Goal: Task Accomplishment & Management: Use online tool/utility

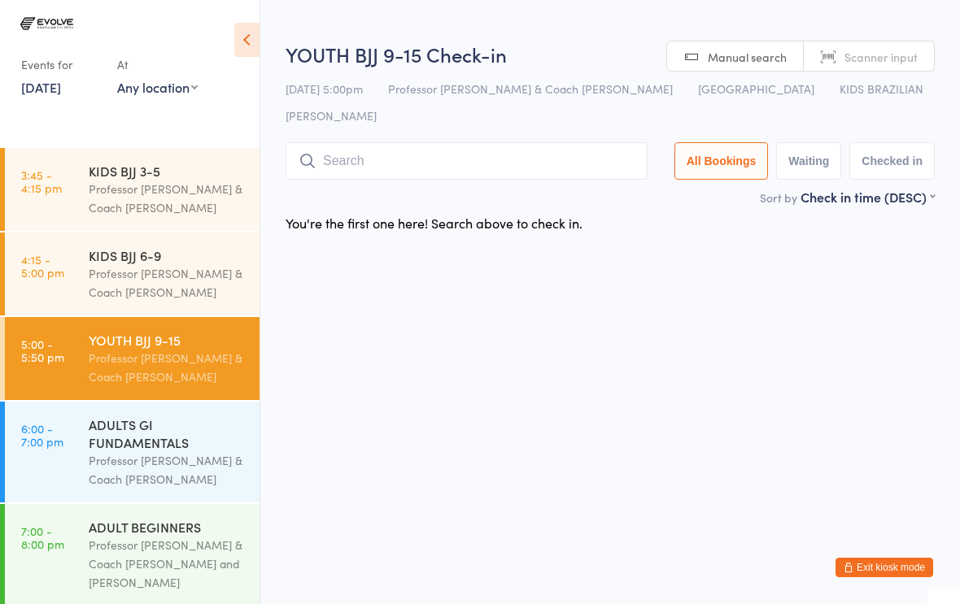
click at [490, 142] on input "search" at bounding box center [467, 160] width 362 height 37
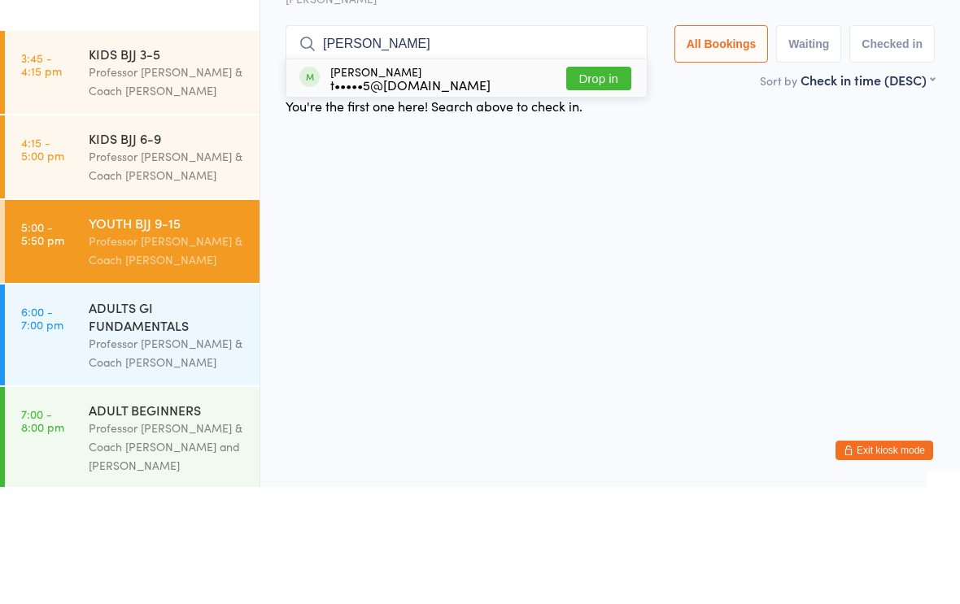
type input "Briana"
click at [421, 195] on div "t•••••5@icloud.com" at bounding box center [410, 201] width 160 height 13
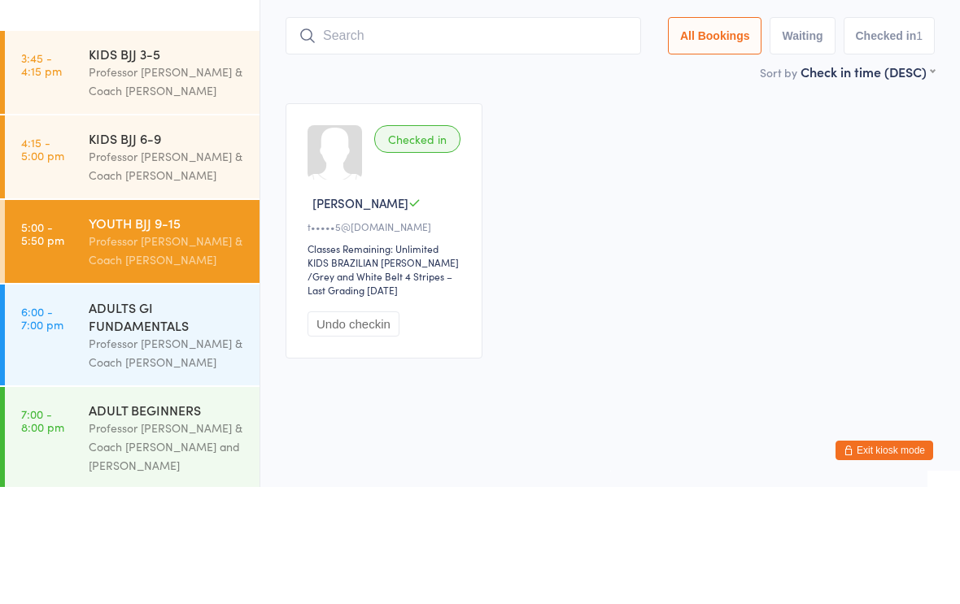
click at [622, 206] on div "Checked in Briana D t•••••5@icloud.com Classes Remaining: Unlimited KIDS BRAZIL…" at bounding box center [610, 348] width 679 height 285
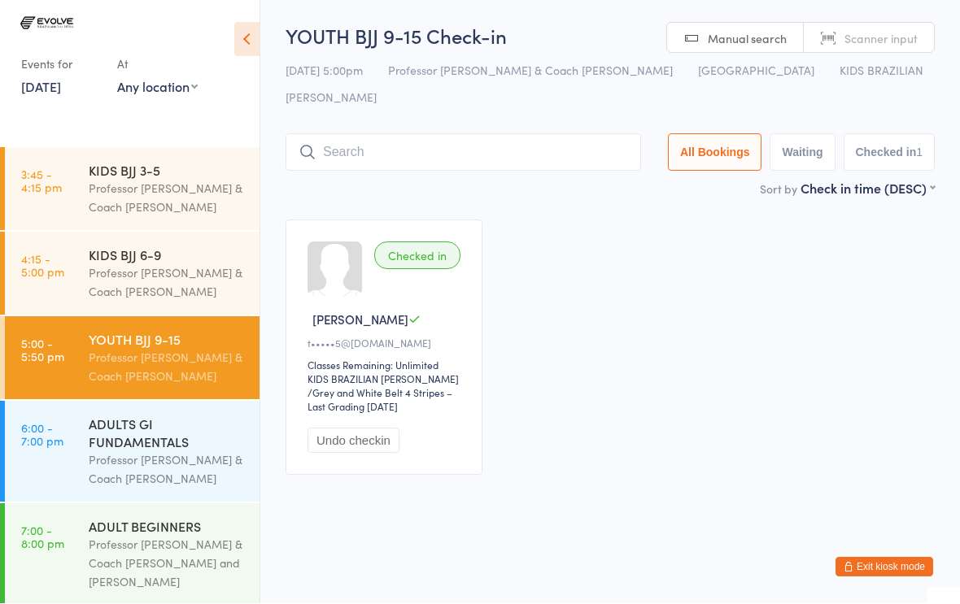
click at [360, 134] on input "search" at bounding box center [464, 152] width 356 height 37
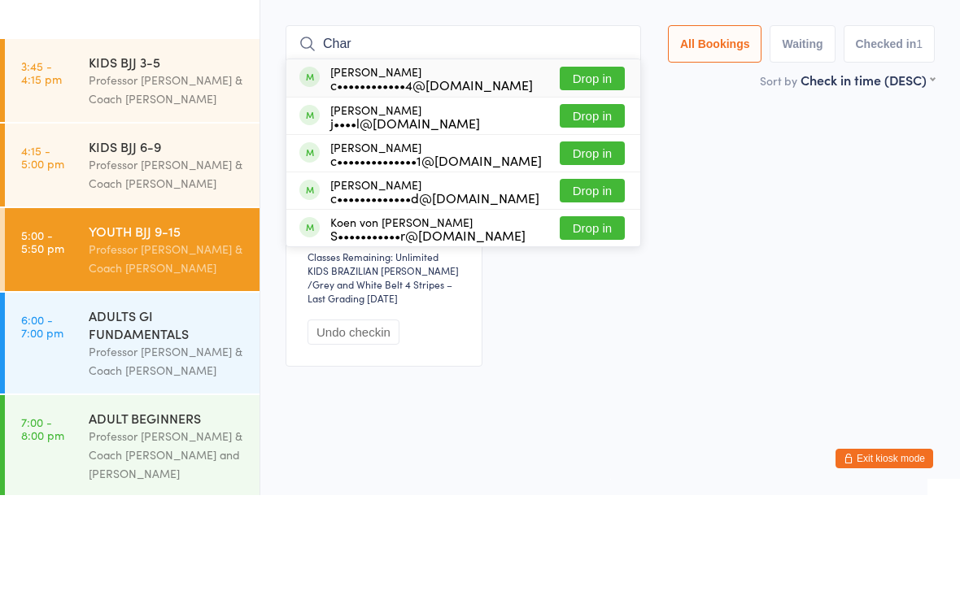
type input "Char"
click at [391, 225] on div "j••••l@portpp.com.au" at bounding box center [405, 231] width 150 height 13
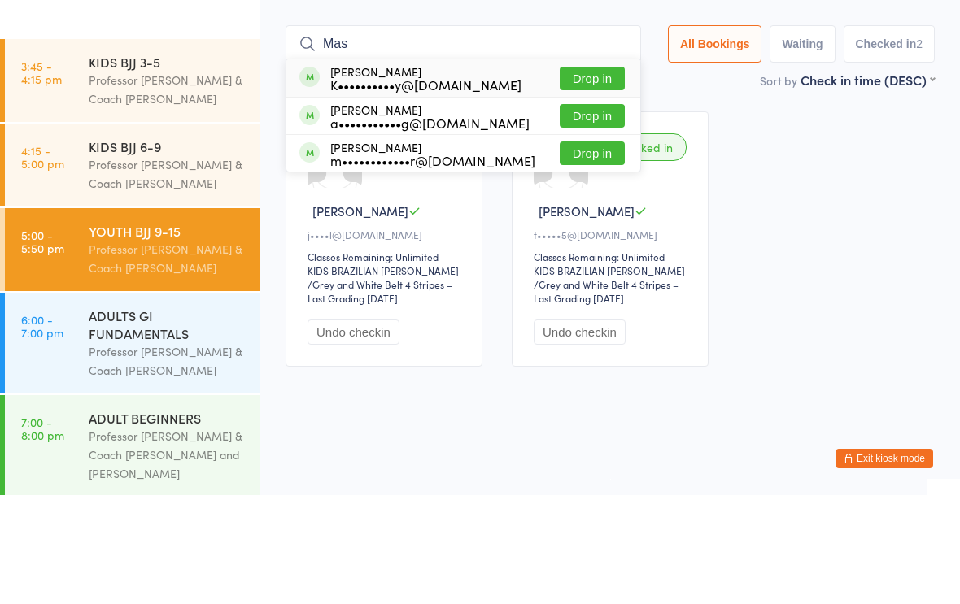
type input "Mas"
click at [577, 176] on button "Drop in" at bounding box center [592, 188] width 65 height 24
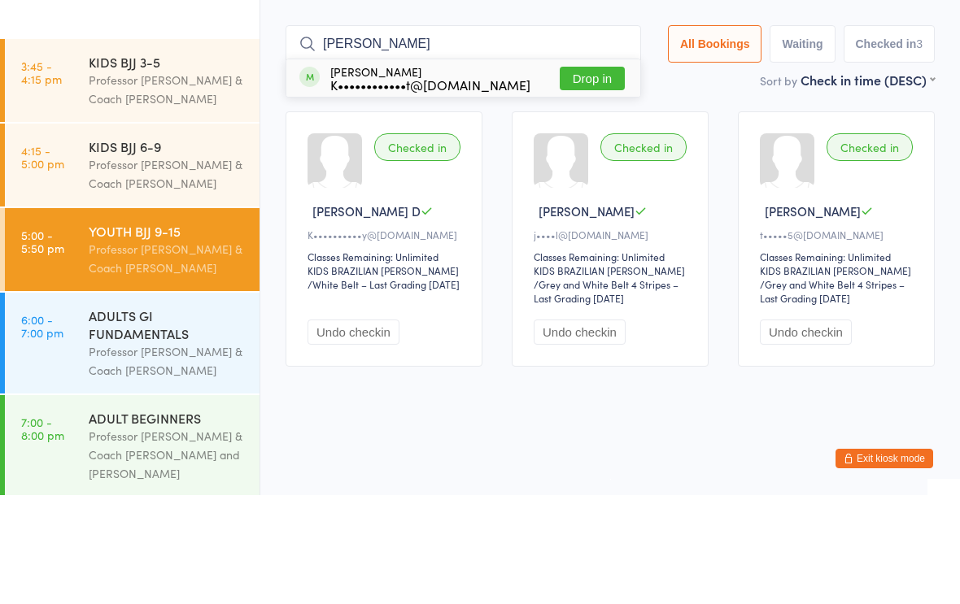
type input "Penny"
click at [586, 168] on div "Pennyellen Briggs K••••••••••••t@gmail.com Drop in" at bounding box center [463, 186] width 354 height 37
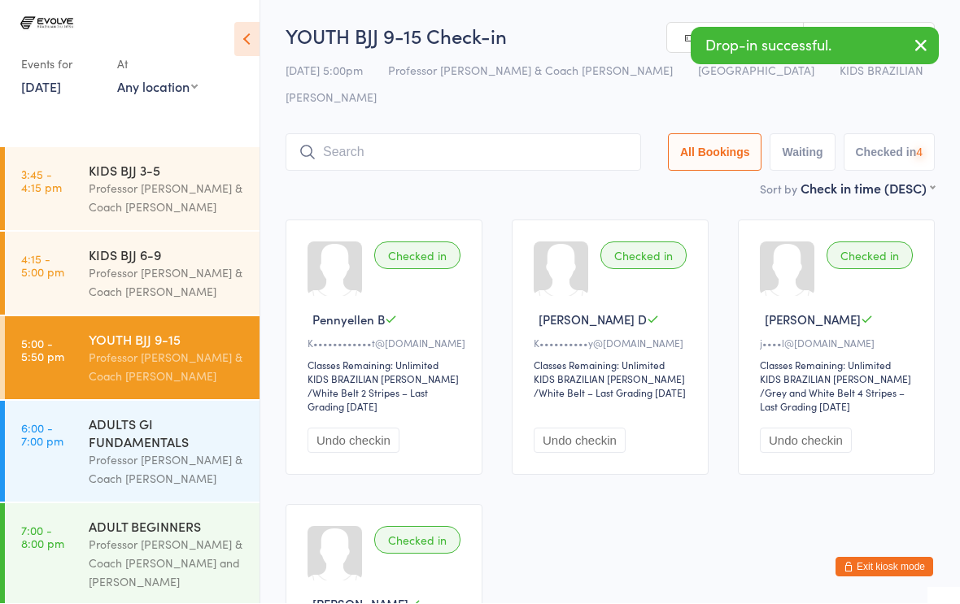
scroll to position [1, 0]
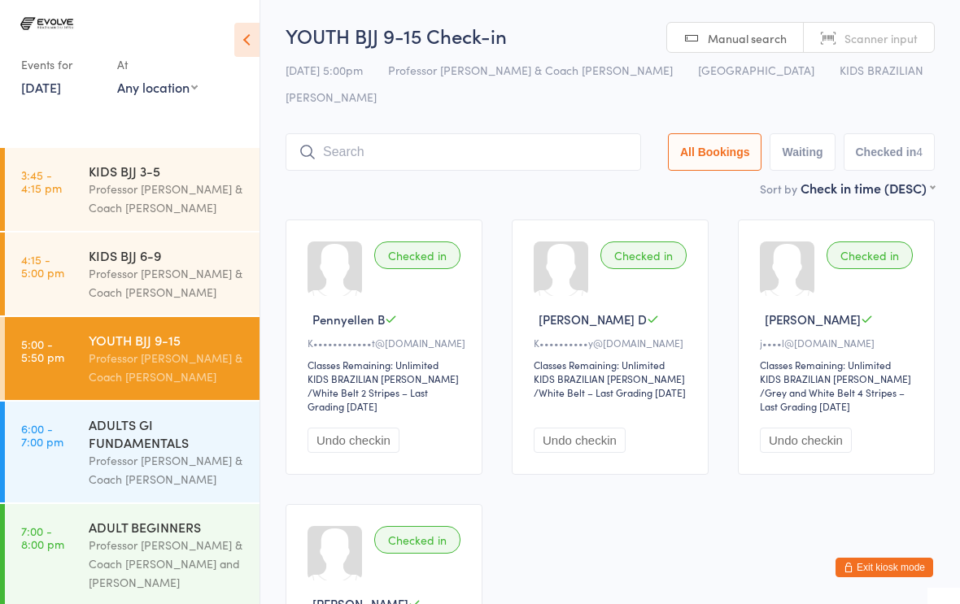
click at [444, 133] on input "search" at bounding box center [464, 151] width 356 height 37
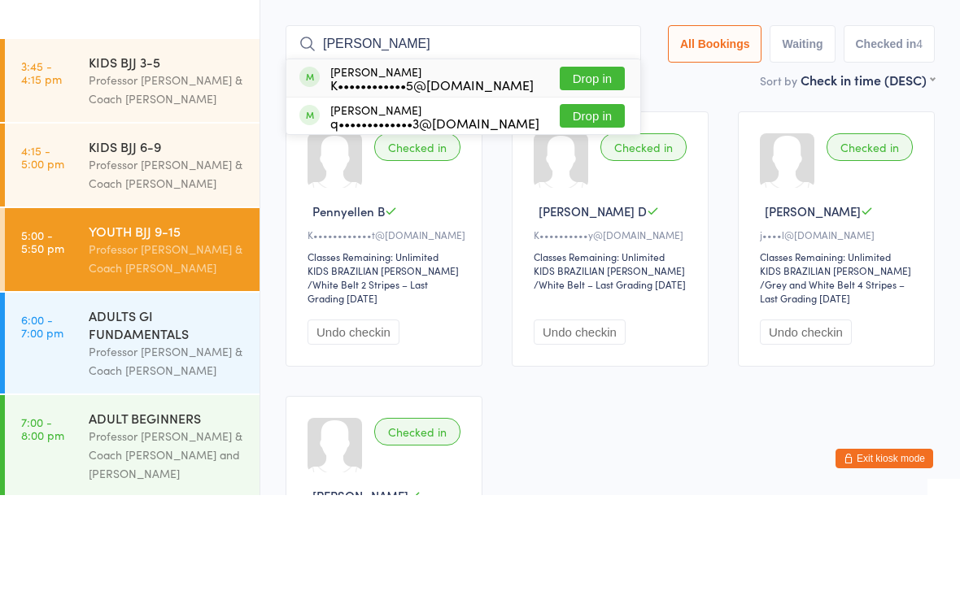
type input "Eli"
click at [583, 176] on button "Drop in" at bounding box center [592, 188] width 65 height 24
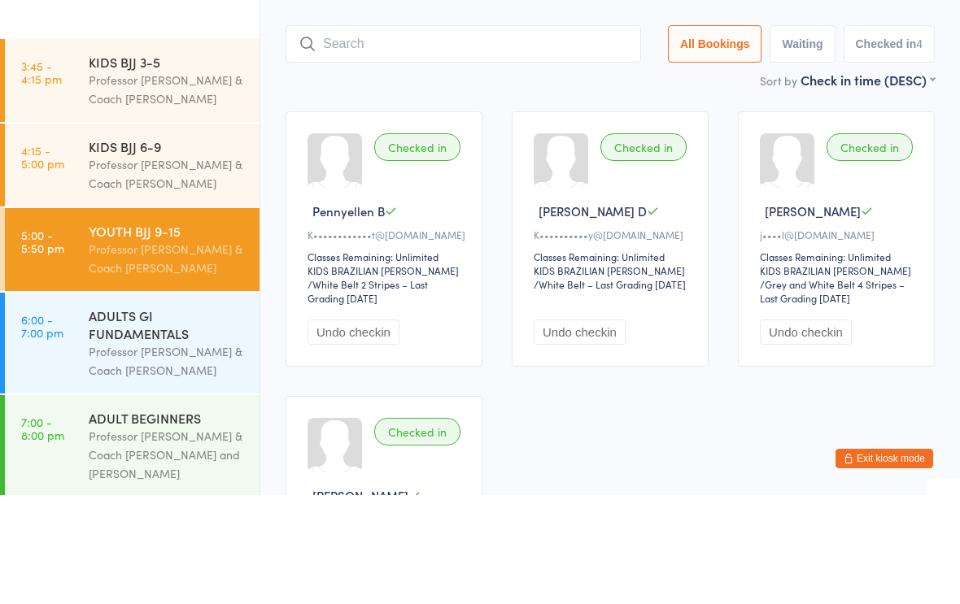
scroll to position [109, 0]
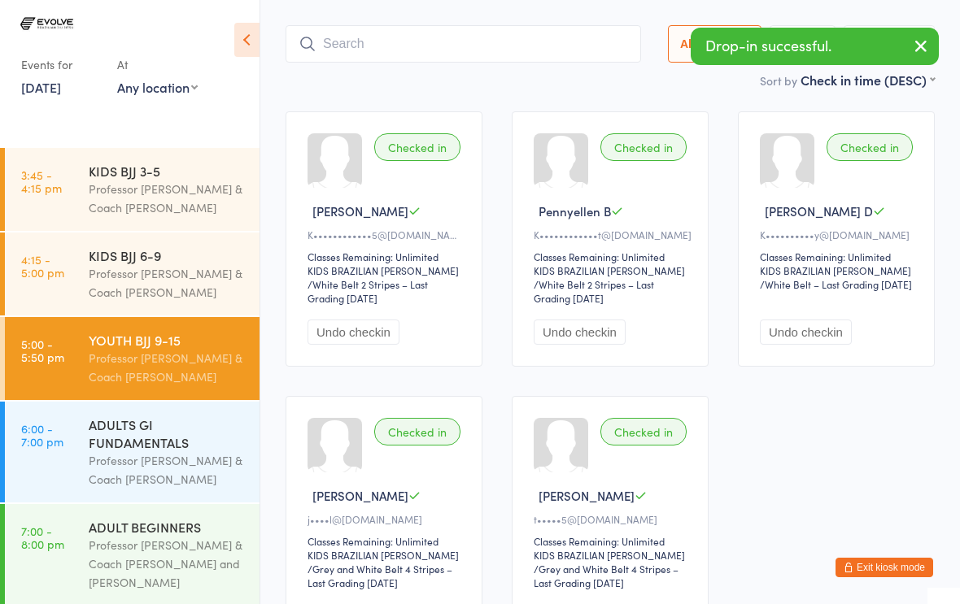
click at [440, 30] on input "search" at bounding box center [464, 43] width 356 height 37
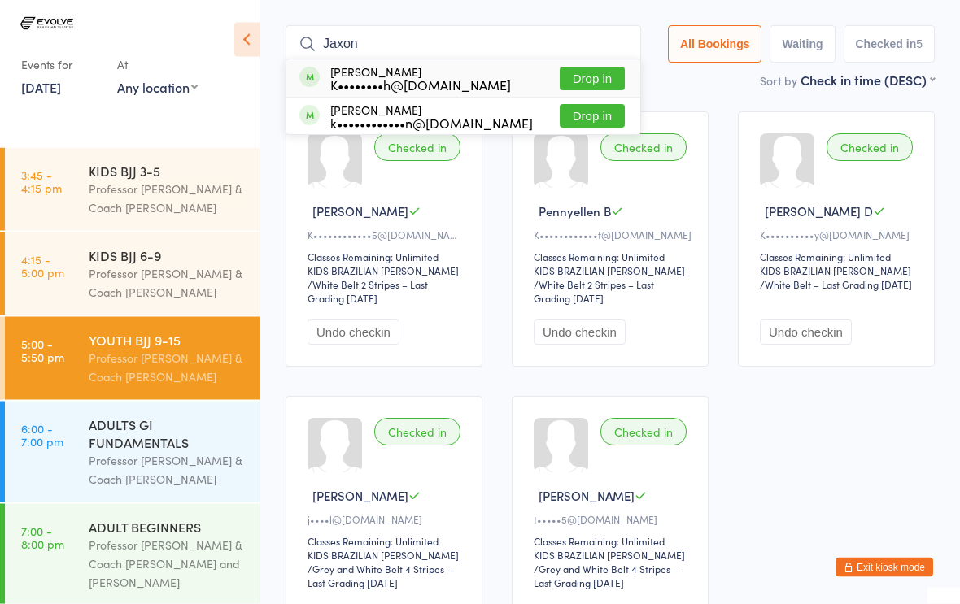
type input "Jaxon"
click at [415, 79] on div "K••••••••h@hotmail.com" at bounding box center [420, 85] width 181 height 13
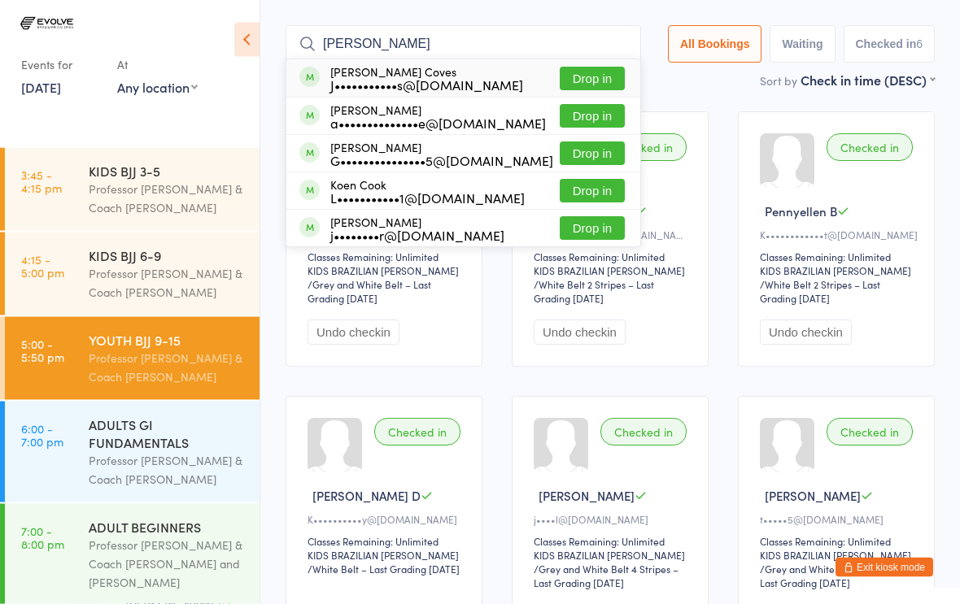
type input "Cooper"
click at [571, 105] on button "Drop in" at bounding box center [592, 117] width 65 height 24
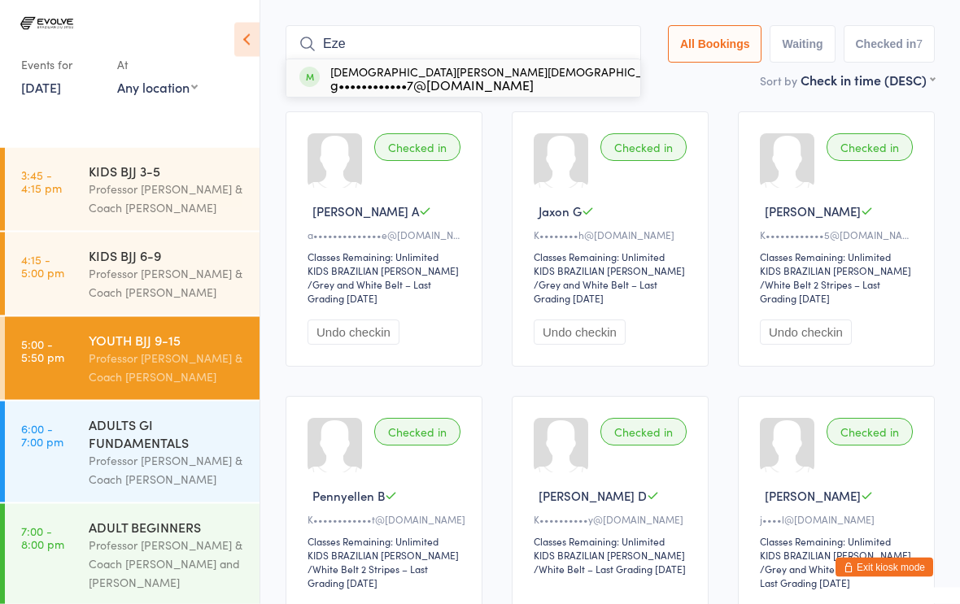
type input "Eze"
click at [384, 66] on div "Ezekiel Eshman g••••••••••••7@hotmail.com" at bounding box center [501, 79] width 343 height 26
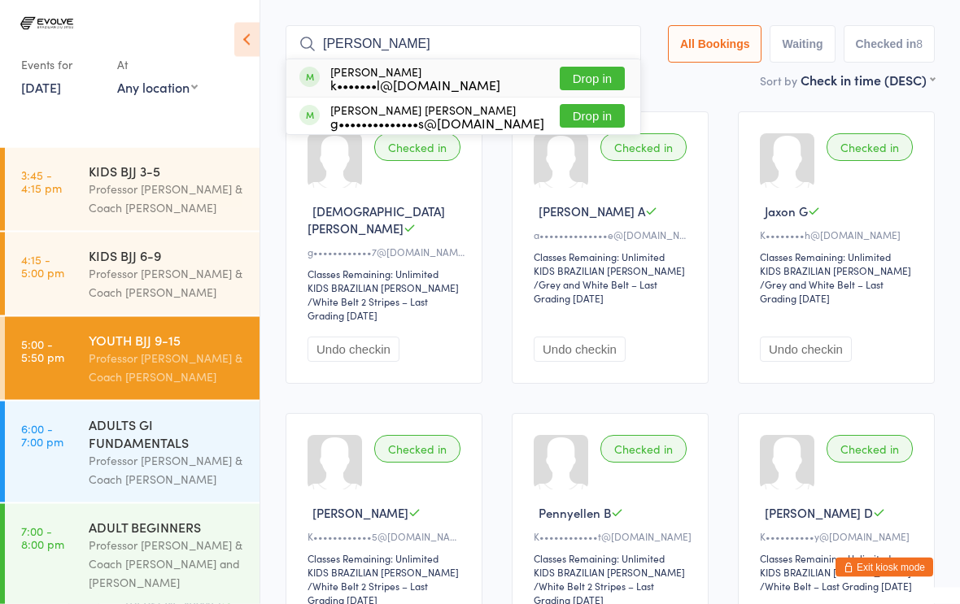
type input "Noah"
click at [580, 68] on button "Drop in" at bounding box center [592, 80] width 65 height 24
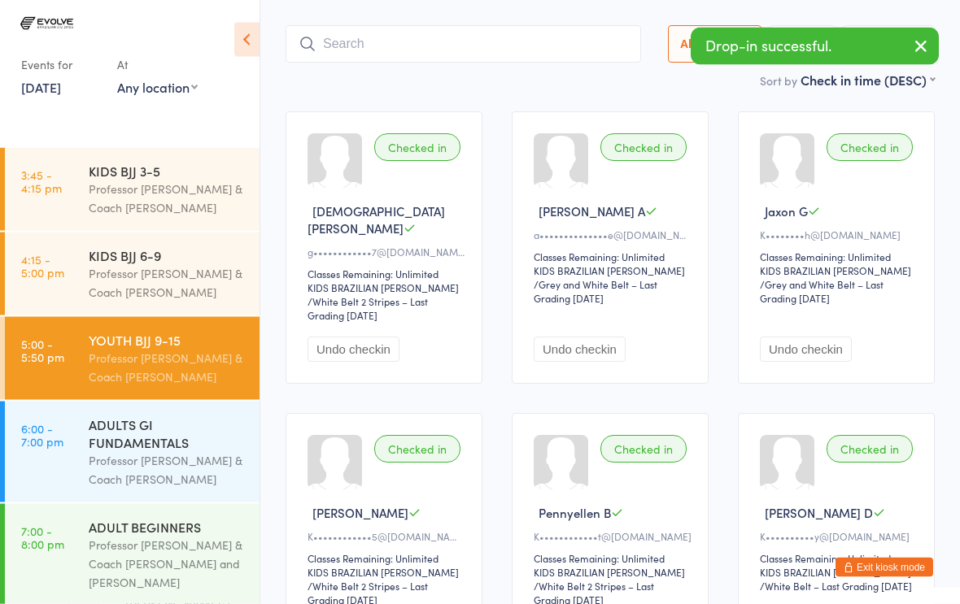
scroll to position [109, 0]
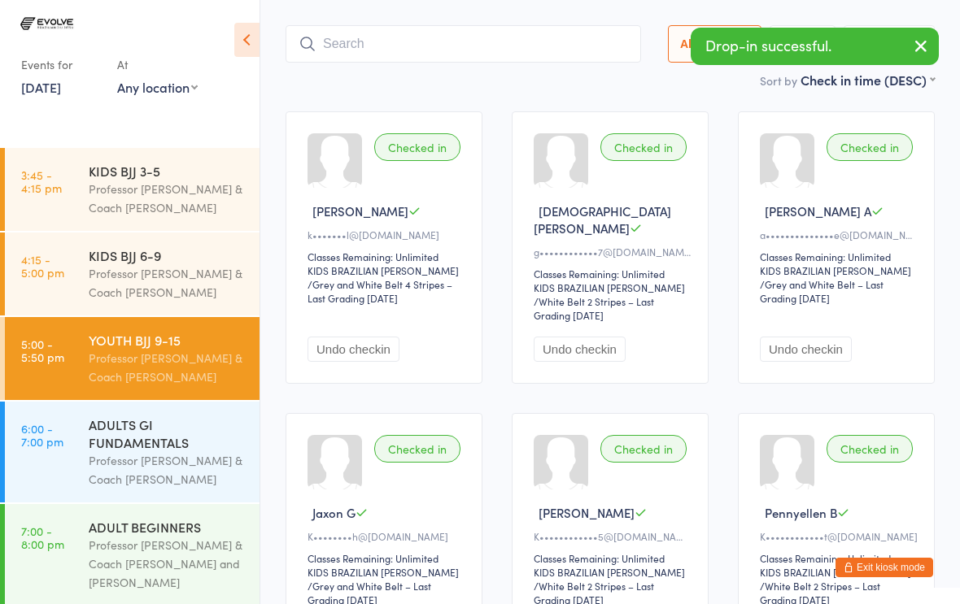
click at [341, 25] on input "search" at bounding box center [464, 43] width 356 height 37
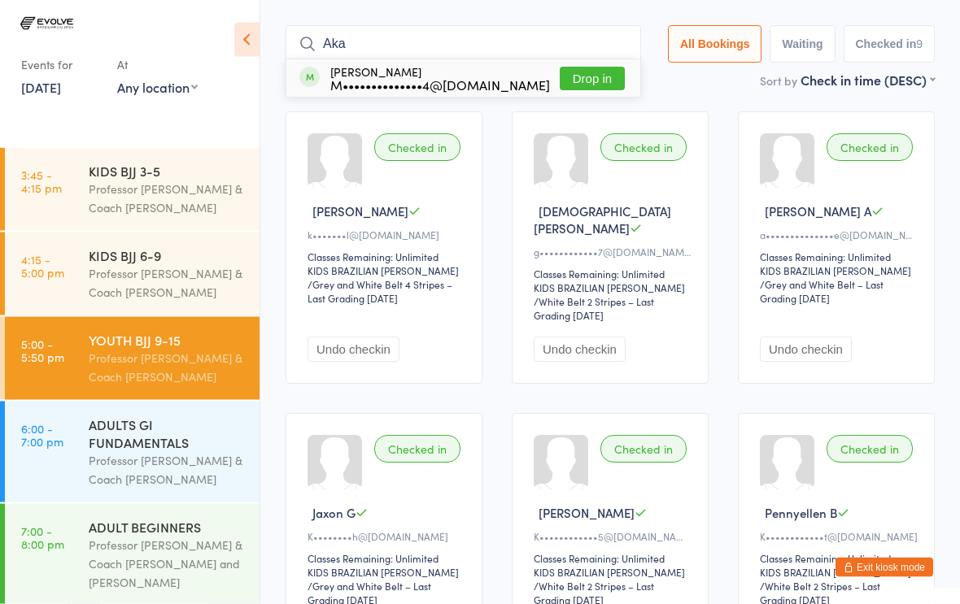
type input "Aka"
click at [570, 68] on button "Drop in" at bounding box center [592, 80] width 65 height 24
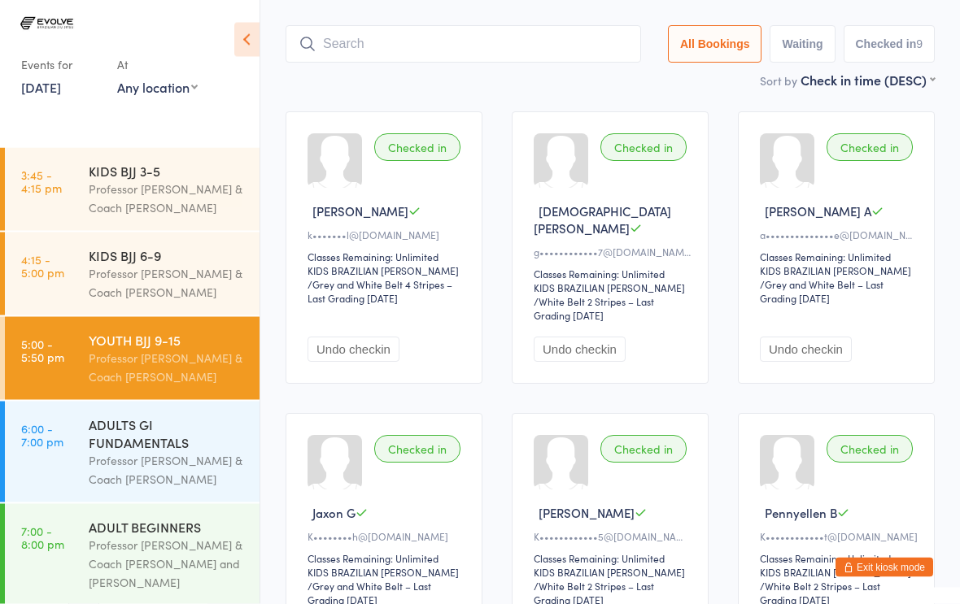
scroll to position [109, 0]
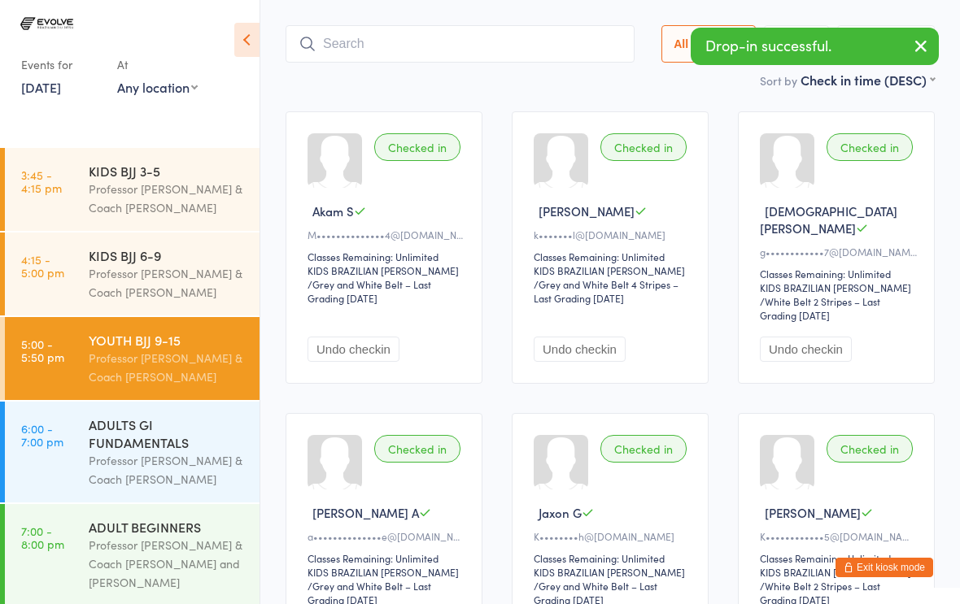
click at [322, 35] on input "search" at bounding box center [460, 43] width 349 height 37
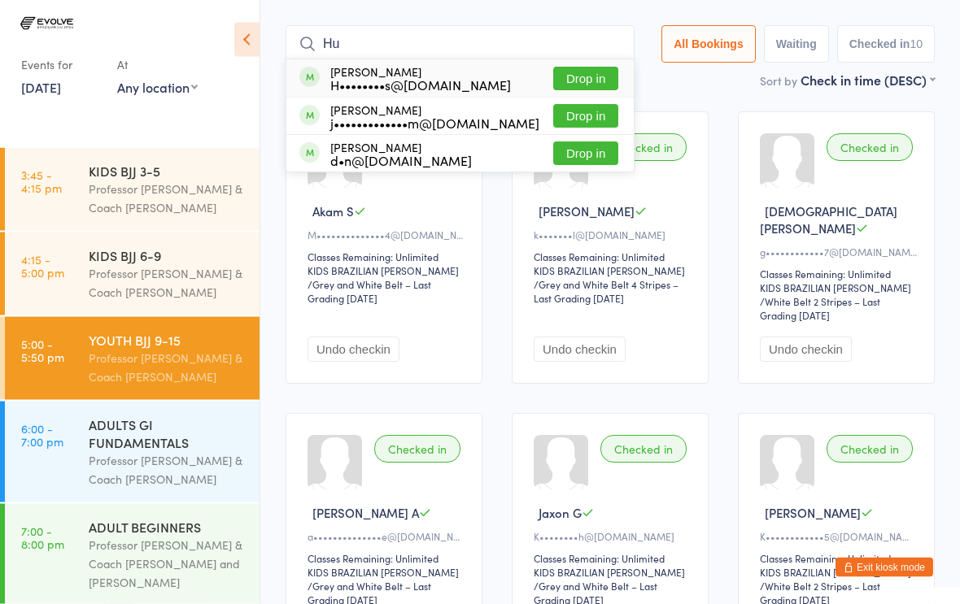
type input "Hu"
click at [586, 105] on button "Drop in" at bounding box center [585, 117] width 65 height 24
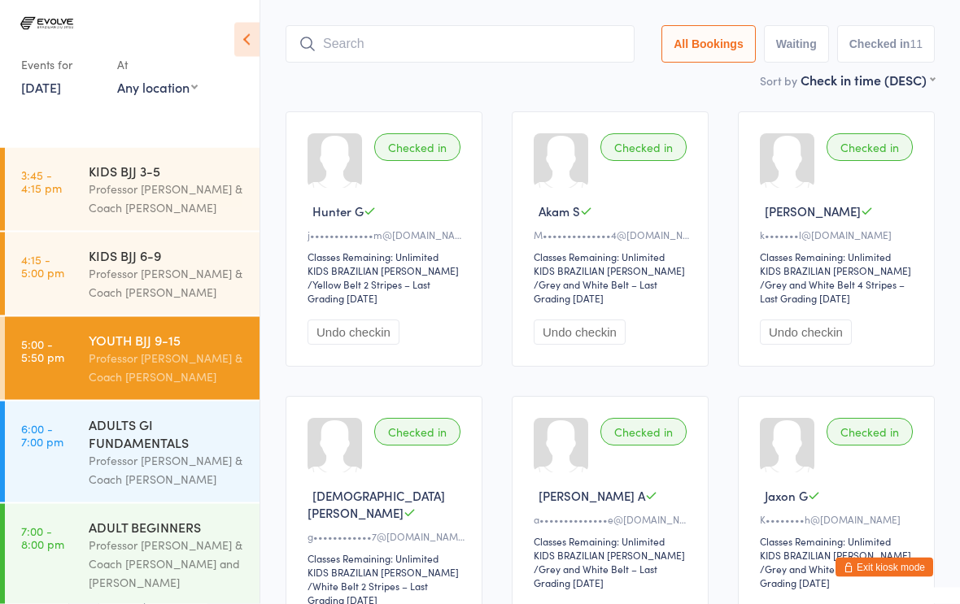
scroll to position [109, 0]
click at [157, 181] on div "Professor [PERSON_NAME] & Coach [PERSON_NAME]" at bounding box center [167, 198] width 157 height 37
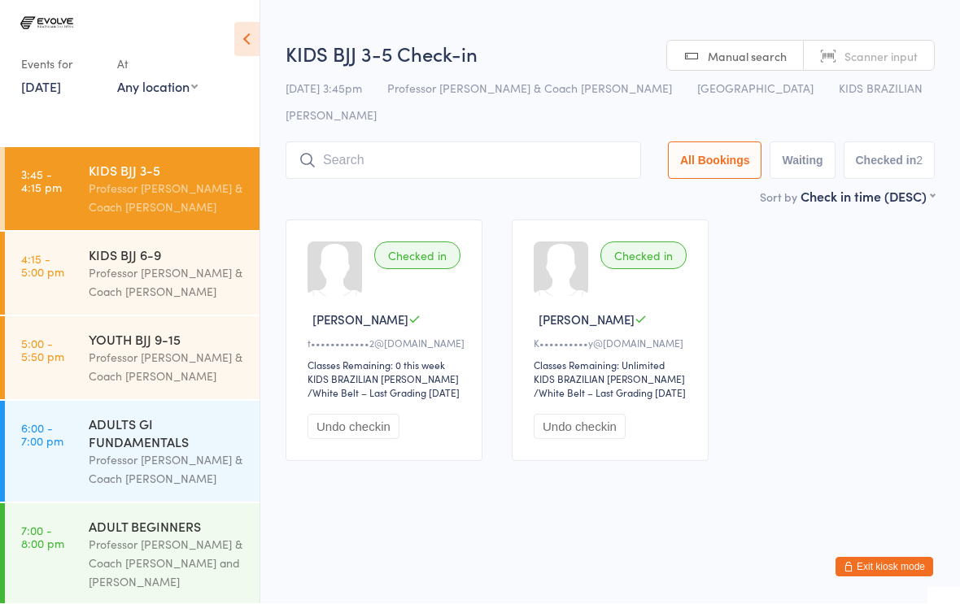
click at [439, 142] on input "search" at bounding box center [464, 160] width 356 height 37
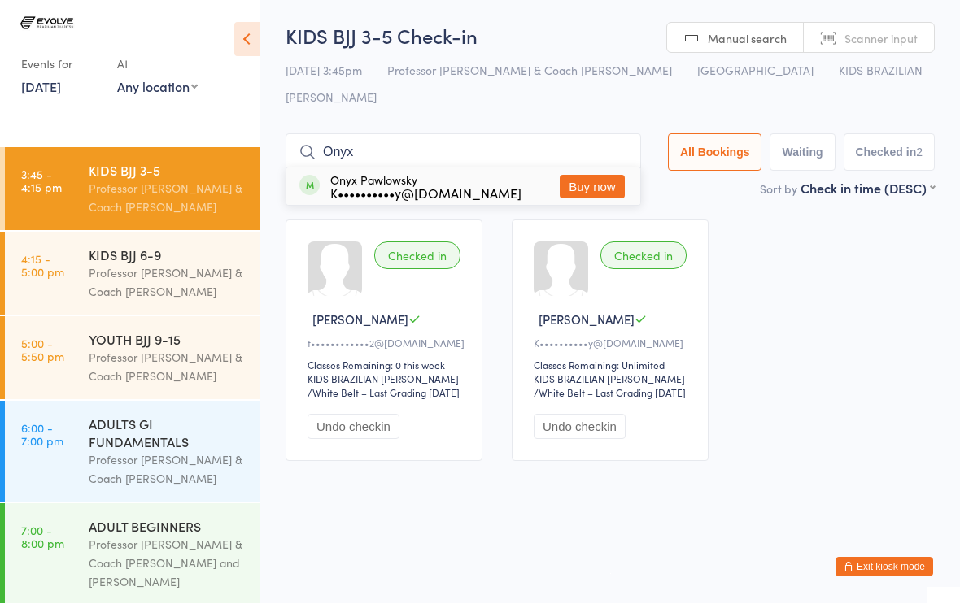
click at [414, 134] on input "Onyx" at bounding box center [464, 152] width 356 height 37
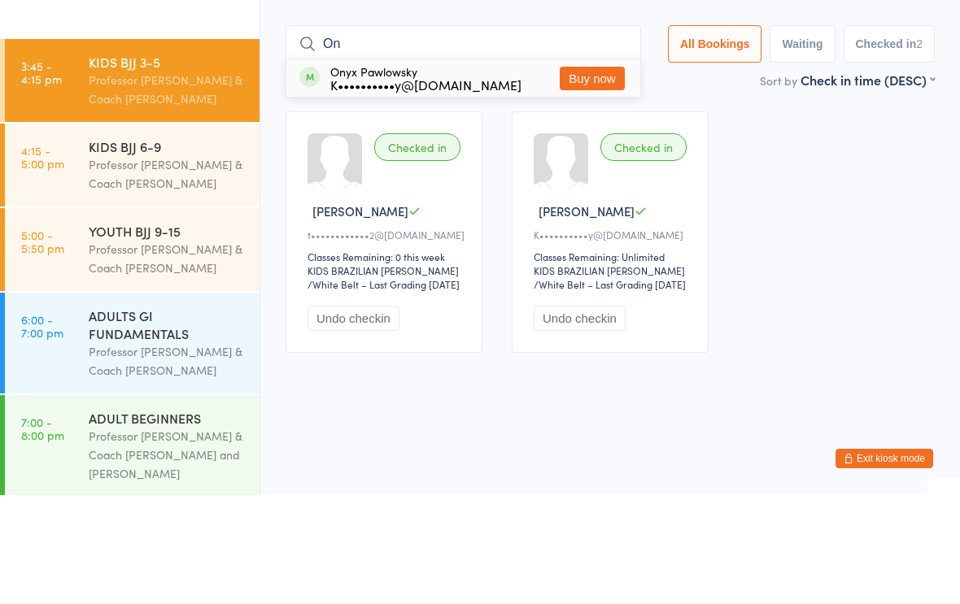
type input "O"
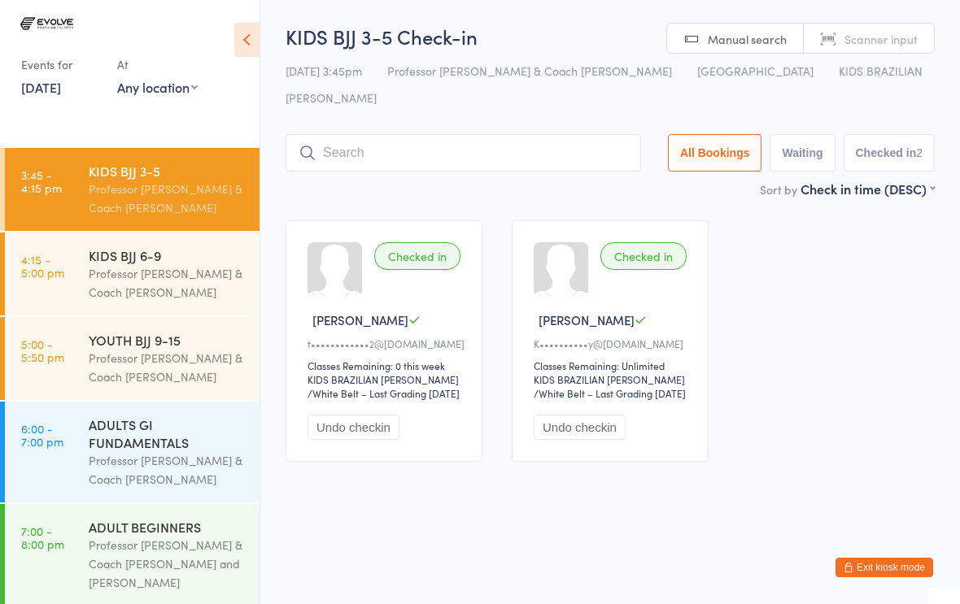
click at [350, 137] on input "search" at bounding box center [464, 152] width 356 height 37
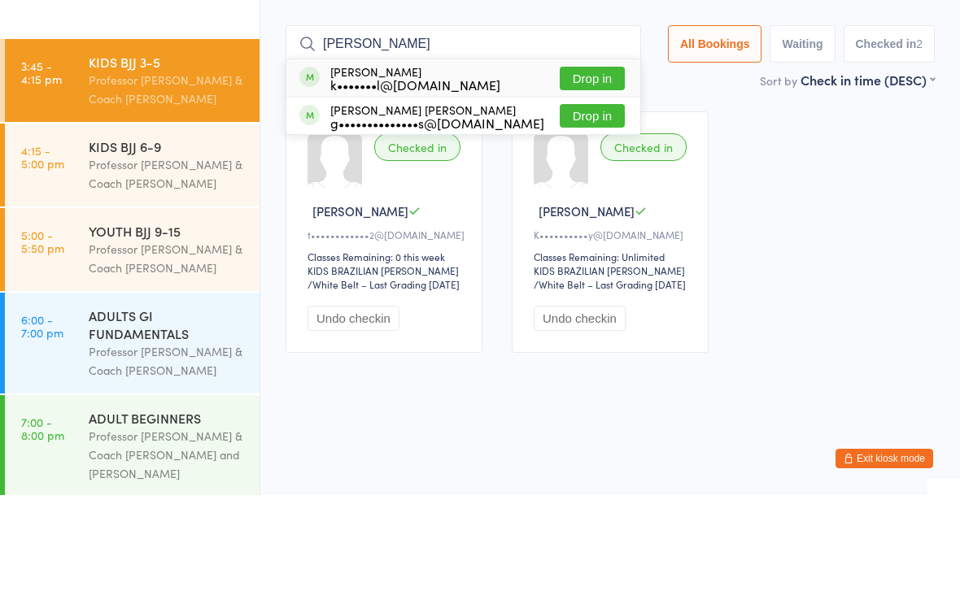
type input "Noah"
click at [574, 213] on button "Drop in" at bounding box center [592, 225] width 65 height 24
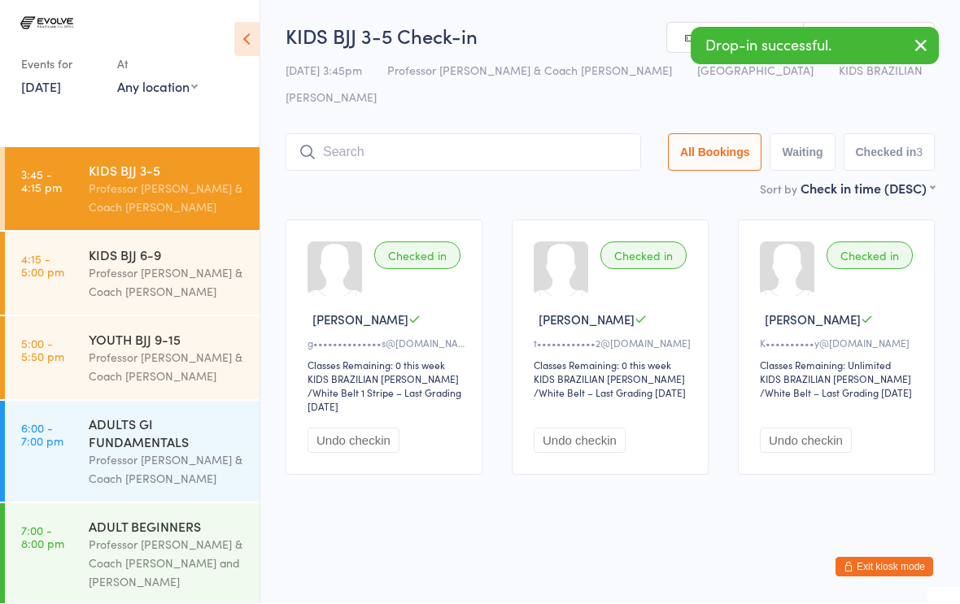
click at [882, 565] on button "Exit kiosk mode" at bounding box center [885, 568] width 98 height 20
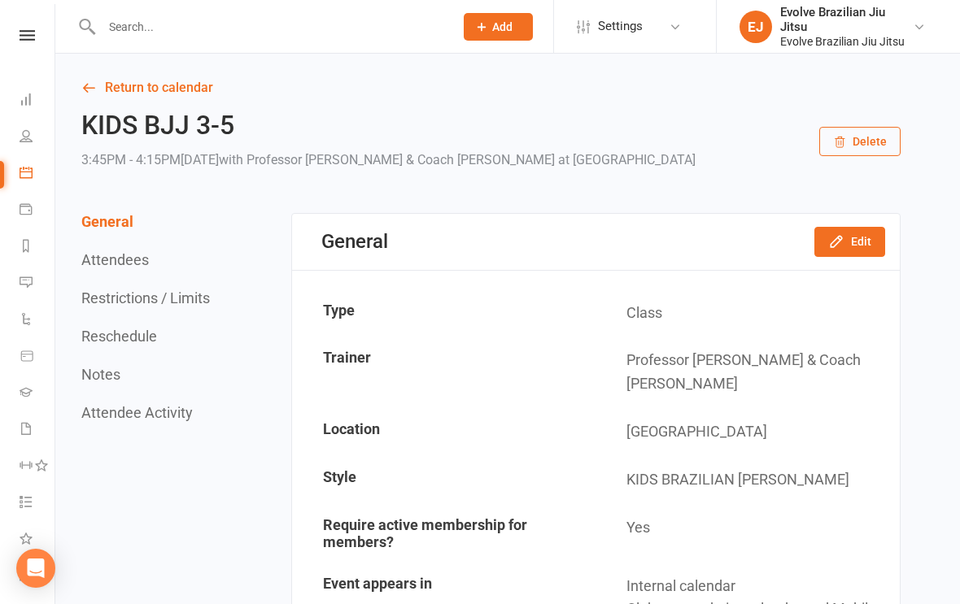
click at [112, 20] on input "text" at bounding box center [270, 26] width 346 height 23
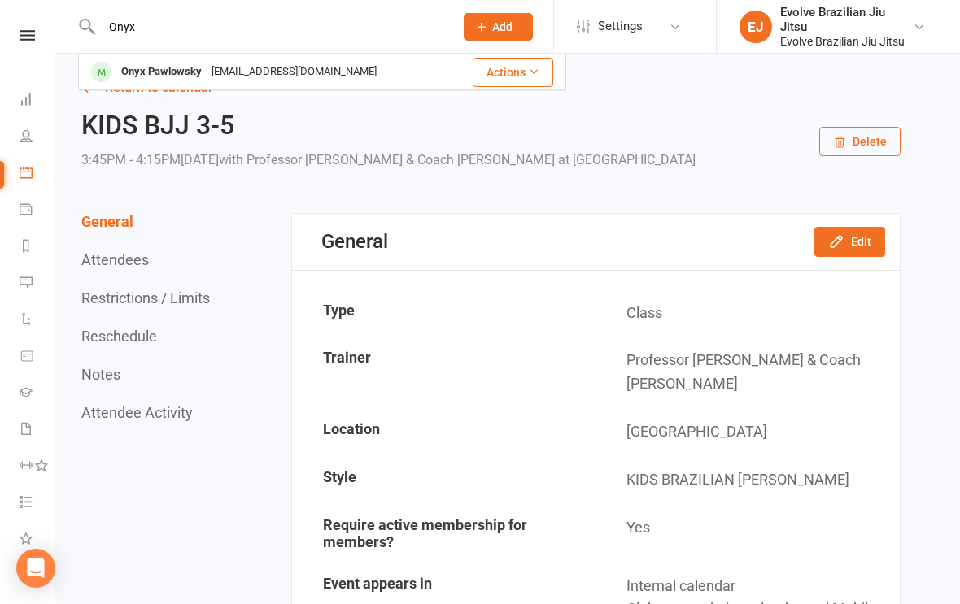
type input "Onyx"
click at [218, 73] on div "Kimpawlowsky@hotmail.com" at bounding box center [294, 72] width 175 height 24
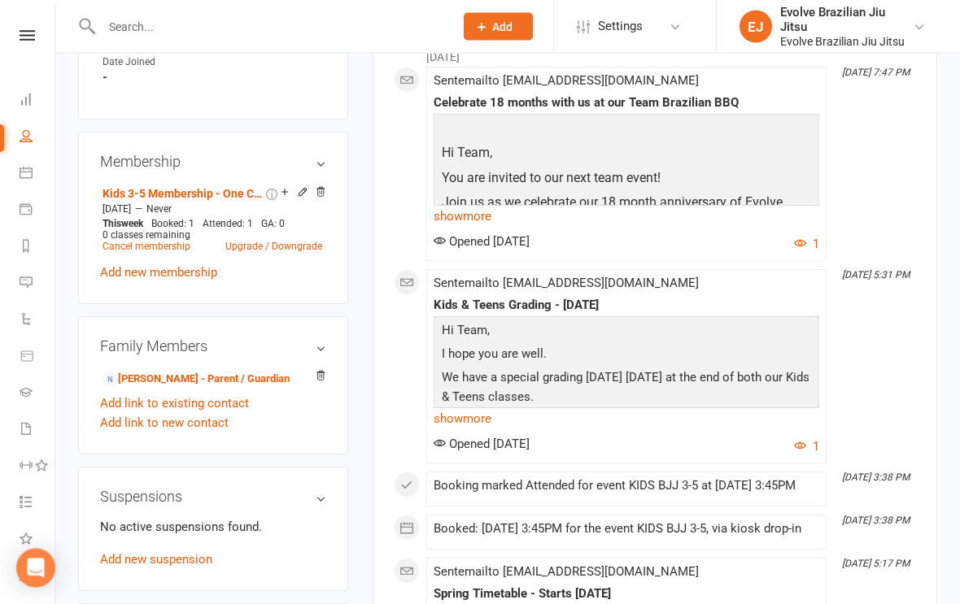
scroll to position [817, 0]
click at [237, 371] on link "Kim Pawlowsky - Parent / Guardian" at bounding box center [196, 379] width 187 height 17
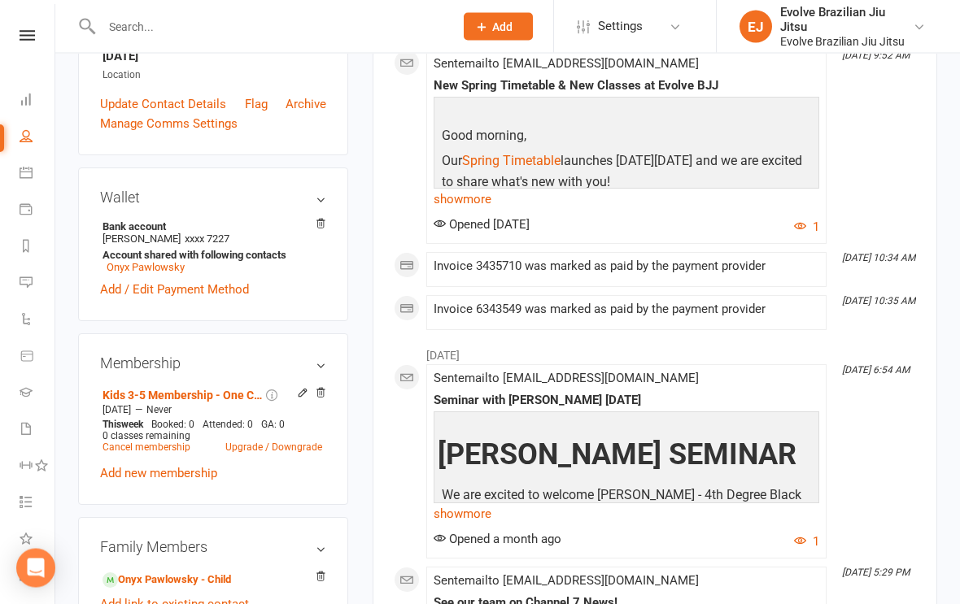
scroll to position [516, 0]
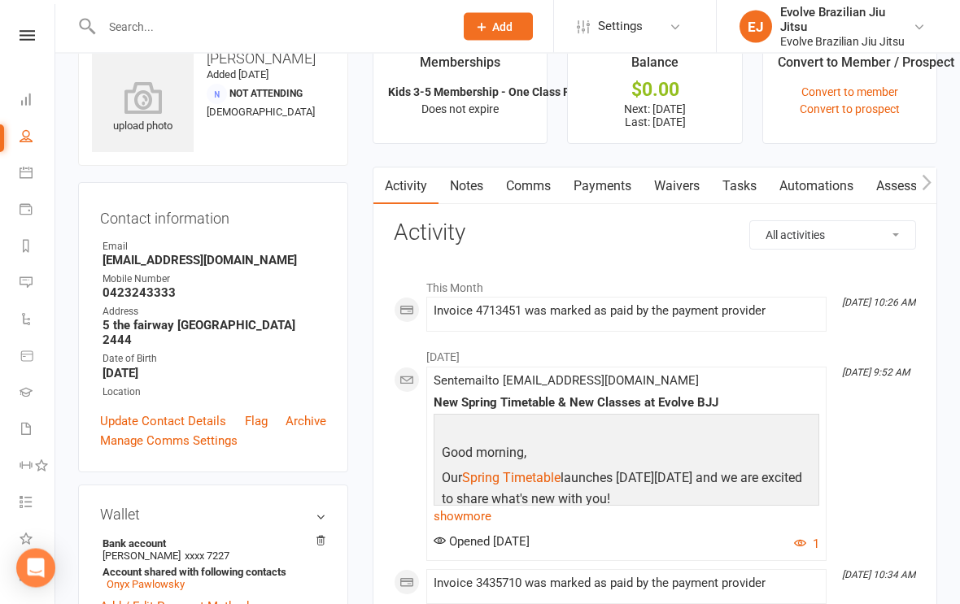
click at [607, 190] on link "Payments" at bounding box center [602, 186] width 81 height 37
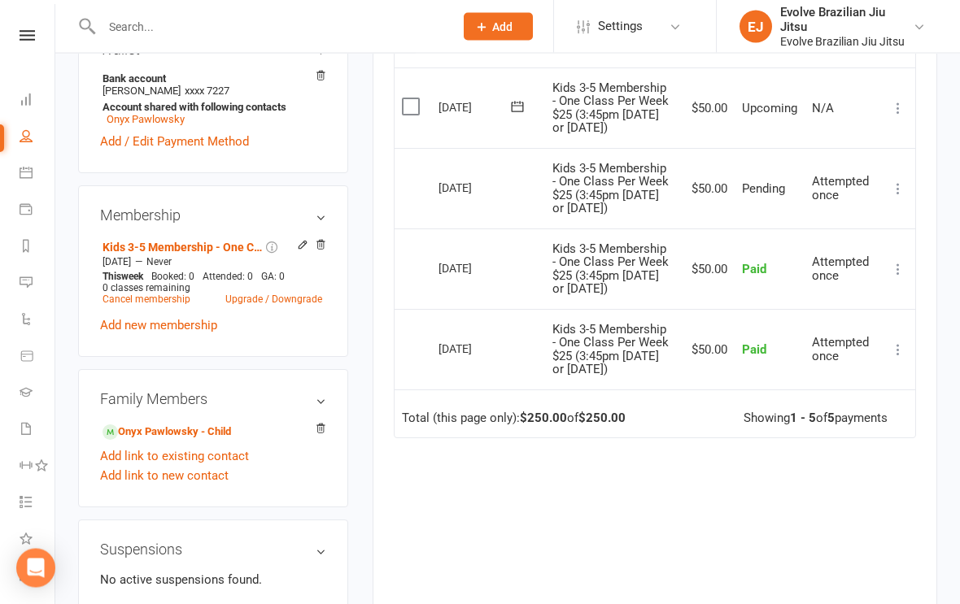
scroll to position [505, 0]
click at [160, 427] on link "Onyx Pawlowsky - Child" at bounding box center [167, 432] width 129 height 17
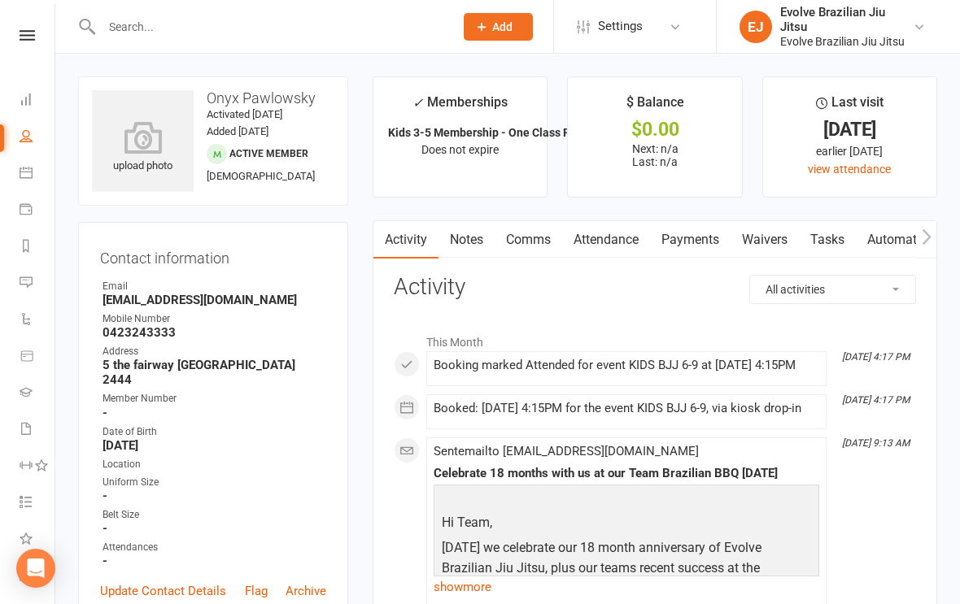
click at [613, 242] on link "Attendance" at bounding box center [606, 239] width 88 height 37
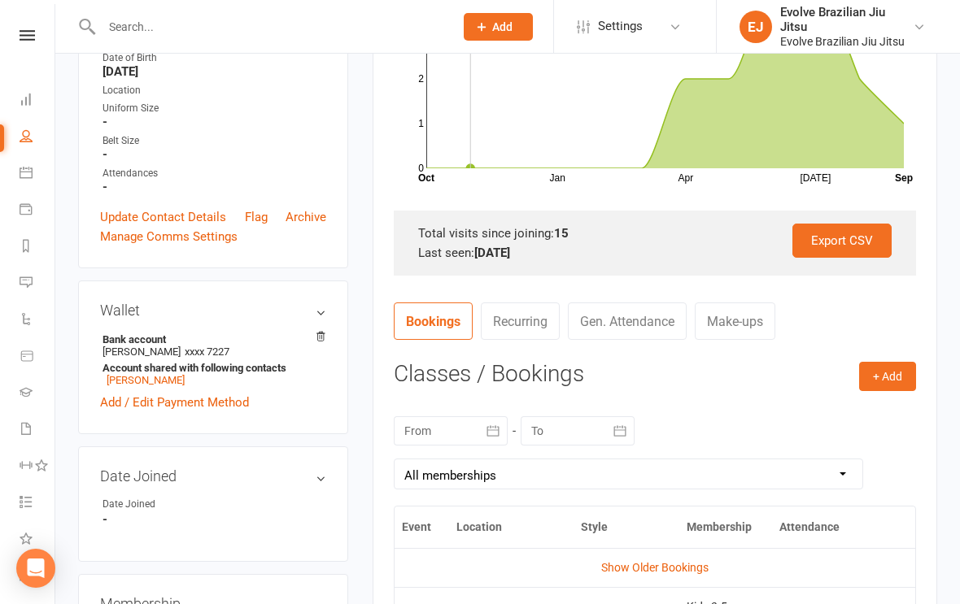
scroll to position [350, 0]
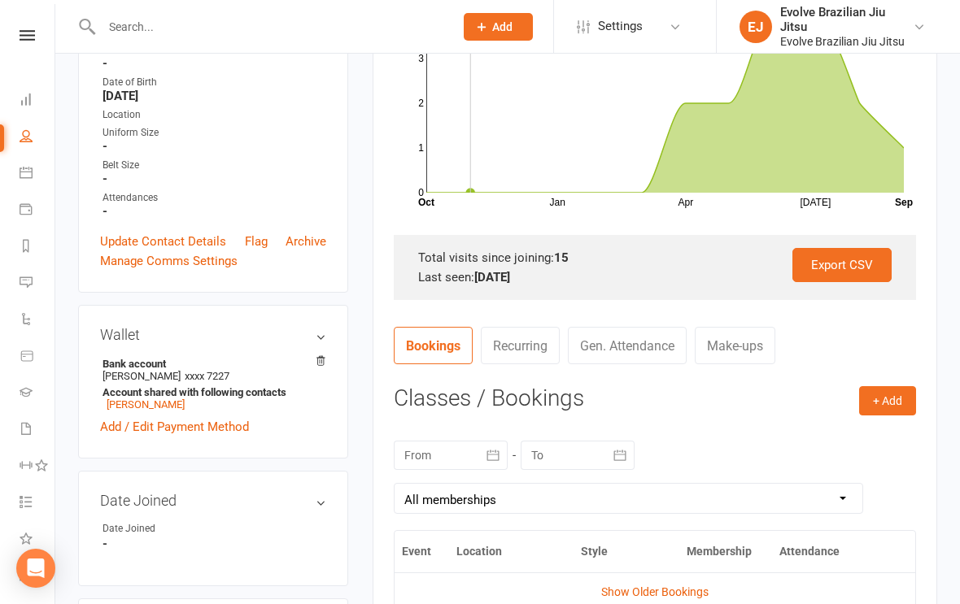
click at [639, 340] on link "Gen. Attendance" at bounding box center [627, 345] width 119 height 37
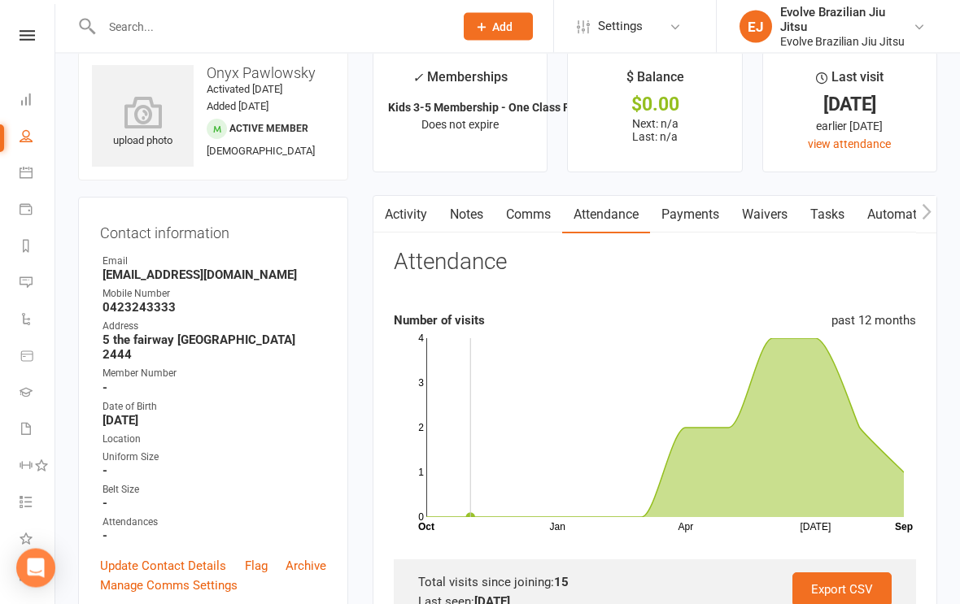
scroll to position [25, 0]
click at [678, 430] on rect at bounding box center [665, 427] width 478 height 179
click at [847, 468] on icon at bounding box center [665, 427] width 478 height 179
click at [893, 485] on icon at bounding box center [665, 427] width 478 height 179
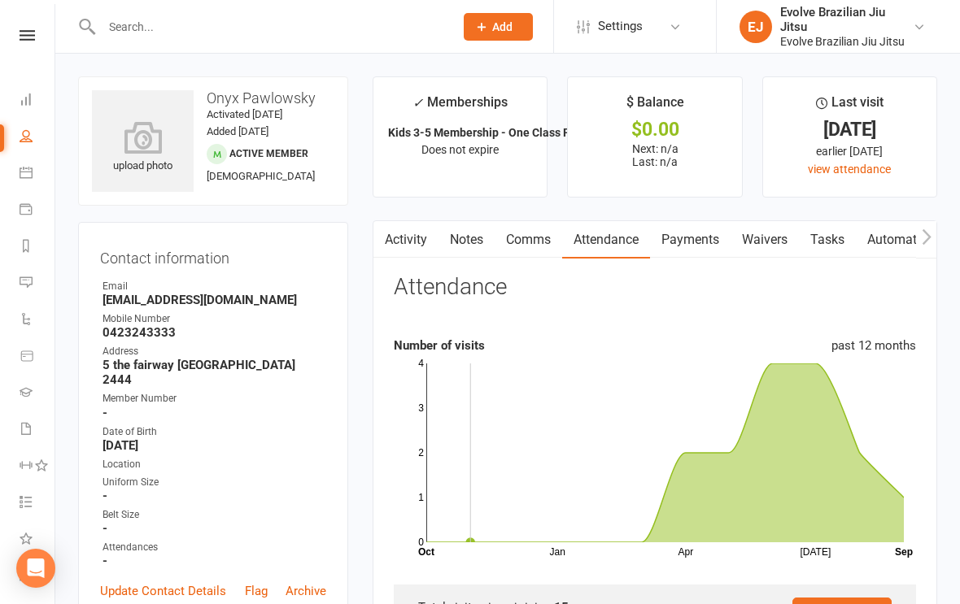
click at [35, 31] on link at bounding box center [27, 35] width 58 height 11
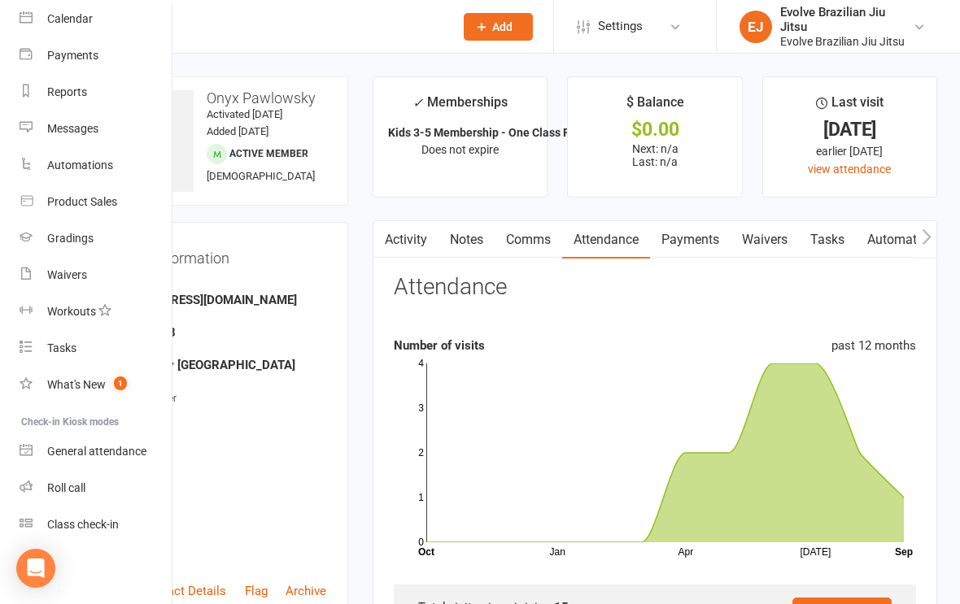
scroll to position [142, 0]
click at [109, 525] on div "Class check-in" at bounding box center [83, 524] width 72 height 13
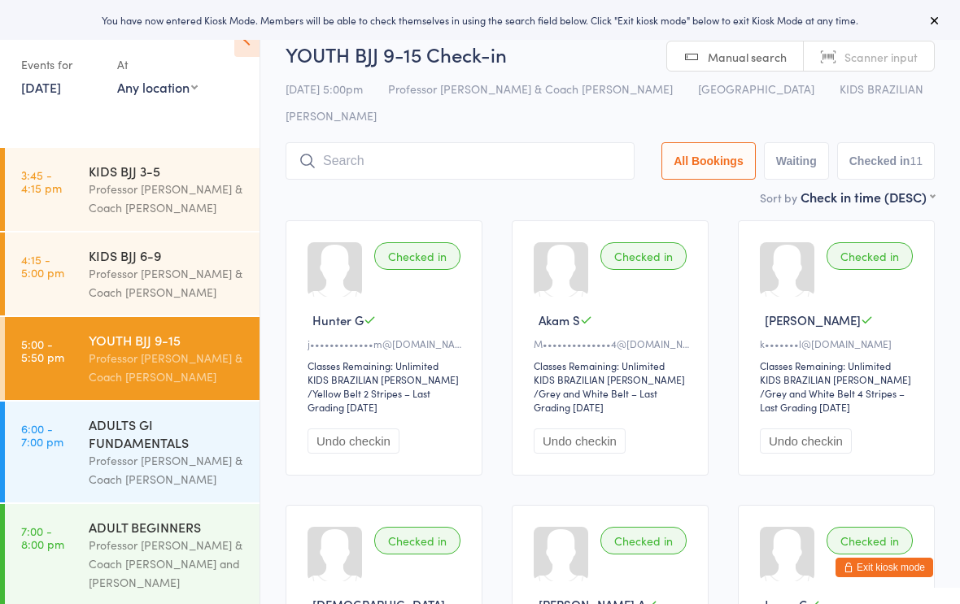
click at [211, 281] on div "Professor [PERSON_NAME] & Coach [PERSON_NAME]" at bounding box center [167, 282] width 157 height 37
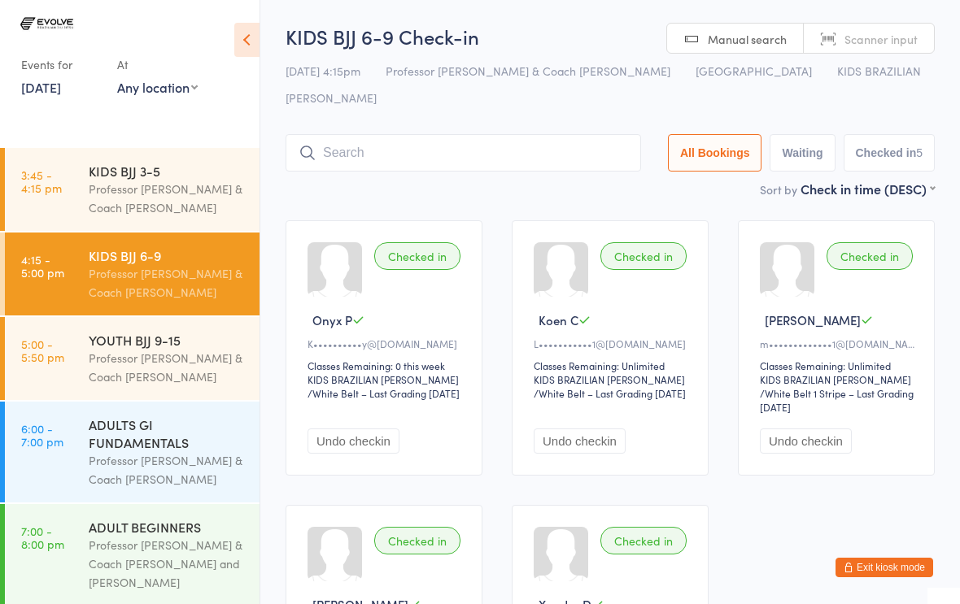
click at [385, 429] on button "Undo checkin" at bounding box center [354, 441] width 92 height 25
click at [895, 561] on button "Exit kiosk mode" at bounding box center [885, 568] width 98 height 20
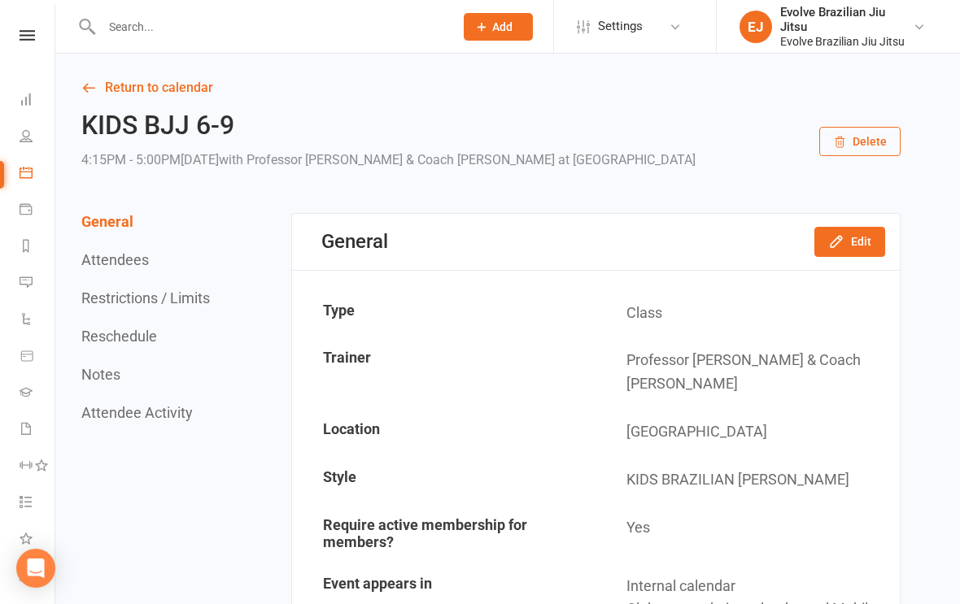
click at [27, 33] on icon at bounding box center [27, 35] width 15 height 11
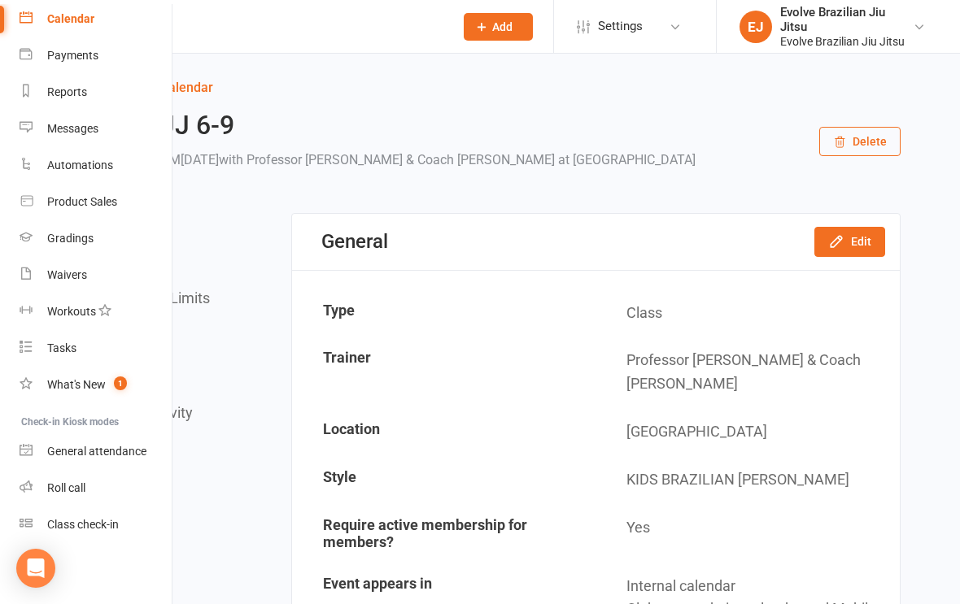
scroll to position [142, 0]
click at [94, 491] on link "Roll call" at bounding box center [97, 488] width 154 height 37
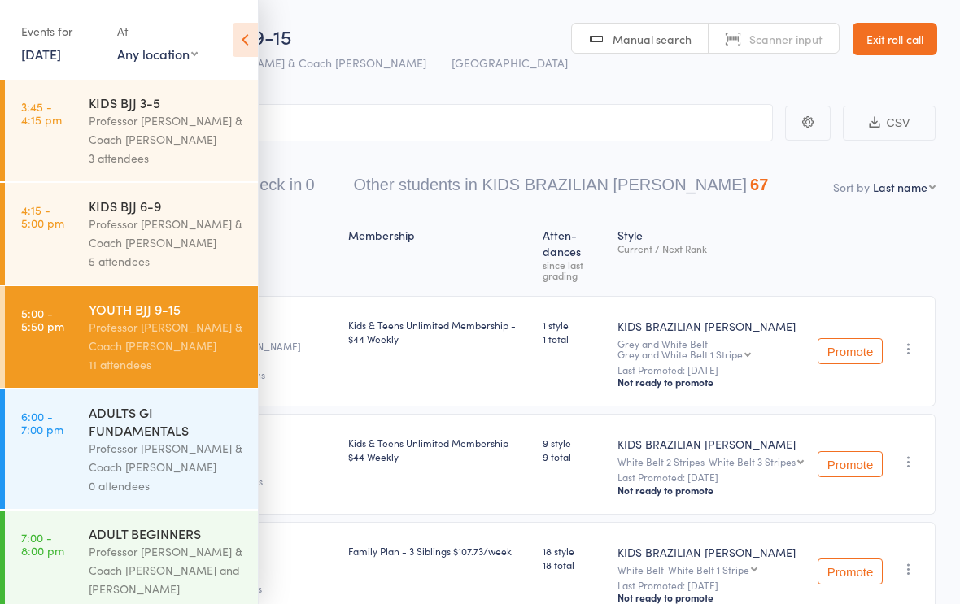
click at [247, 39] on icon at bounding box center [245, 40] width 25 height 34
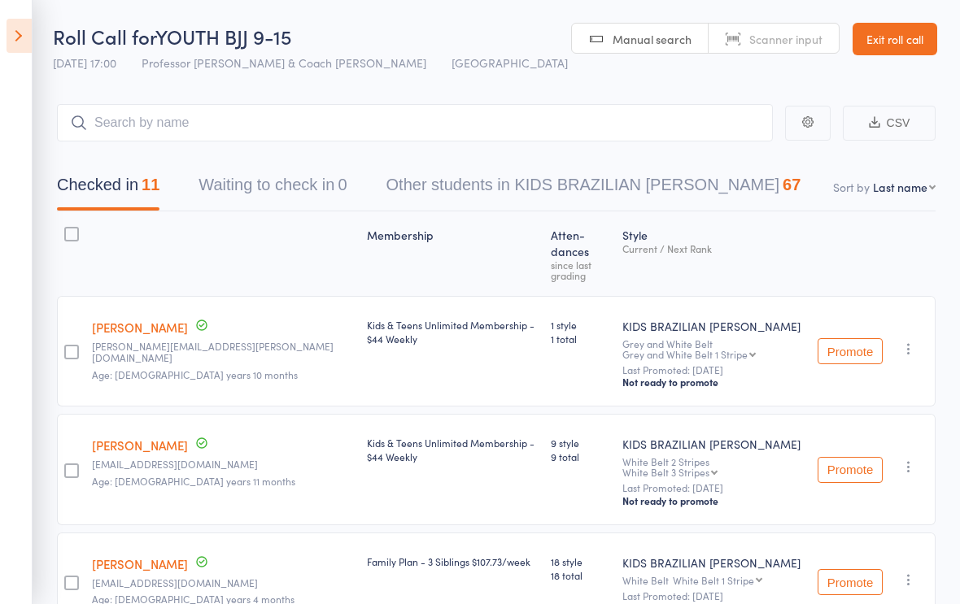
click at [25, 39] on icon at bounding box center [19, 36] width 25 height 34
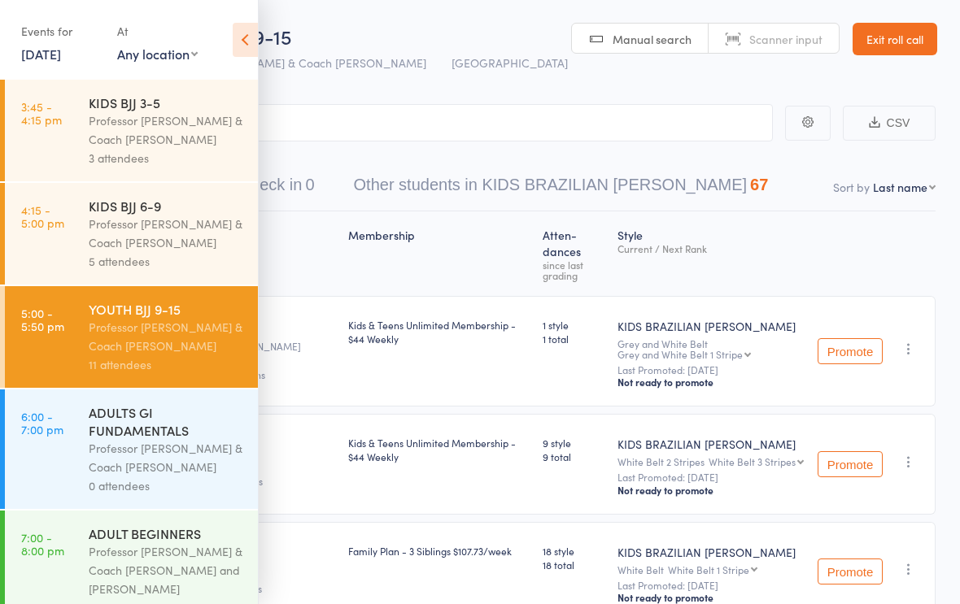
click at [184, 249] on div "Professor [PERSON_NAME] & Coach [PERSON_NAME]" at bounding box center [166, 233] width 155 height 37
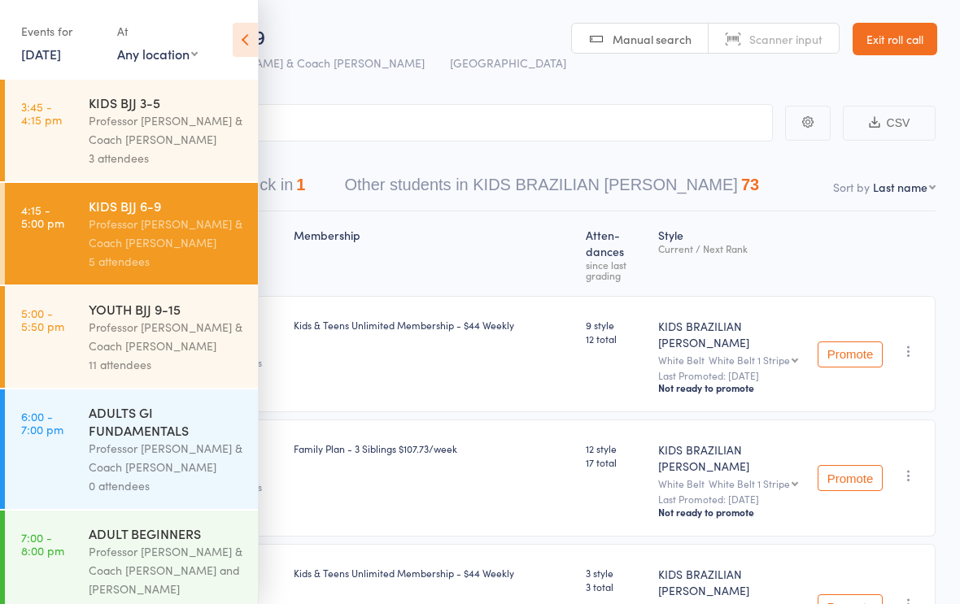
click at [242, 49] on icon at bounding box center [245, 40] width 25 height 34
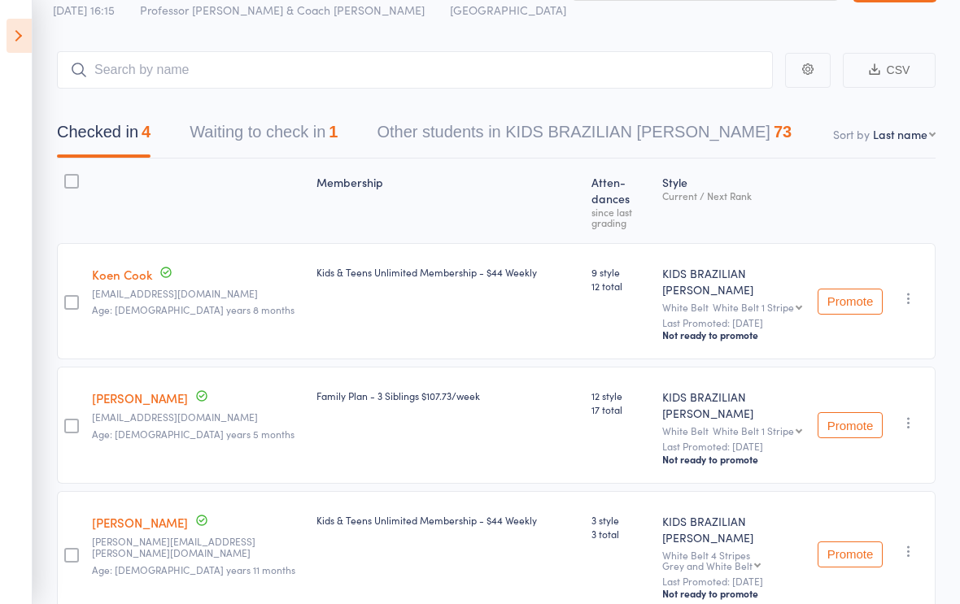
scroll to position [37, 0]
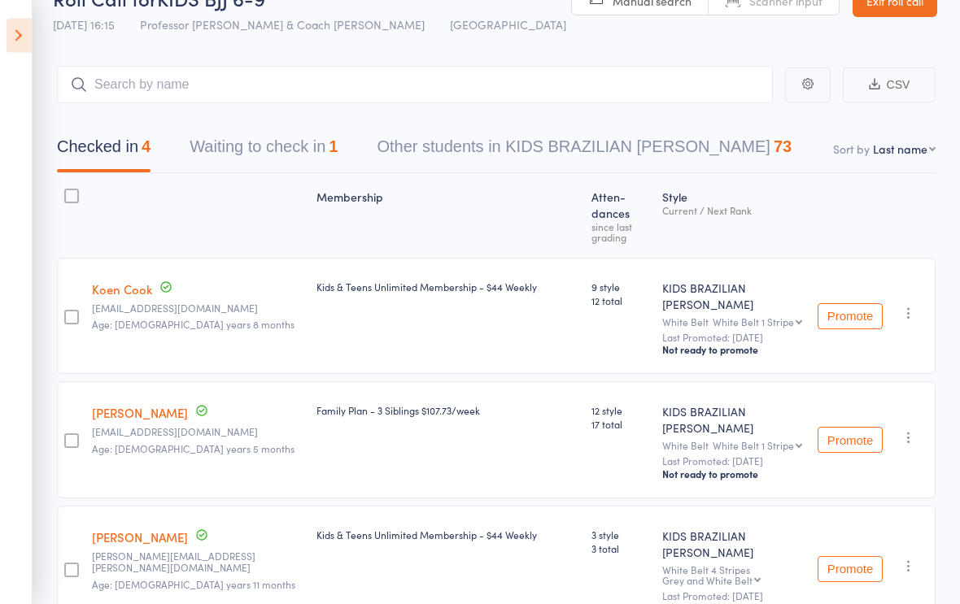
click at [297, 145] on button "Waiting to check in 1" at bounding box center [264, 151] width 148 height 43
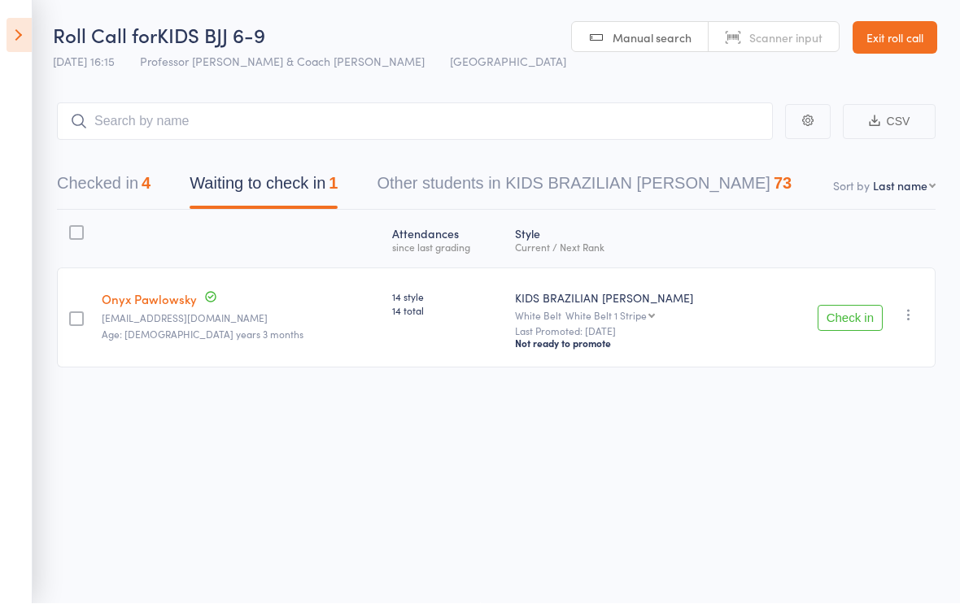
scroll to position [11, 0]
click at [908, 317] on button "button" at bounding box center [909, 316] width 20 height 20
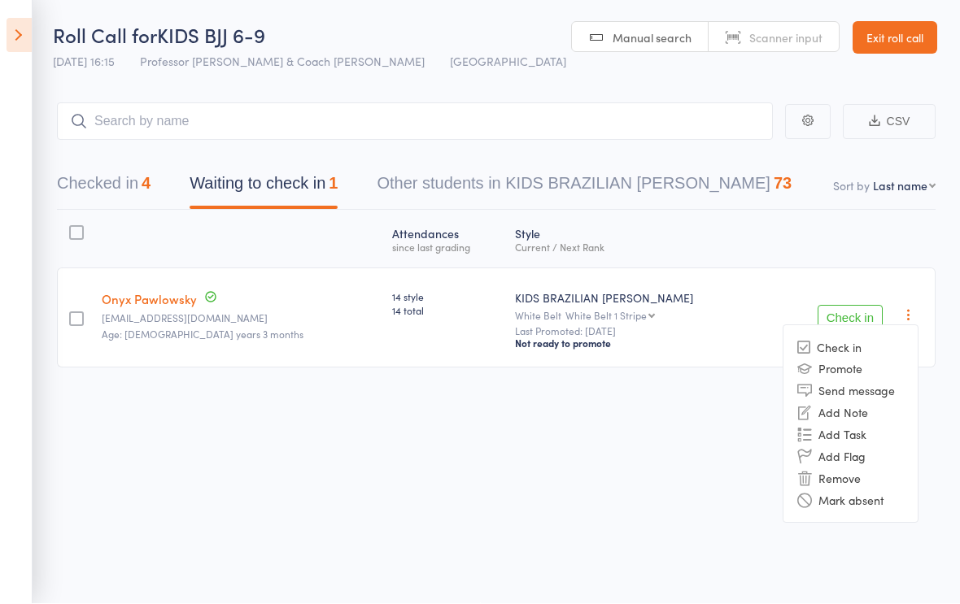
click at [869, 471] on li "Remove" at bounding box center [850, 479] width 134 height 22
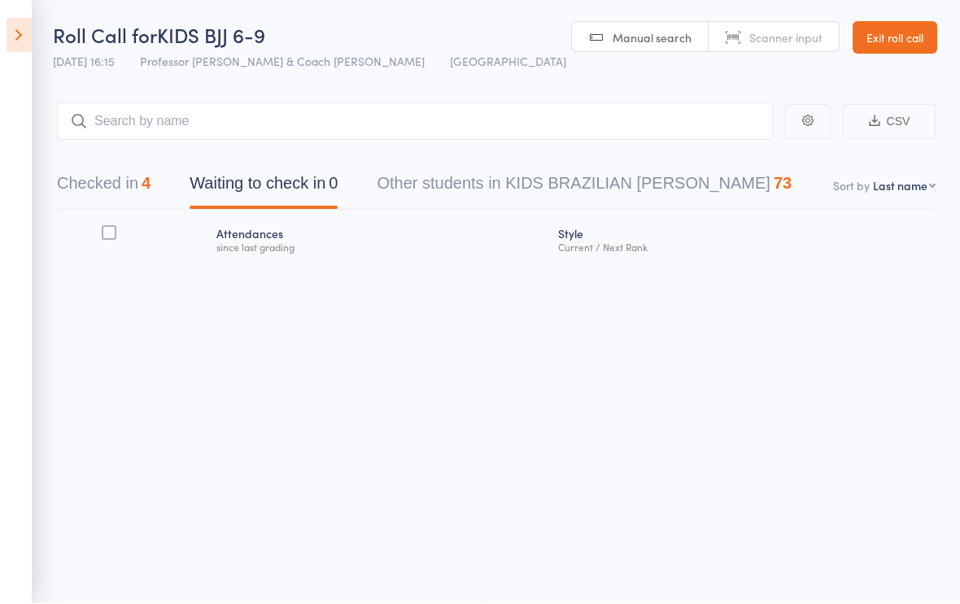
click at [125, 172] on button "Checked in 4" at bounding box center [104, 188] width 94 height 43
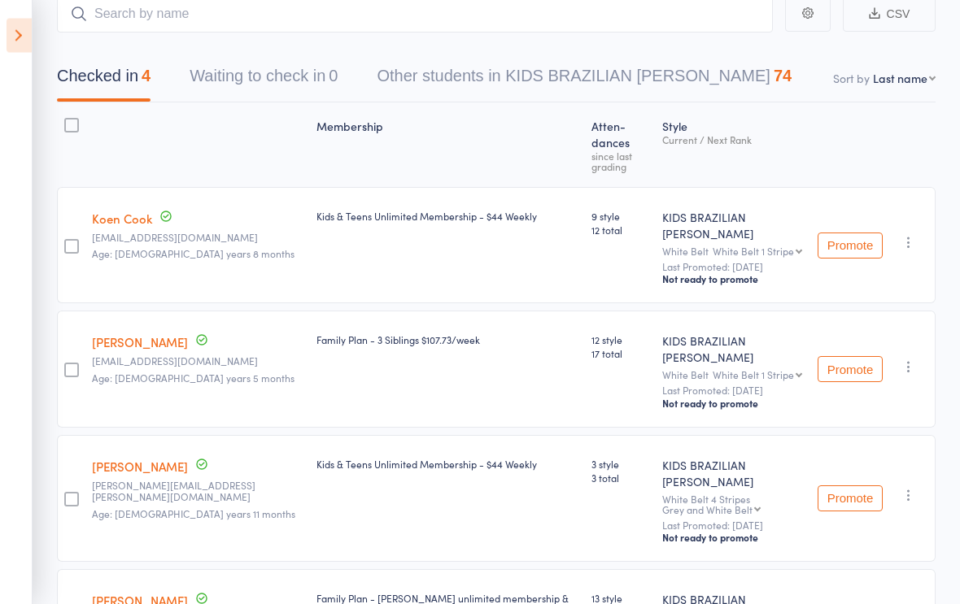
scroll to position [0, 0]
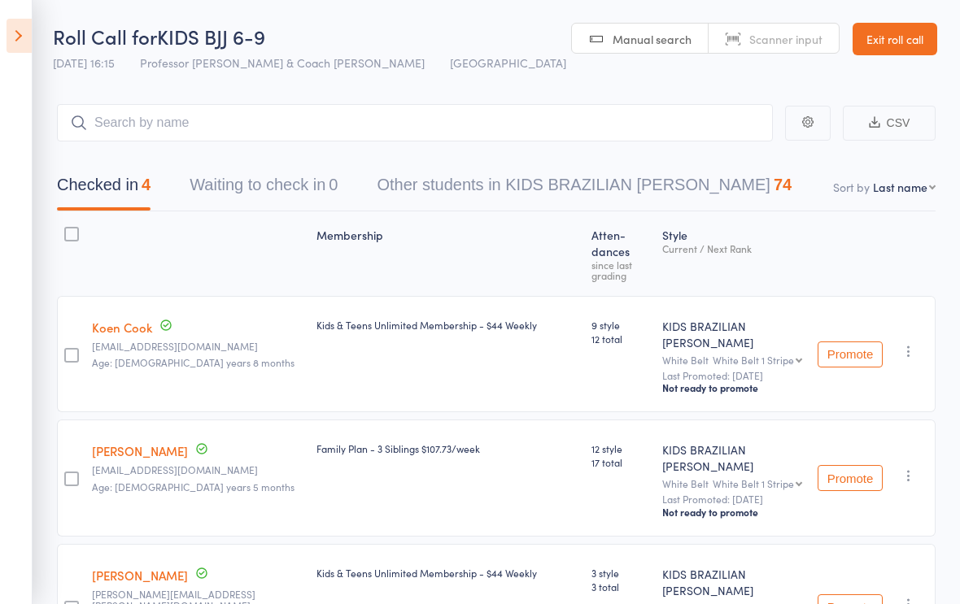
click at [541, 194] on button "Other students in KIDS BRAZILIAN JIU JITSU 74" at bounding box center [584, 189] width 415 height 43
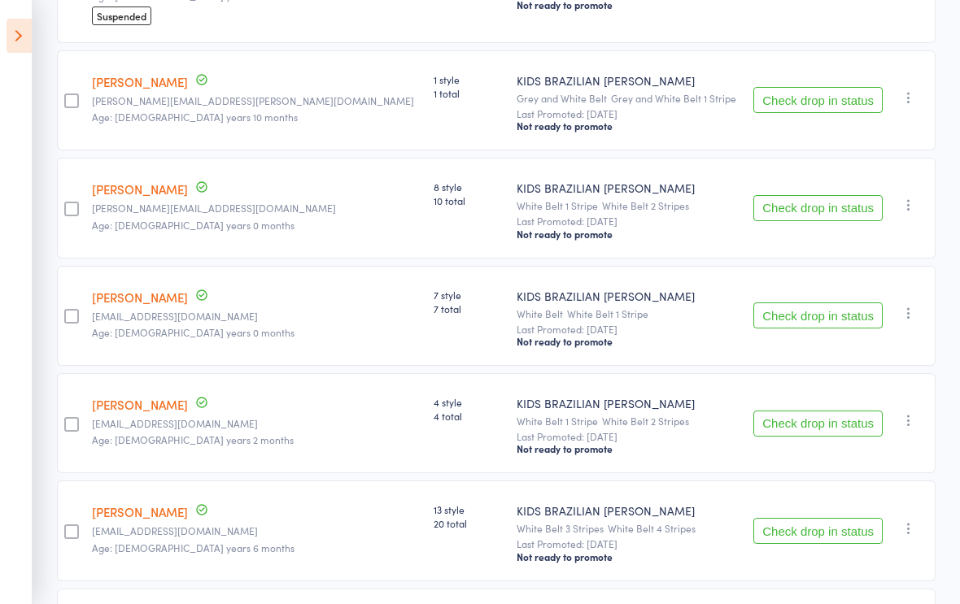
scroll to position [356, 0]
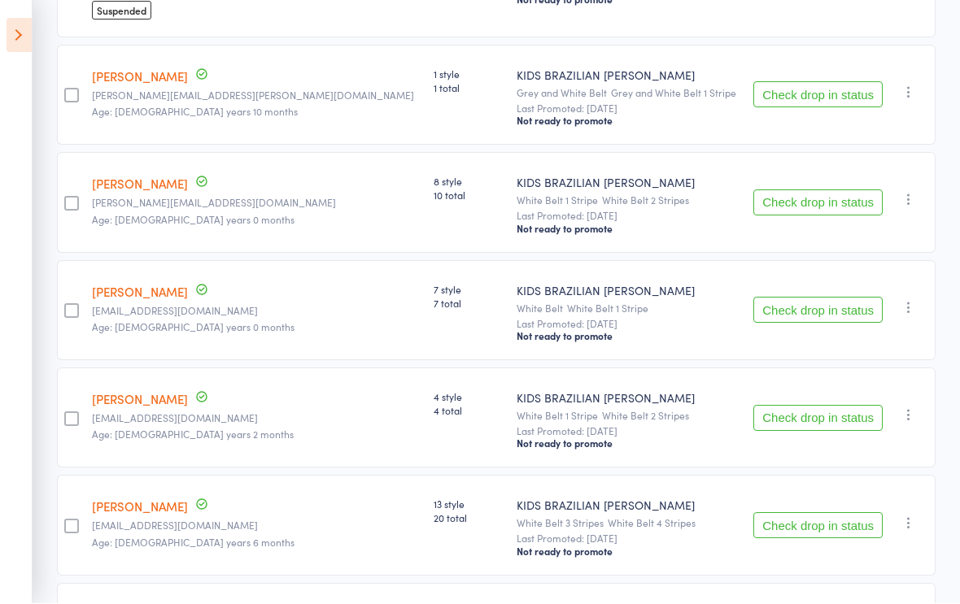
click at [914, 194] on icon "button" at bounding box center [909, 200] width 16 height 16
click at [778, 200] on button "Check drop in status" at bounding box center [817, 203] width 129 height 26
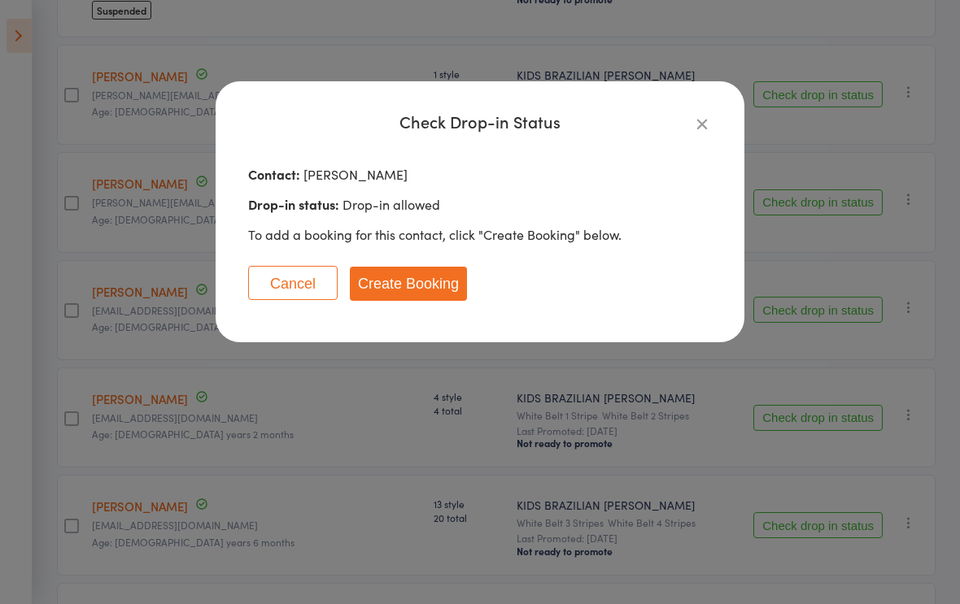
click at [427, 290] on button "Create Booking" at bounding box center [408, 284] width 117 height 34
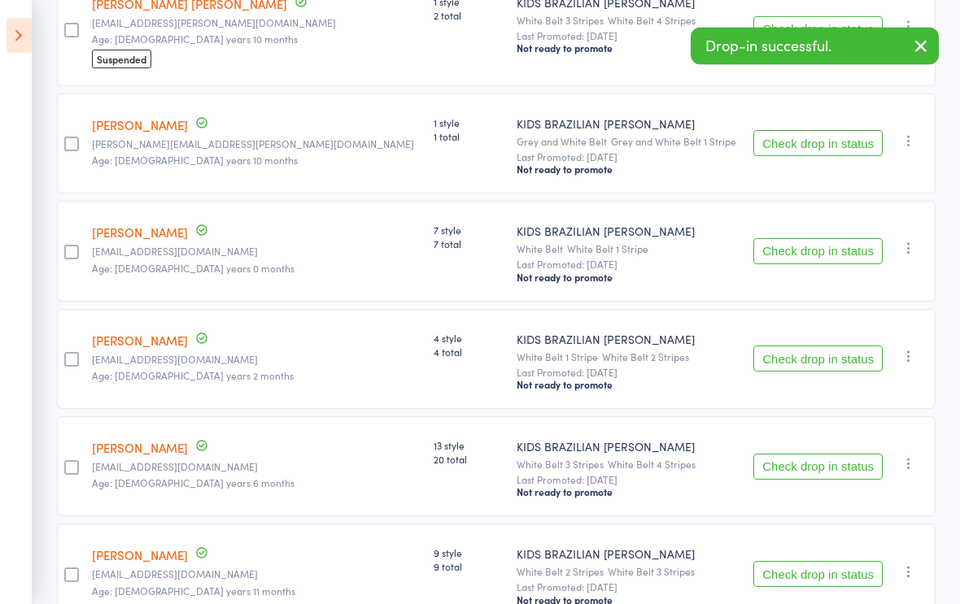
scroll to position [0, 0]
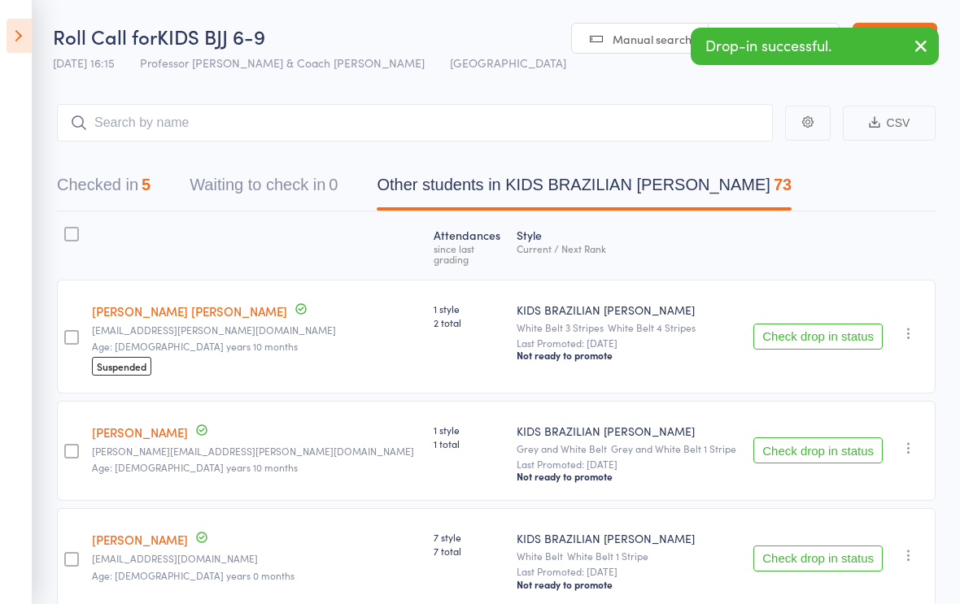
click at [124, 186] on button "Checked in 5" at bounding box center [104, 189] width 94 height 43
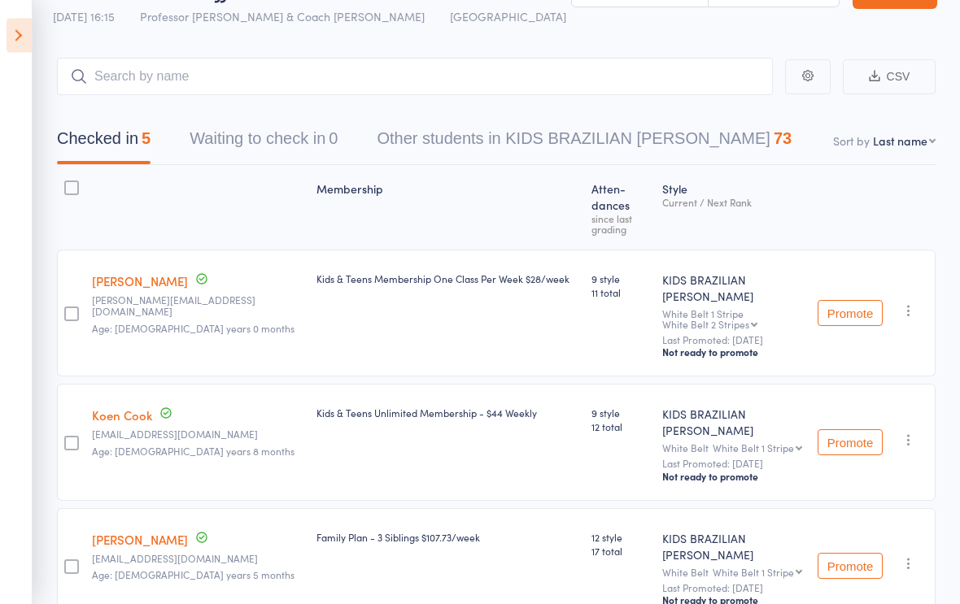
click at [905, 303] on icon "button" at bounding box center [909, 311] width 16 height 16
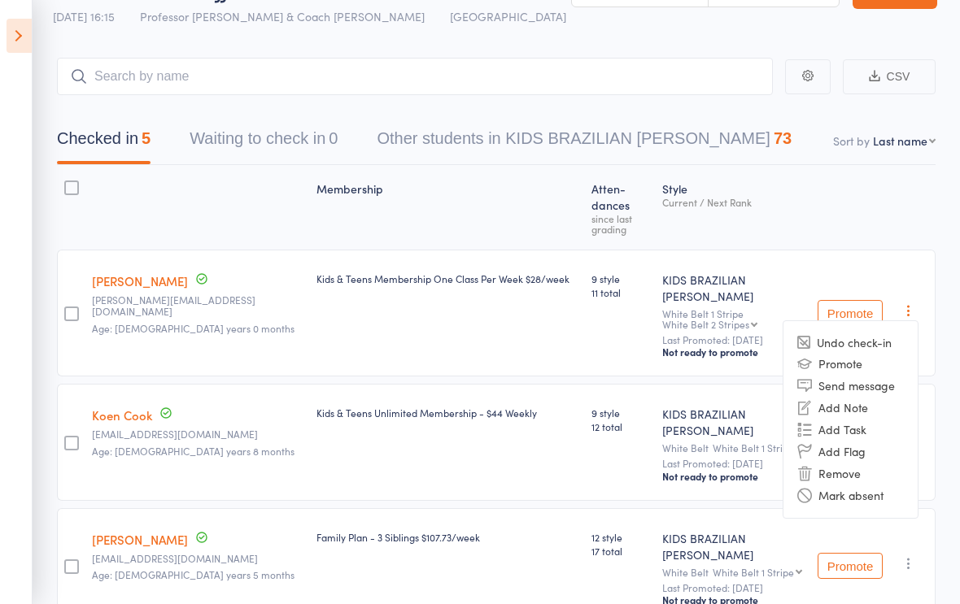
click at [855, 463] on li "Remove" at bounding box center [850, 474] width 134 height 22
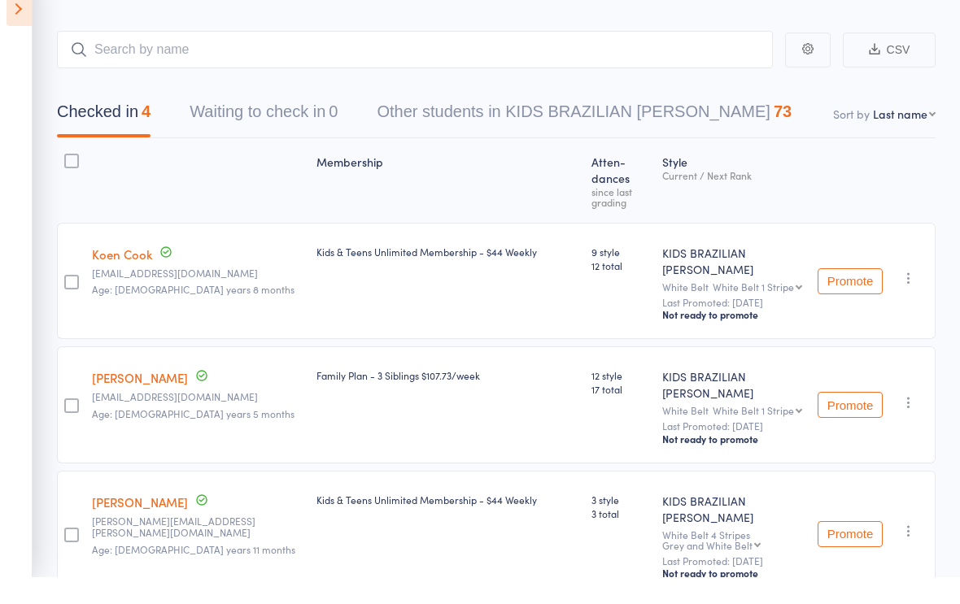
scroll to position [73, 0]
click at [547, 107] on button "Other students in KIDS BRAZILIAN JIU JITSU 74" at bounding box center [584, 115] width 415 height 43
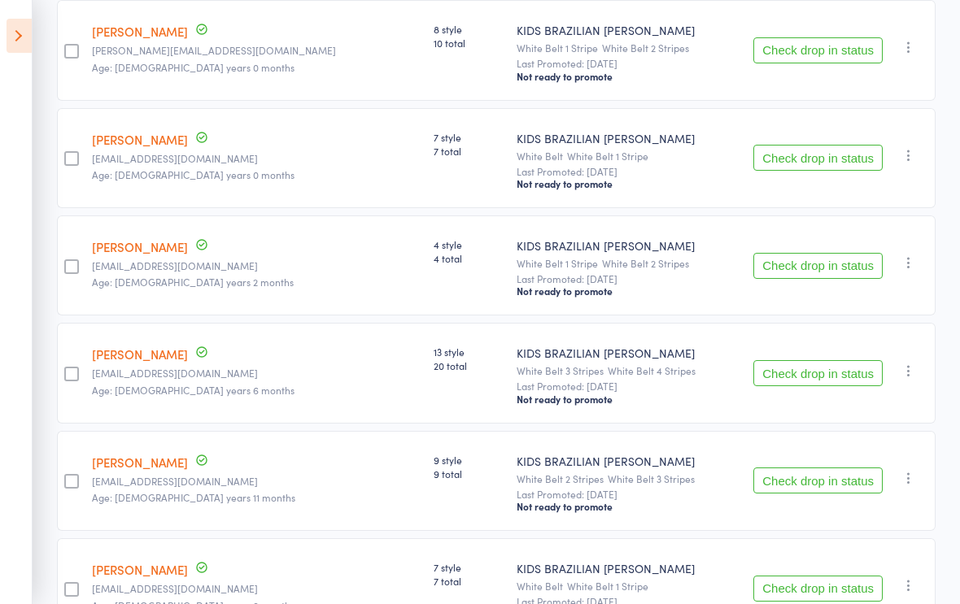
scroll to position [501, 0]
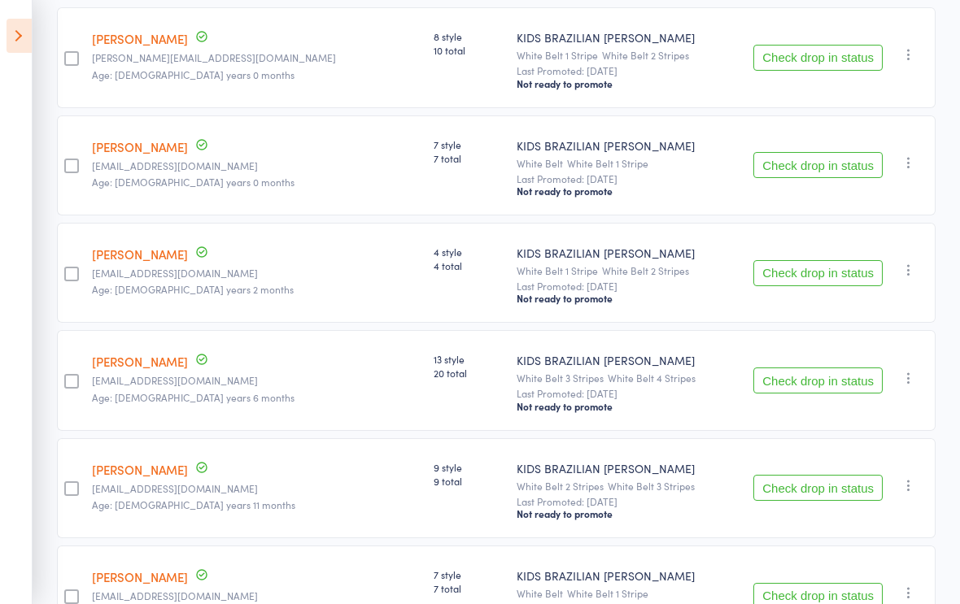
click at [910, 385] on icon "button" at bounding box center [909, 378] width 16 height 16
click at [783, 380] on button "Check drop in status" at bounding box center [817, 381] width 129 height 26
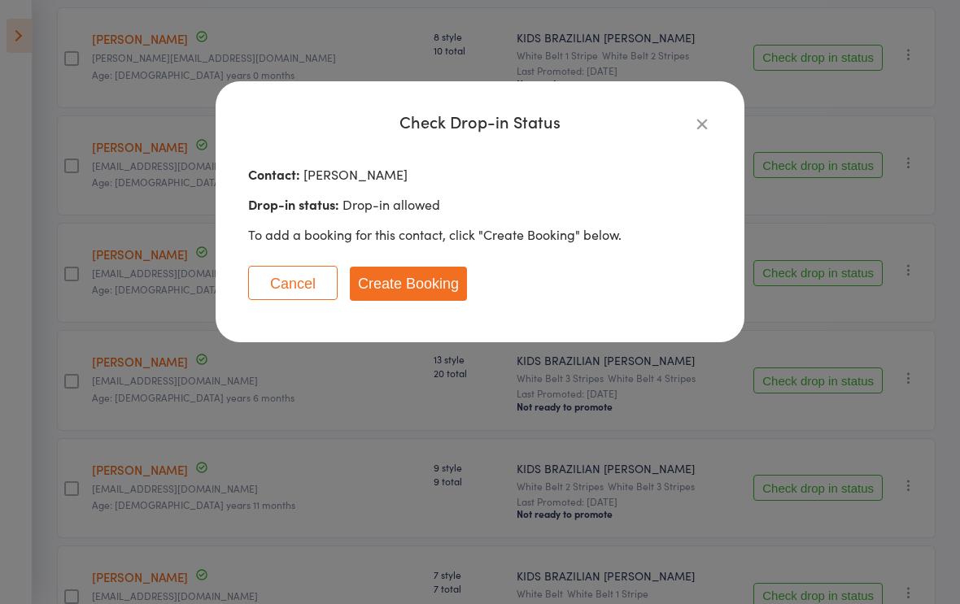
click at [441, 284] on button "Create Booking" at bounding box center [408, 284] width 117 height 34
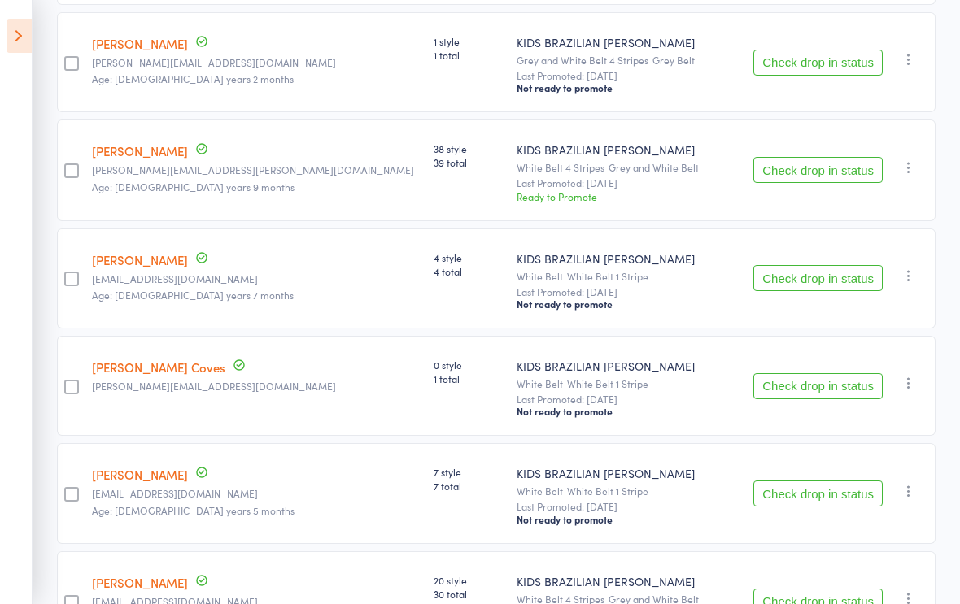
scroll to position [1250, 0]
click at [825, 394] on button "Check drop in status" at bounding box center [817, 387] width 129 height 26
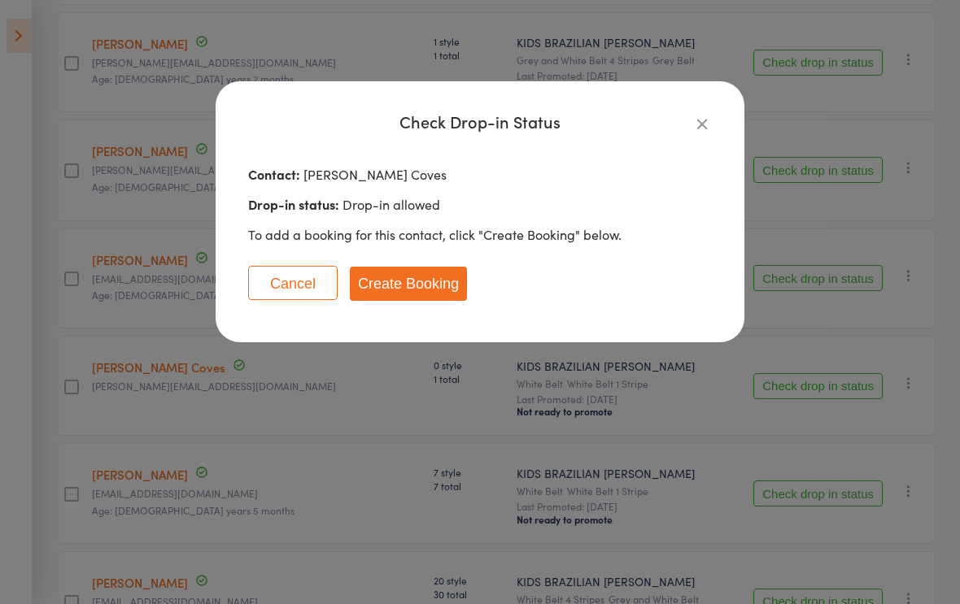
click at [443, 283] on button "Create Booking" at bounding box center [408, 284] width 117 height 34
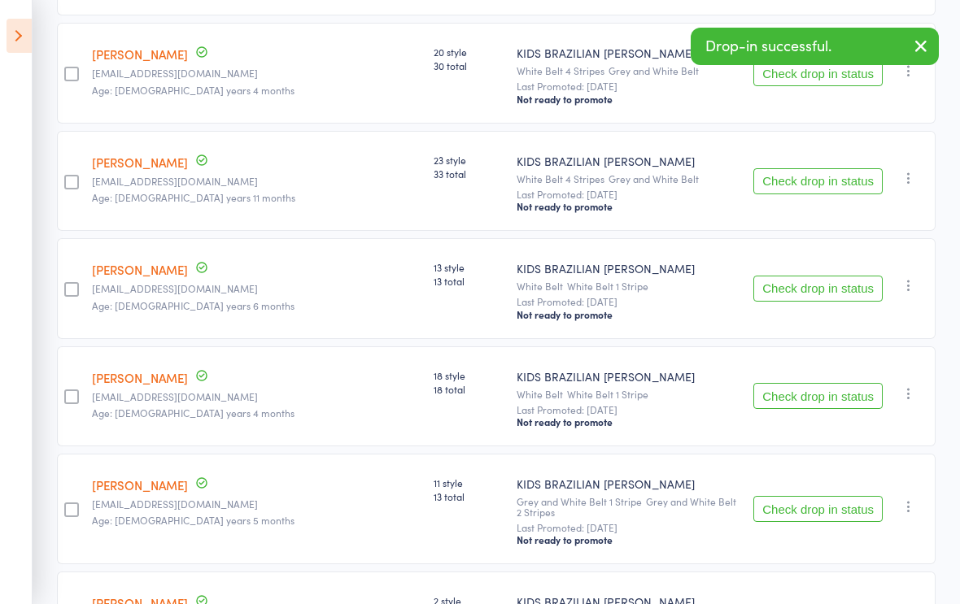
scroll to position [1674, 0]
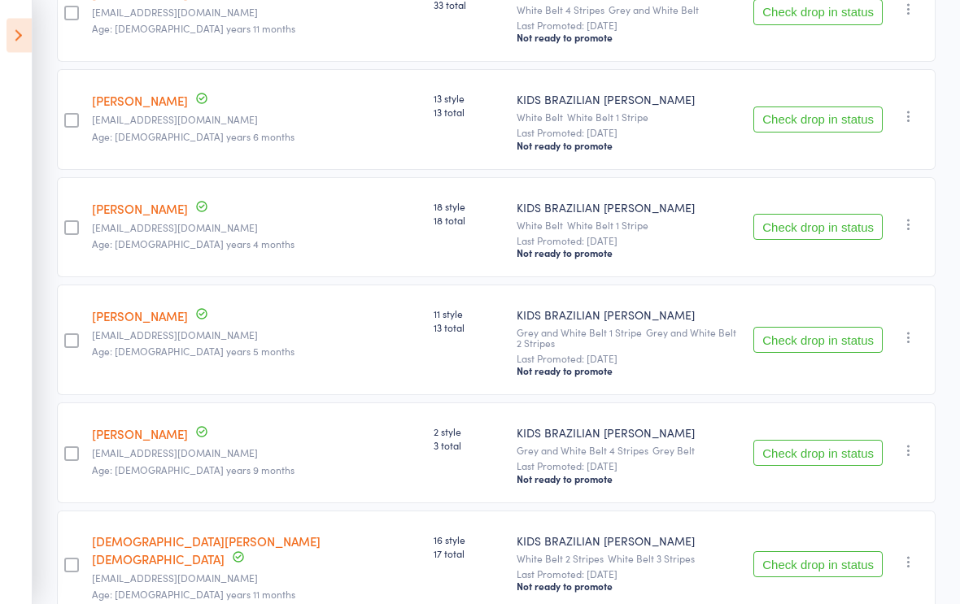
click at [814, 238] on button "Check drop in status" at bounding box center [817, 228] width 129 height 26
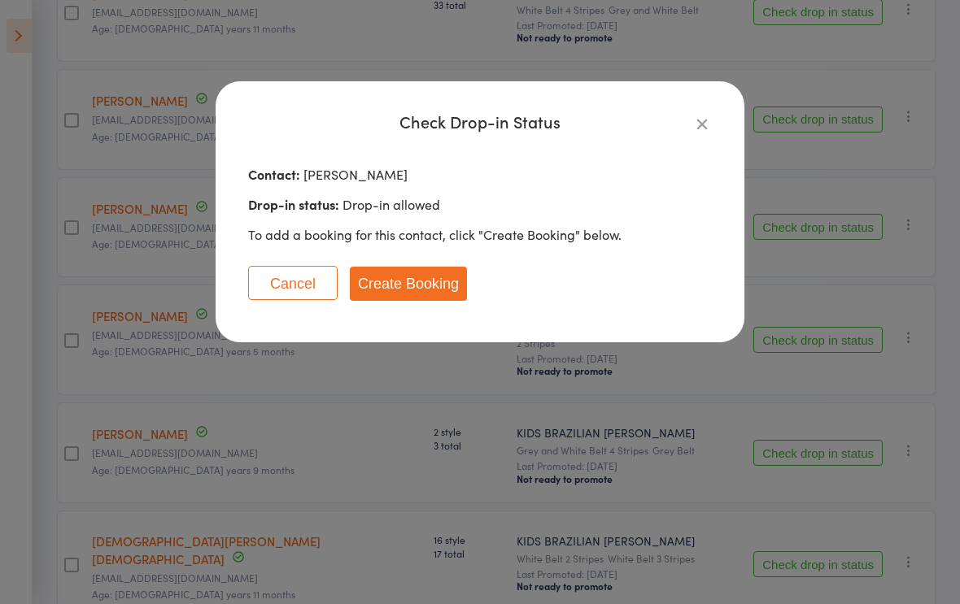
click at [440, 283] on button "Create Booking" at bounding box center [408, 284] width 117 height 34
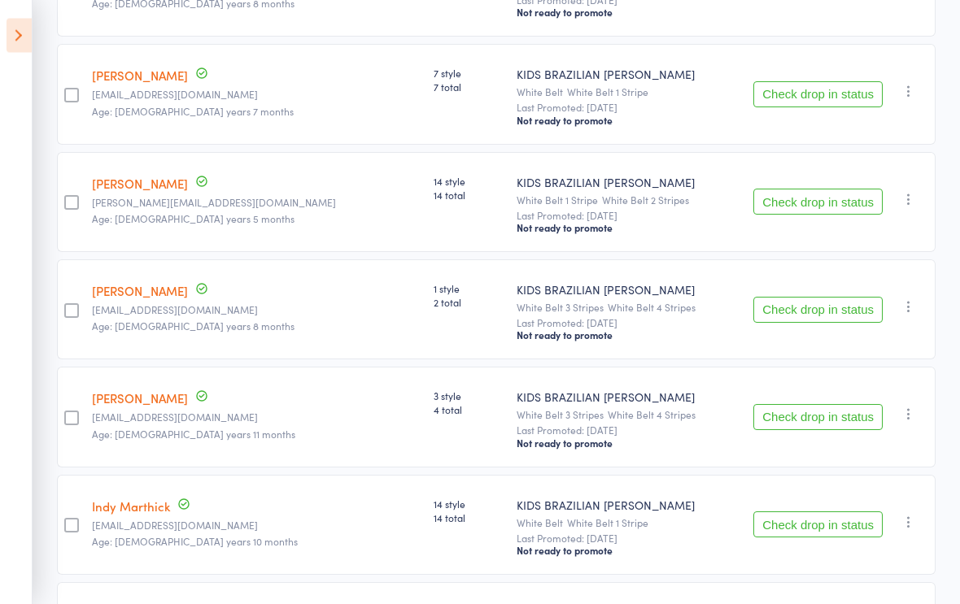
scroll to position [3300, 0]
click at [801, 323] on button "Check drop in status" at bounding box center [817, 310] width 129 height 26
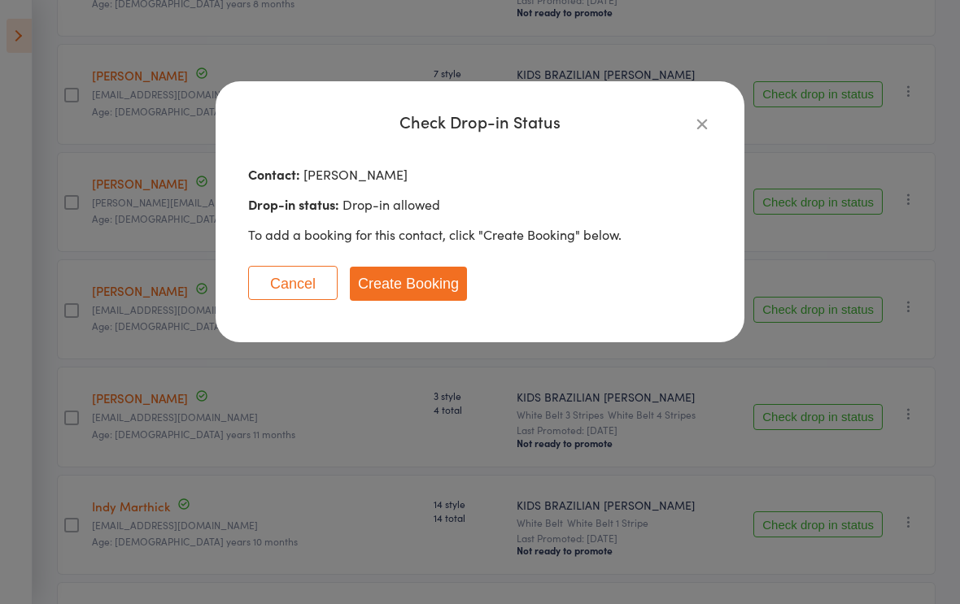
click at [429, 281] on button "Create Booking" at bounding box center [408, 284] width 117 height 34
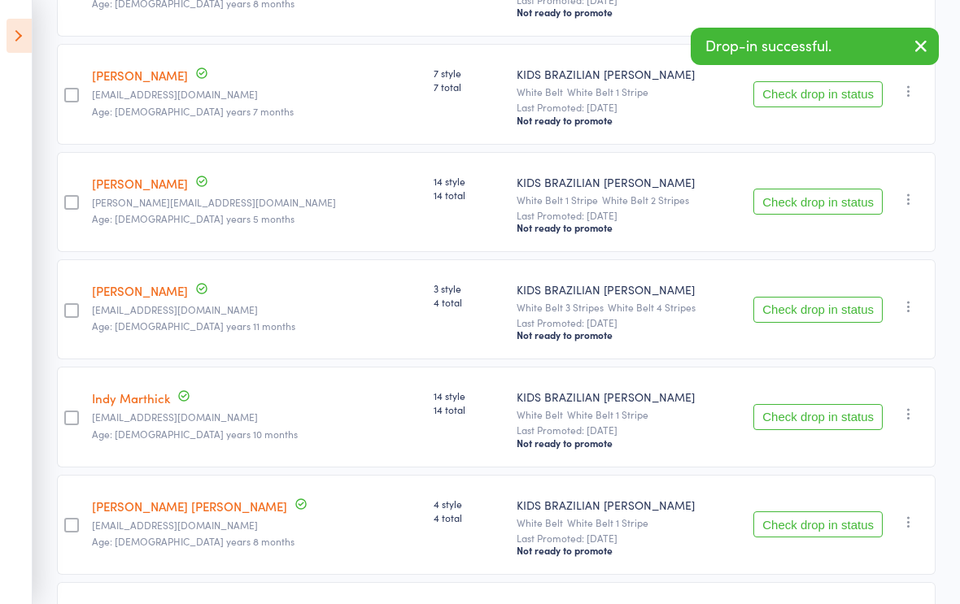
click at [805, 321] on button "Check drop in status" at bounding box center [817, 310] width 129 height 26
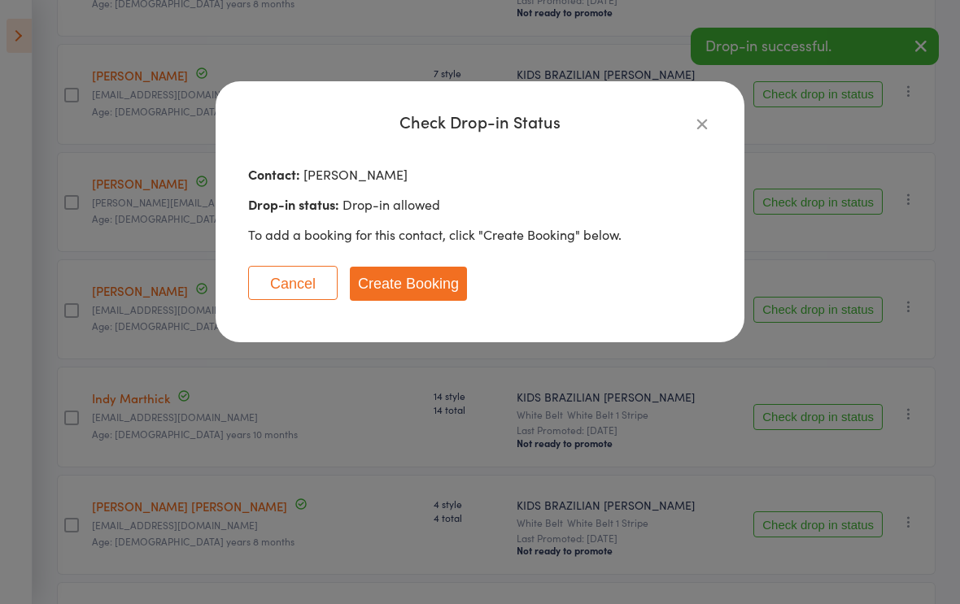
click at [446, 281] on button "Create Booking" at bounding box center [408, 284] width 117 height 34
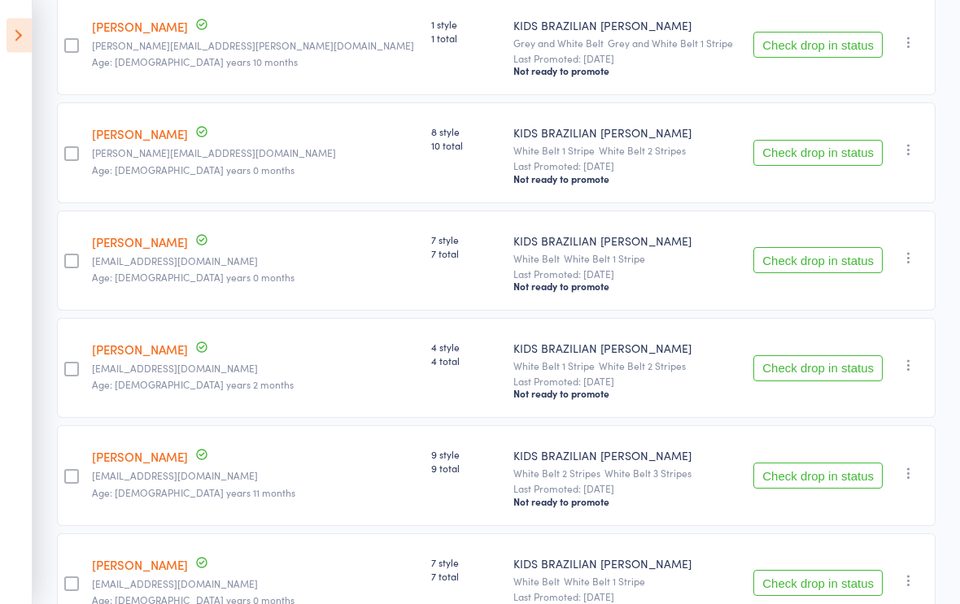
scroll to position [0, 0]
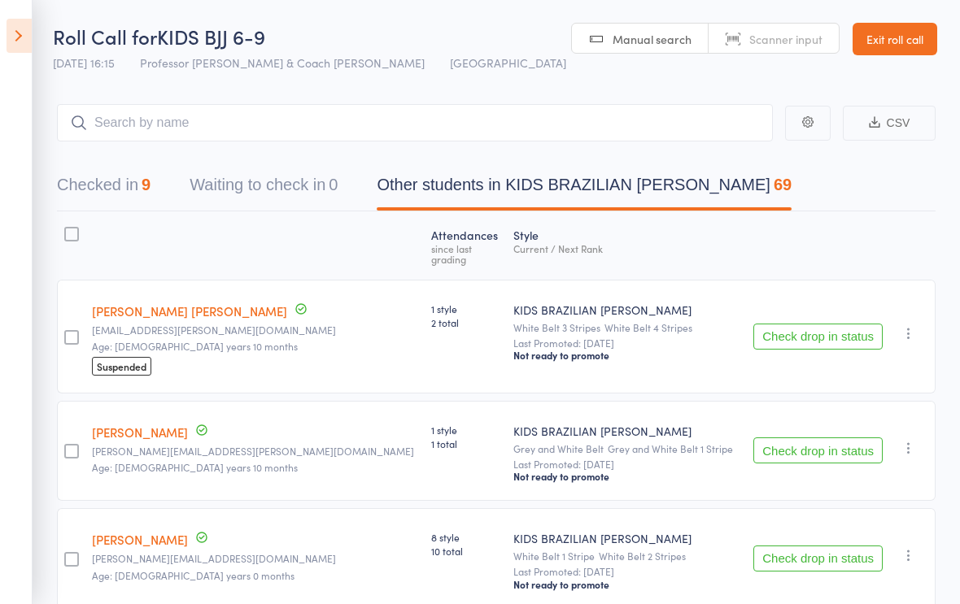
click at [15, 36] on icon at bounding box center [19, 36] width 25 height 34
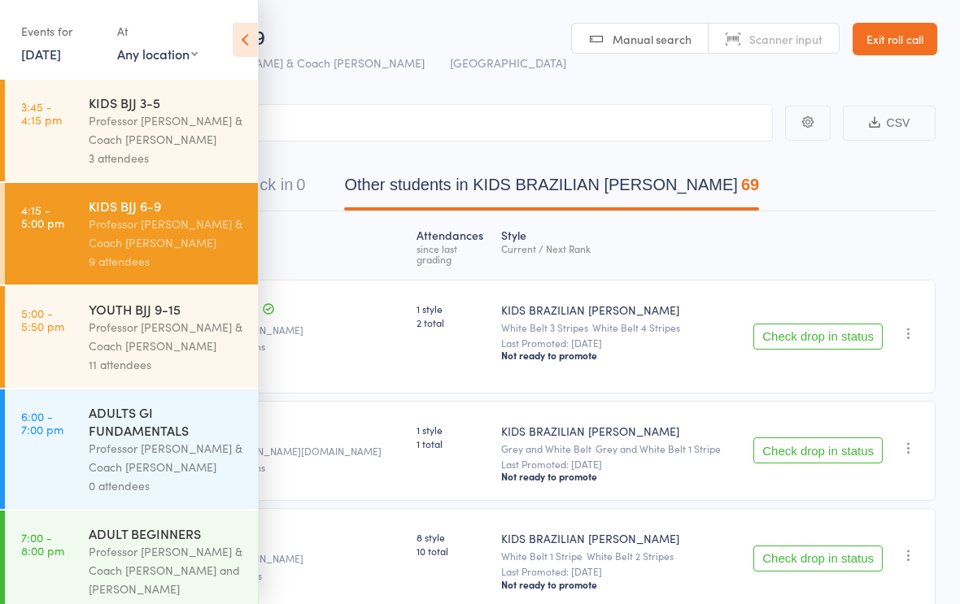
click at [182, 136] on div "Professor [PERSON_NAME] & Coach [PERSON_NAME]" at bounding box center [166, 129] width 155 height 37
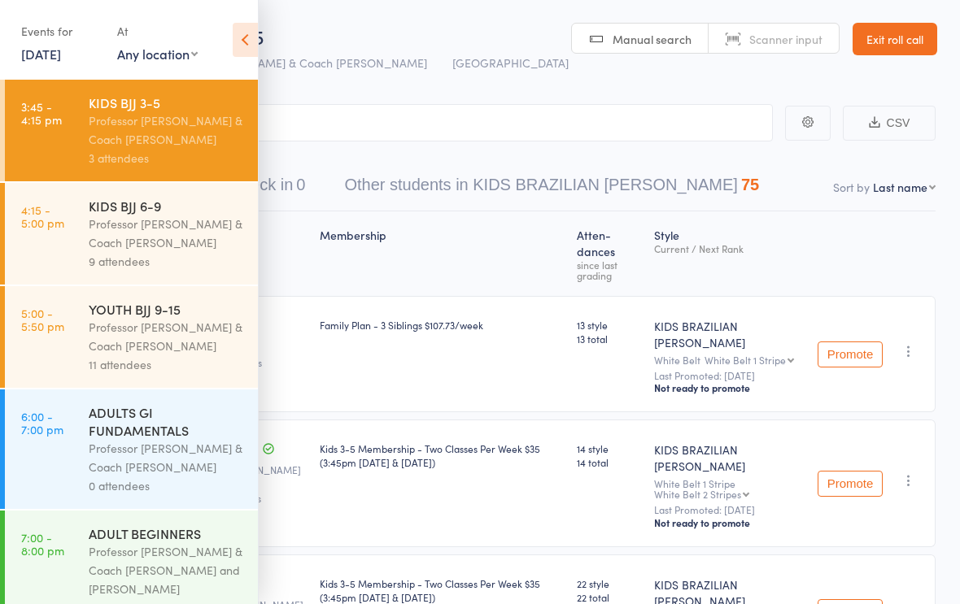
click at [192, 350] on div "Professor [PERSON_NAME] & Coach [PERSON_NAME]" at bounding box center [166, 336] width 155 height 37
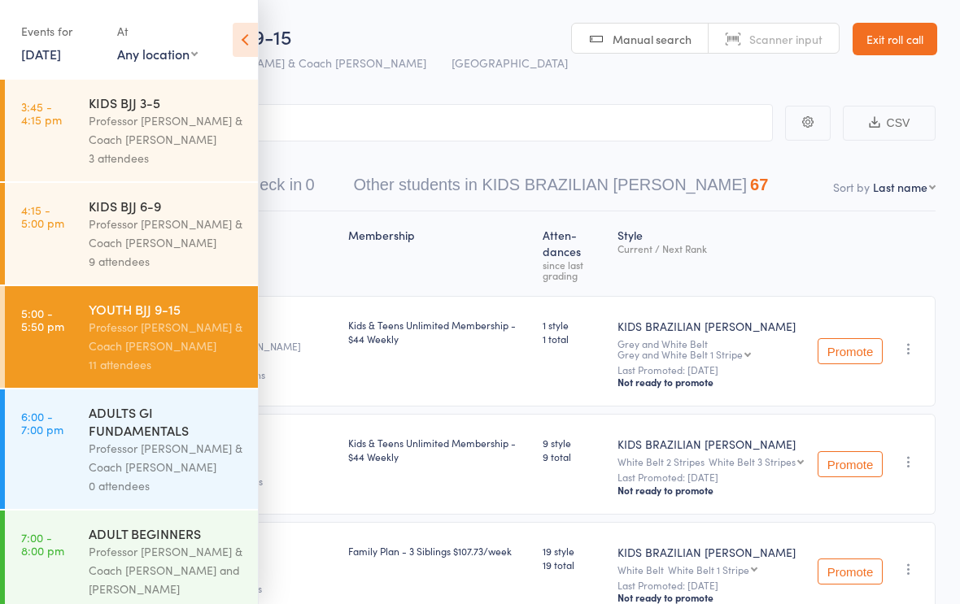
click at [255, 31] on icon at bounding box center [245, 40] width 25 height 34
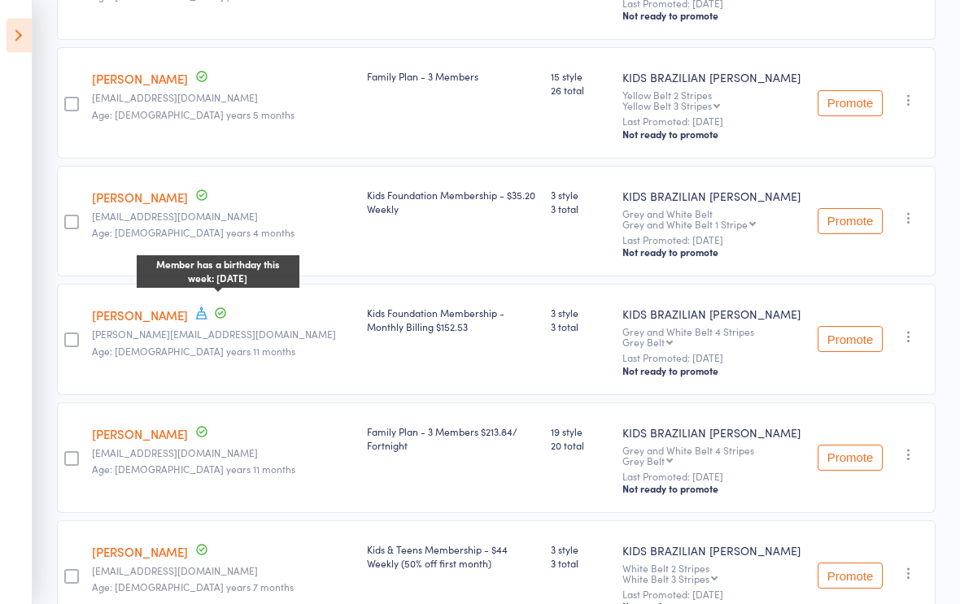
scroll to position [947, 0]
click at [192, 268] on div "Member has a birthday this week: September 13th" at bounding box center [218, 272] width 163 height 41
click at [190, 268] on div "Member has a birthday this week: September 13th" at bounding box center [218, 272] width 163 height 41
click at [360, 303] on div "Kids Foundation Membership - Monthly Billing $152.53" at bounding box center [452, 340] width 184 height 111
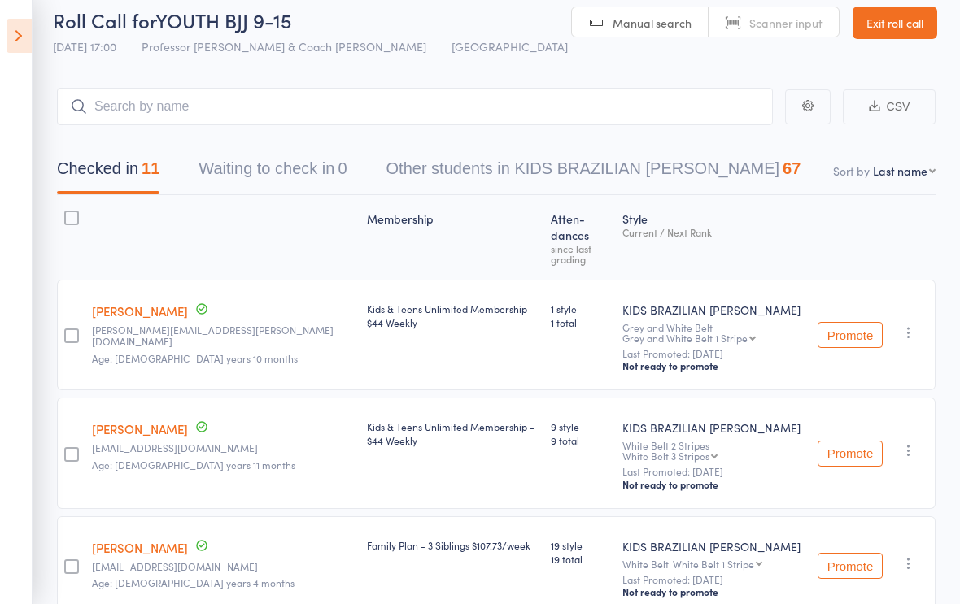
scroll to position [0, 0]
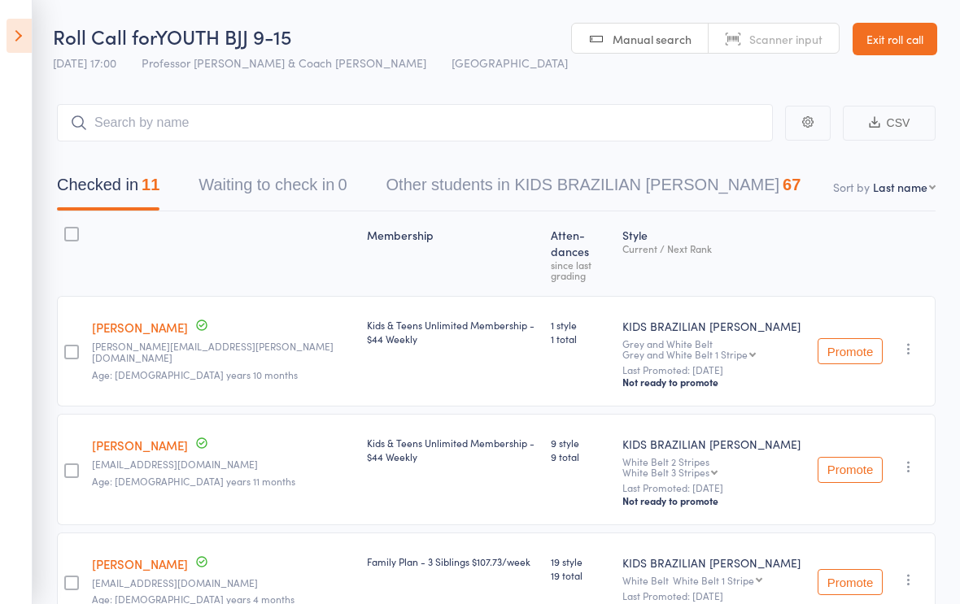
click at [891, 50] on link "Exit roll call" at bounding box center [895, 39] width 85 height 33
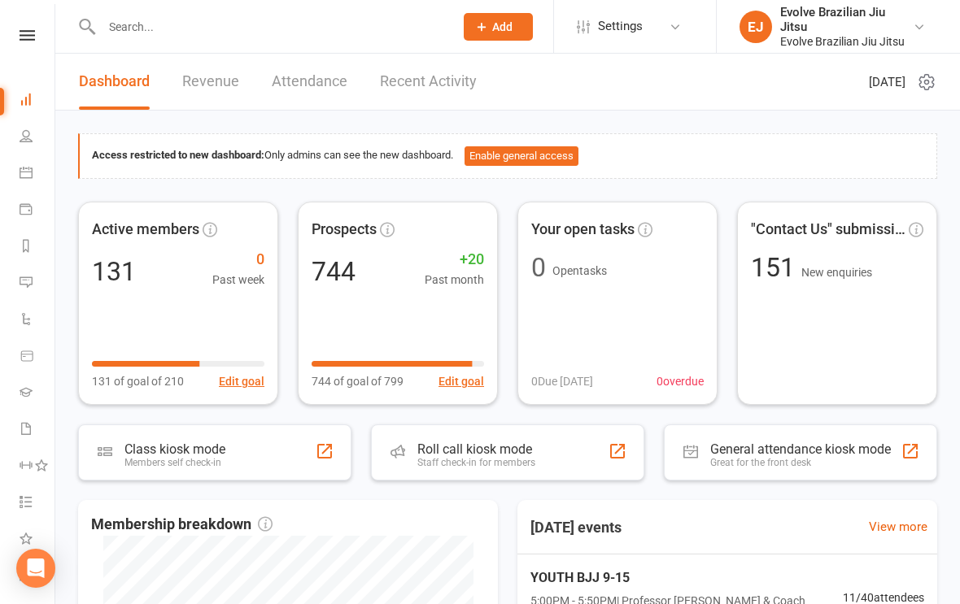
click at [224, 24] on input "text" at bounding box center [270, 26] width 346 height 23
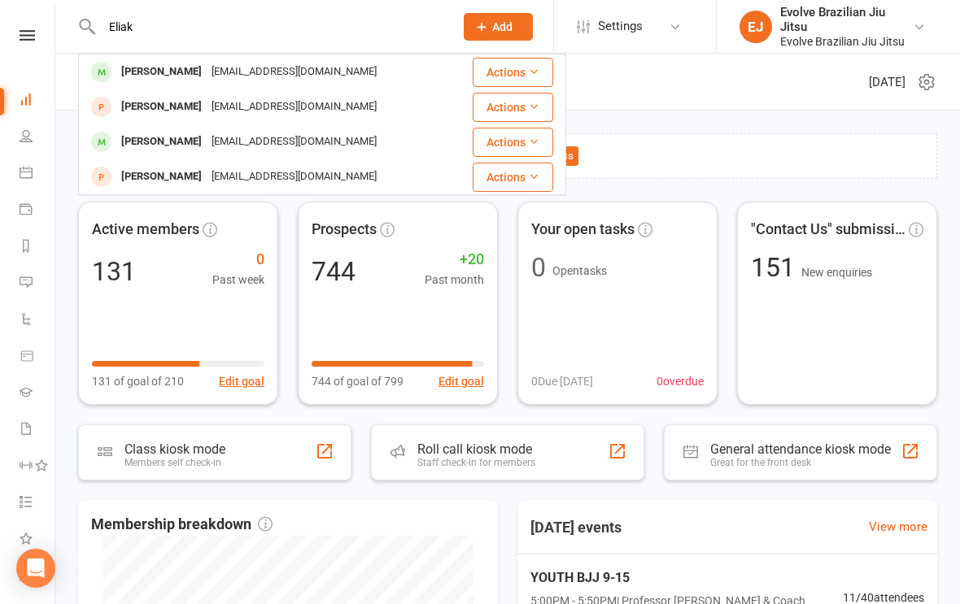
type input "Eliak"
click at [214, 73] on div "queenofzambia33@gmail.com" at bounding box center [294, 72] width 175 height 24
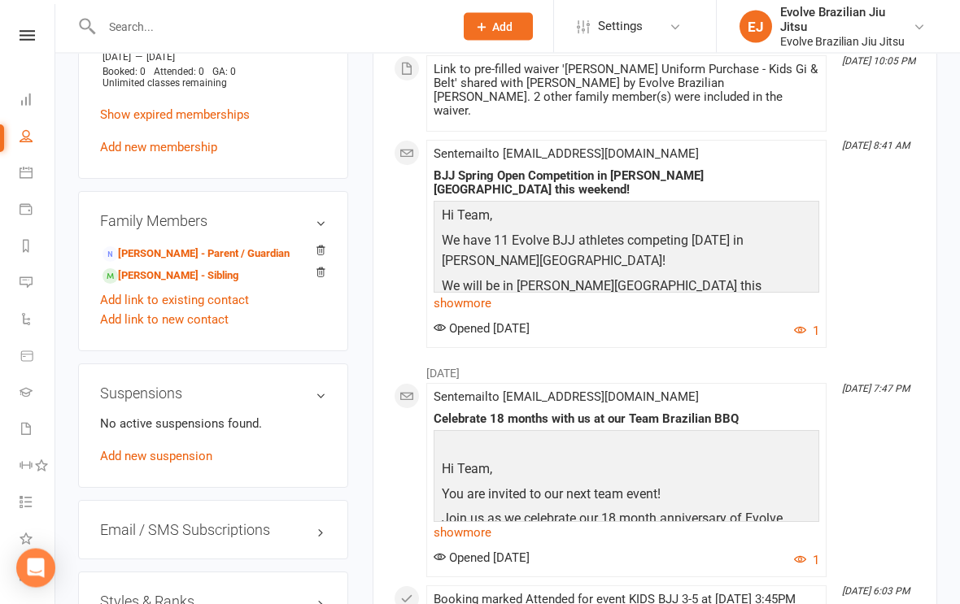
scroll to position [967, 0]
click at [194, 263] on link "Olivia Swindale - Parent / Guardian" at bounding box center [196, 254] width 187 height 17
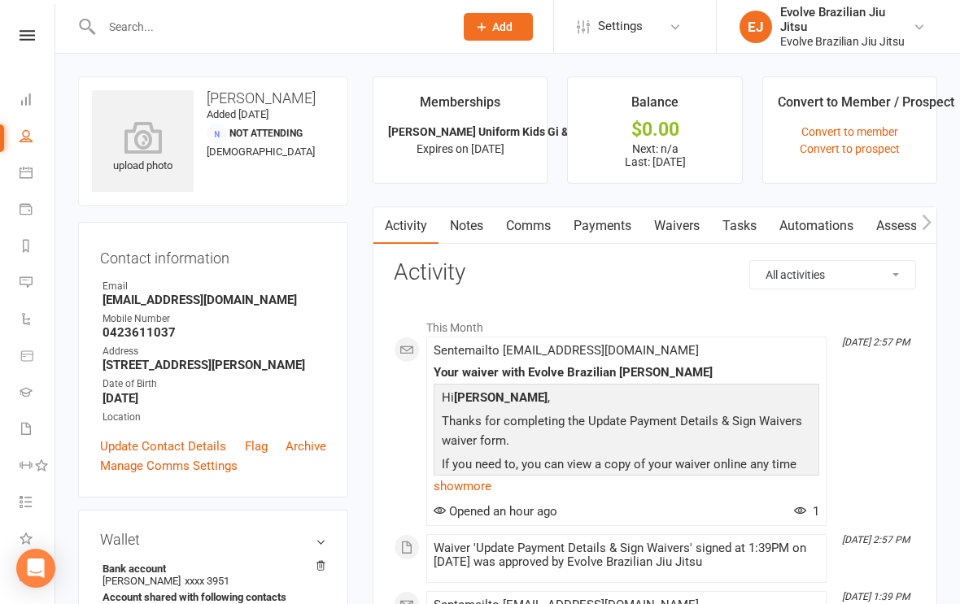
click at [28, 33] on icon at bounding box center [27, 35] width 15 height 11
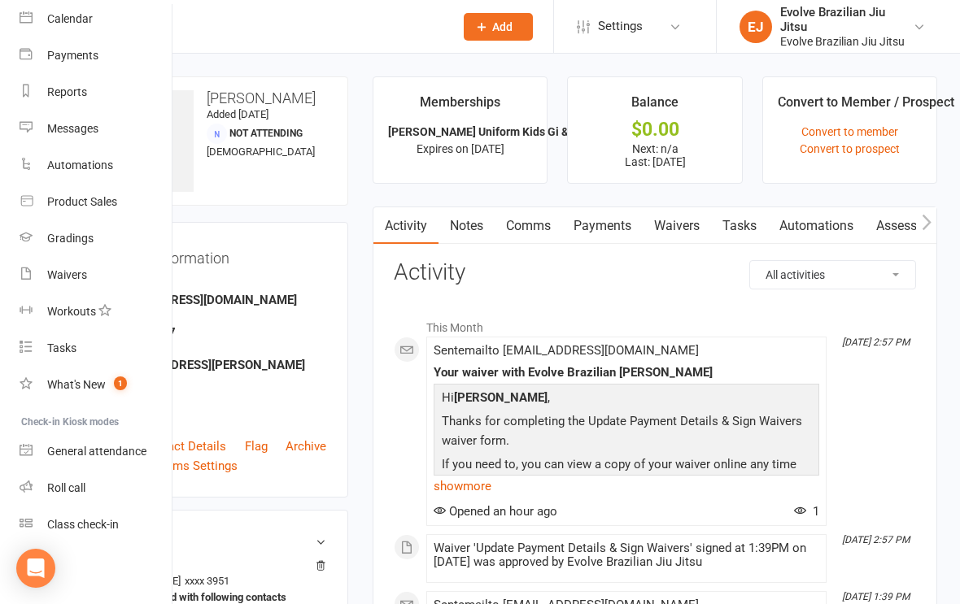
scroll to position [151, -1]
click at [85, 277] on div "Waivers" at bounding box center [67, 274] width 40 height 13
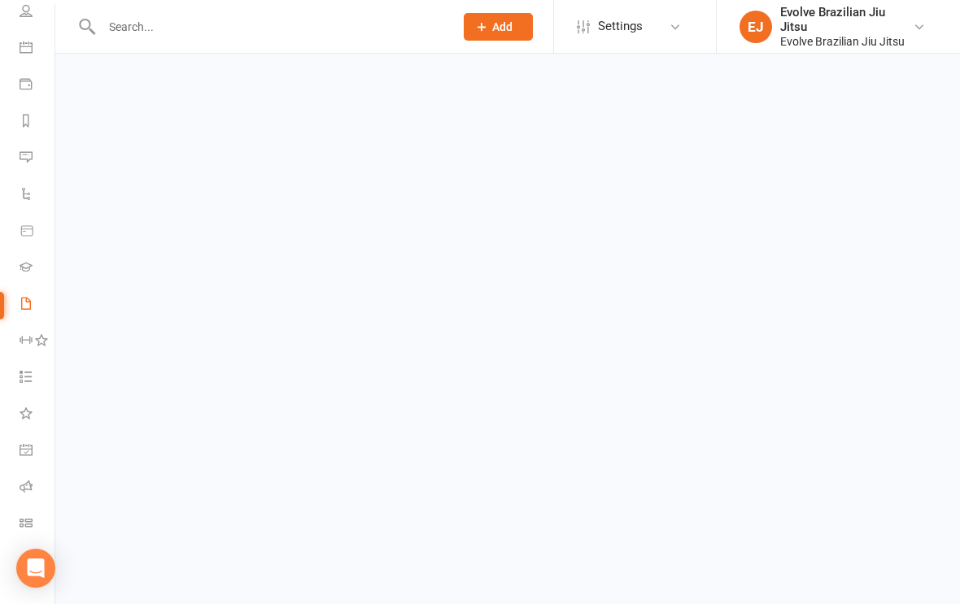
scroll to position [125, 0]
select select "100"
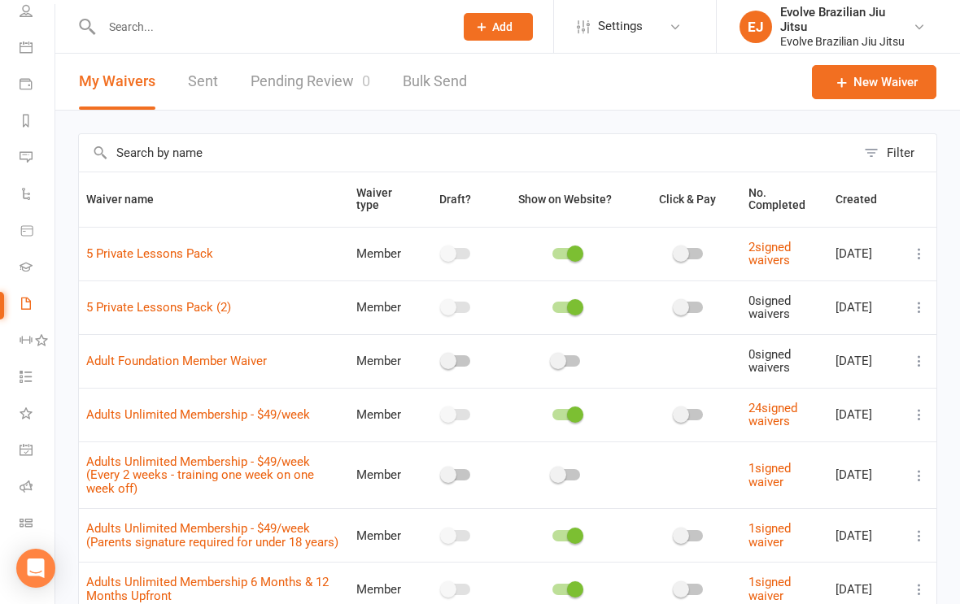
click at [323, 91] on link "Pending Review 0" at bounding box center [311, 82] width 120 height 56
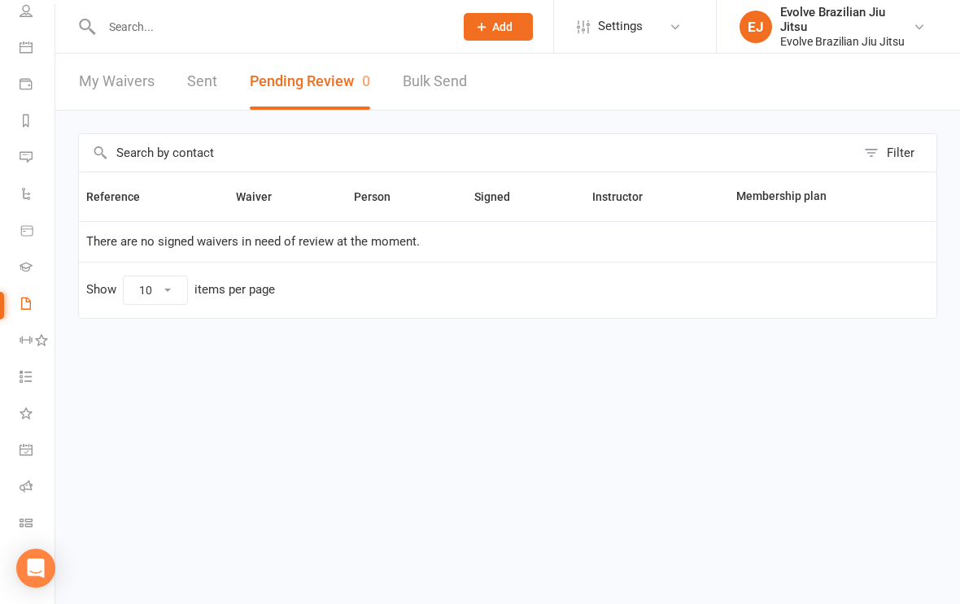
click at [200, 75] on link "Sent" at bounding box center [202, 82] width 30 height 56
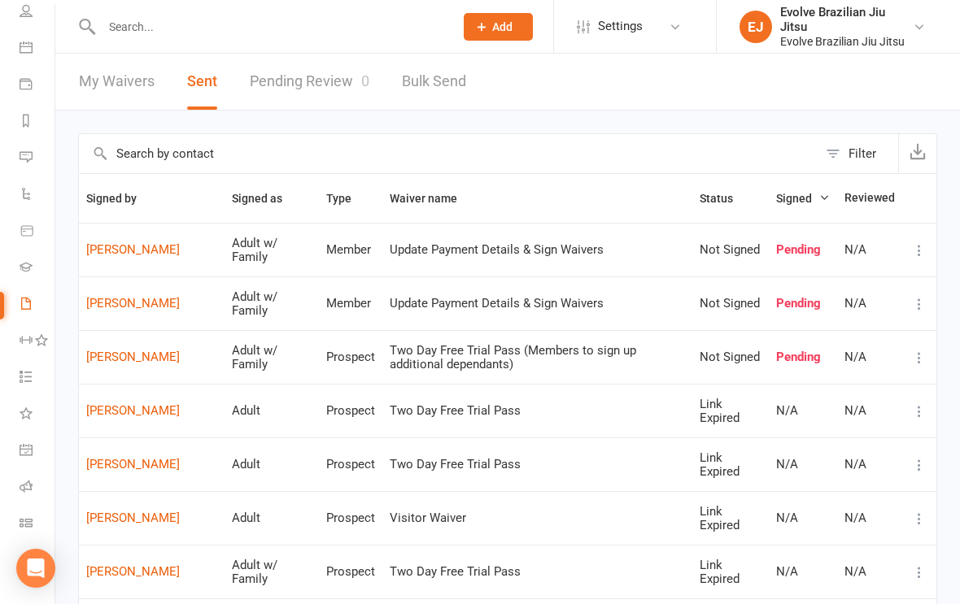
click at [131, 412] on link "jodie cabban" at bounding box center [151, 411] width 131 height 14
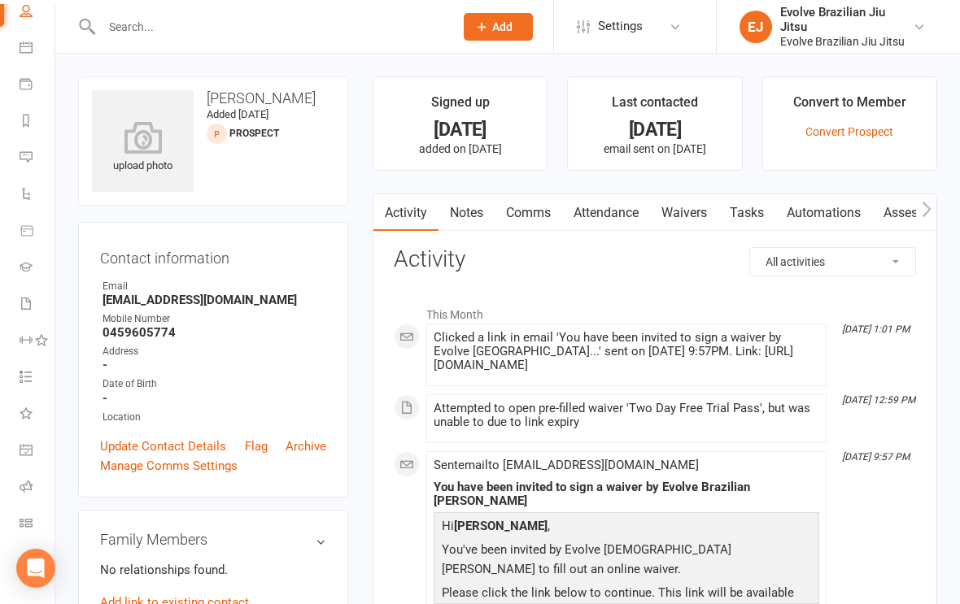
click at [693, 220] on link "Waivers" at bounding box center [684, 212] width 68 height 37
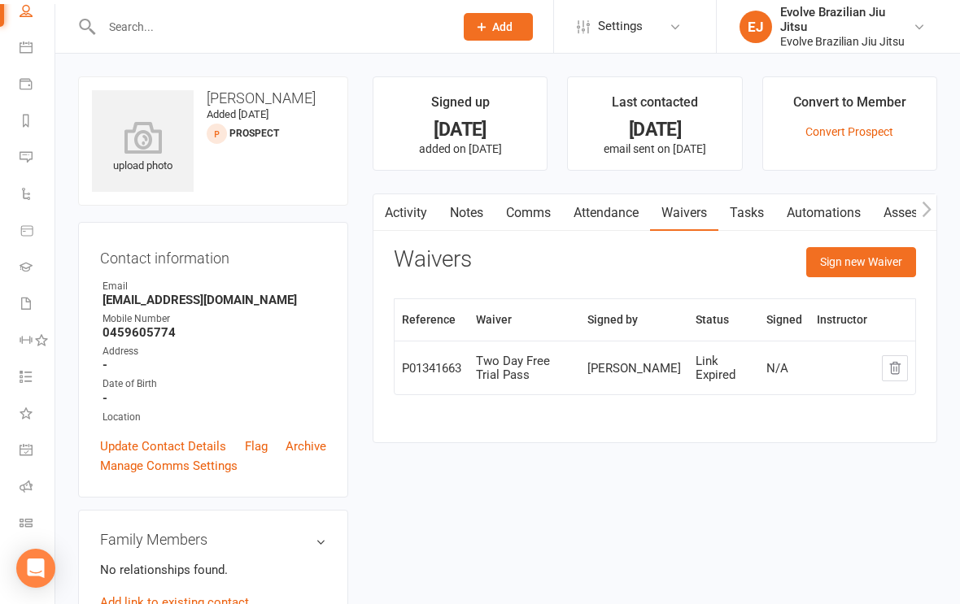
click at [858, 256] on button "Sign new Waiver" at bounding box center [861, 261] width 110 height 29
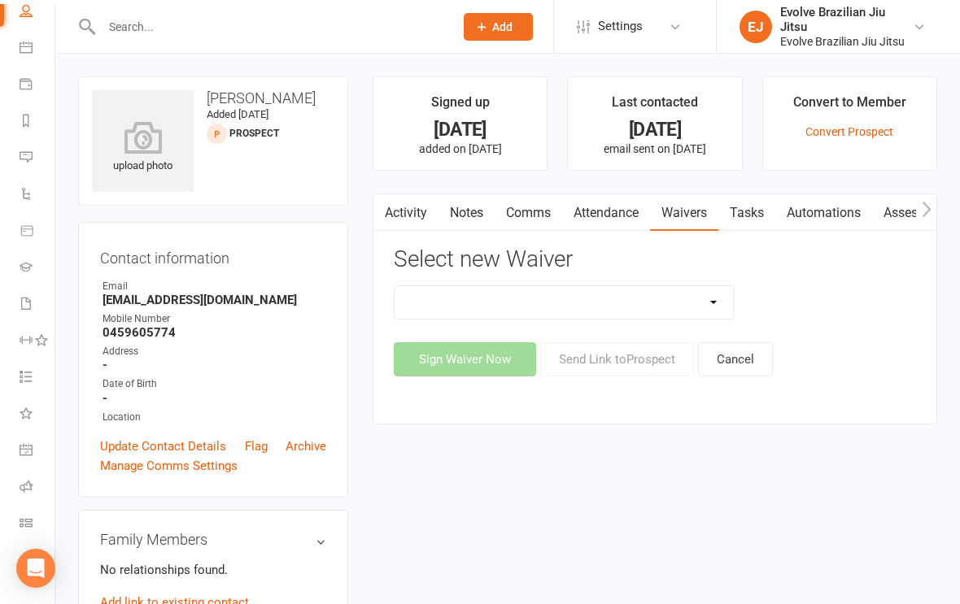
click at [586, 298] on select "5 Private Lessons Pack 5 Private Lessons Pack (2) Adult Foundation Member Waive…" at bounding box center [564, 302] width 338 height 33
select select "12008"
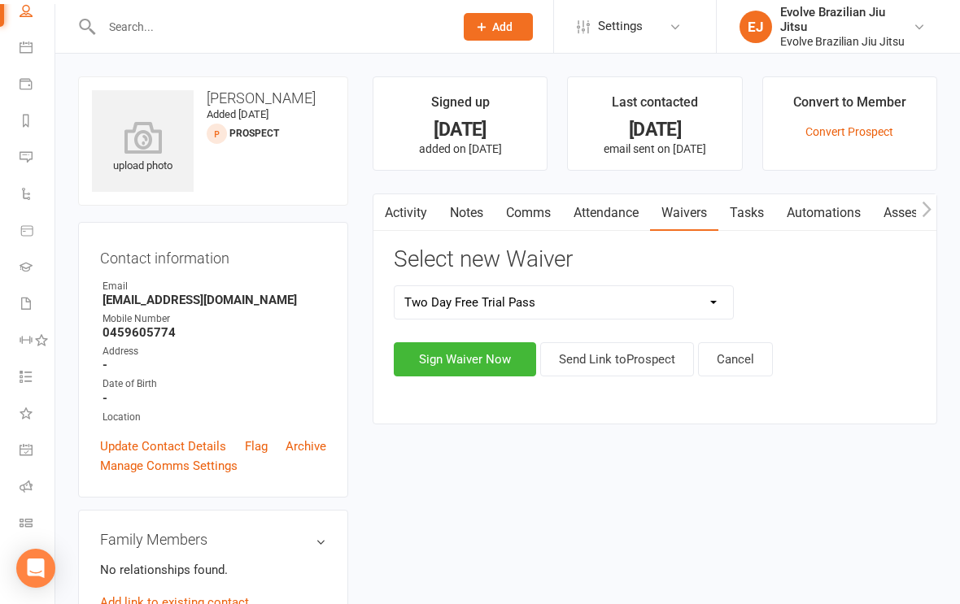
click at [638, 364] on button "Send Link to Prospect" at bounding box center [617, 360] width 154 height 34
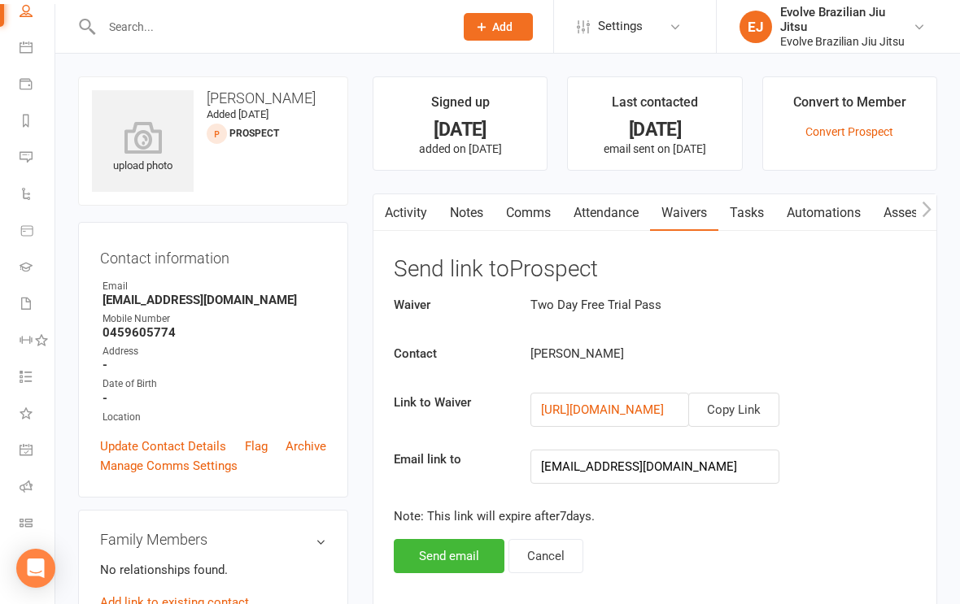
click at [467, 547] on button "Send email" at bounding box center [449, 556] width 111 height 34
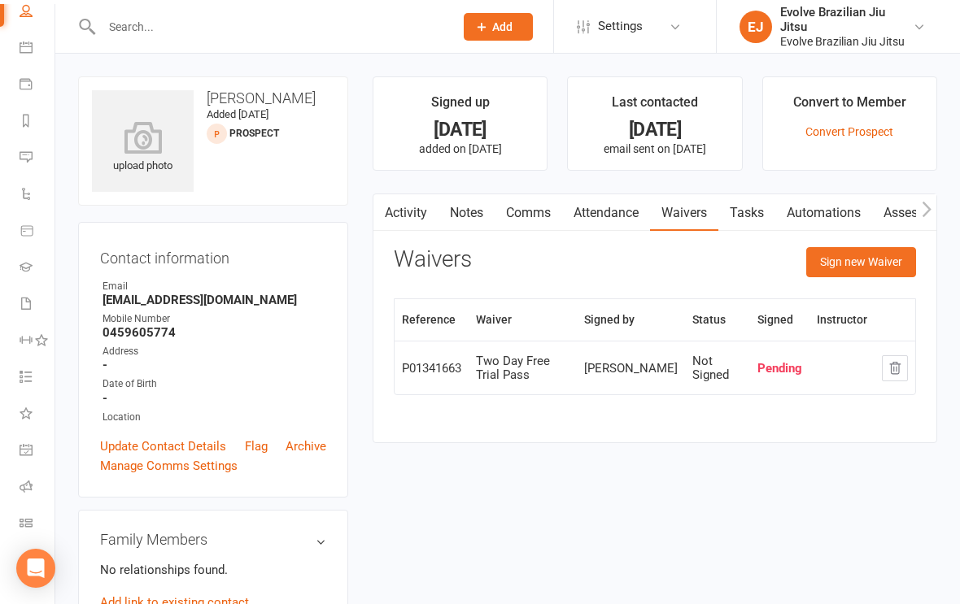
click at [187, 441] on link "Update Contact Details" at bounding box center [163, 447] width 126 height 20
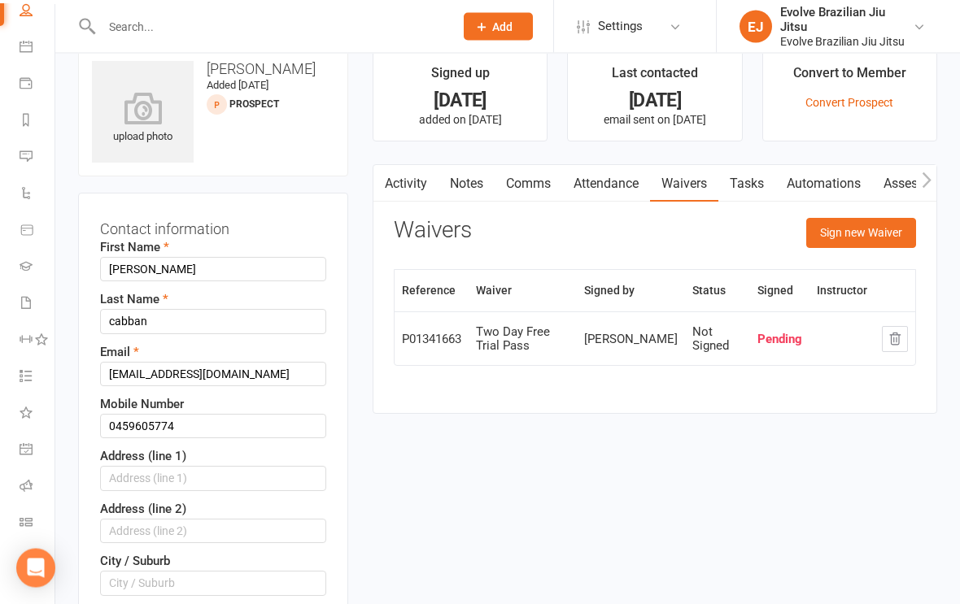
scroll to position [76, 0]
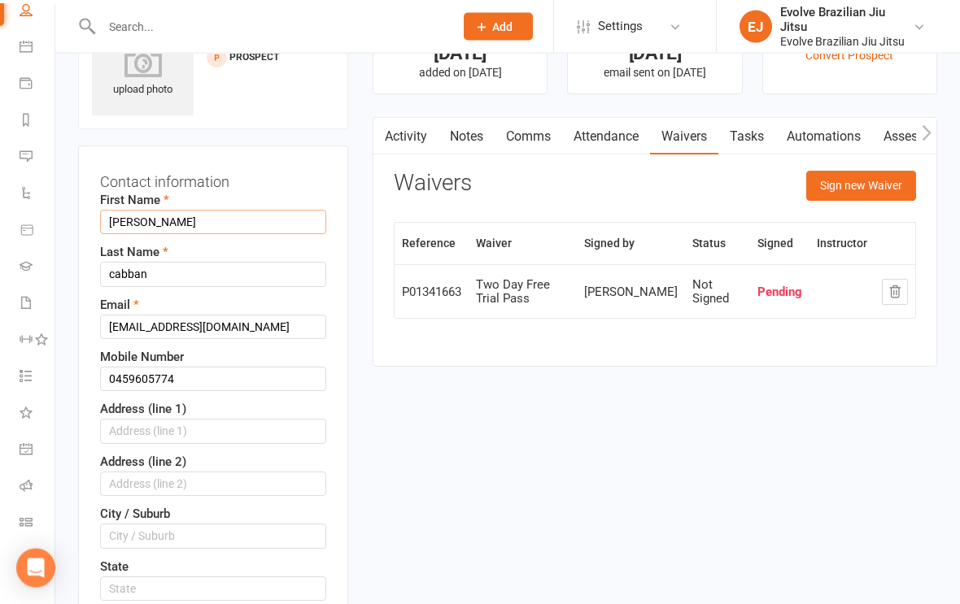
click at [180, 229] on input "jodie" at bounding box center [213, 223] width 226 height 24
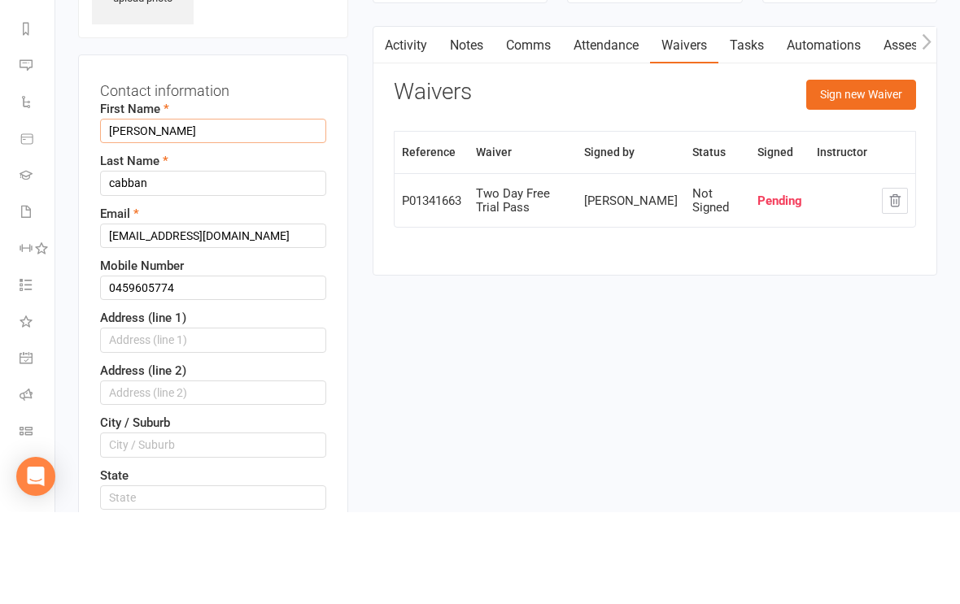
click at [129, 211] on input "jodie" at bounding box center [213, 223] width 226 height 24
click at [123, 211] on input "jodie" at bounding box center [213, 223] width 226 height 24
type input "Jodie"
click at [164, 263] on input "cabban" at bounding box center [213, 275] width 226 height 24
click at [125, 263] on input "cabban" at bounding box center [213, 275] width 226 height 24
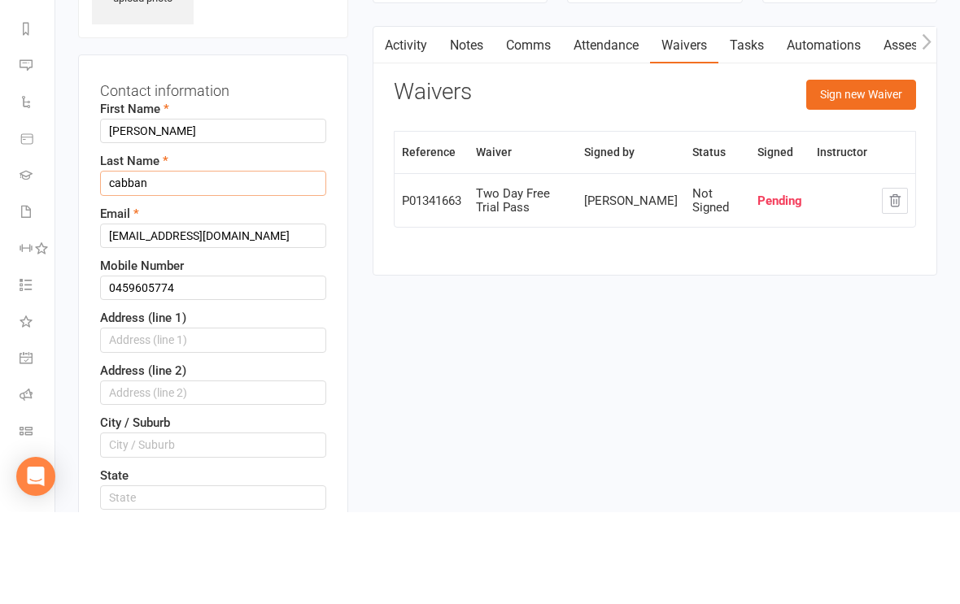
click at [124, 263] on input "cabban" at bounding box center [213, 275] width 226 height 24
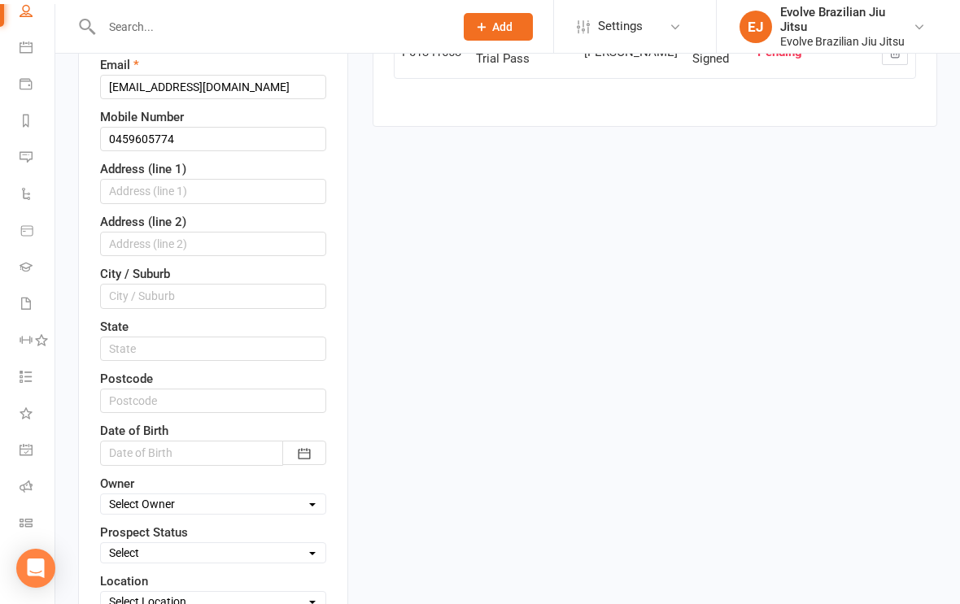
scroll to position [98, 0]
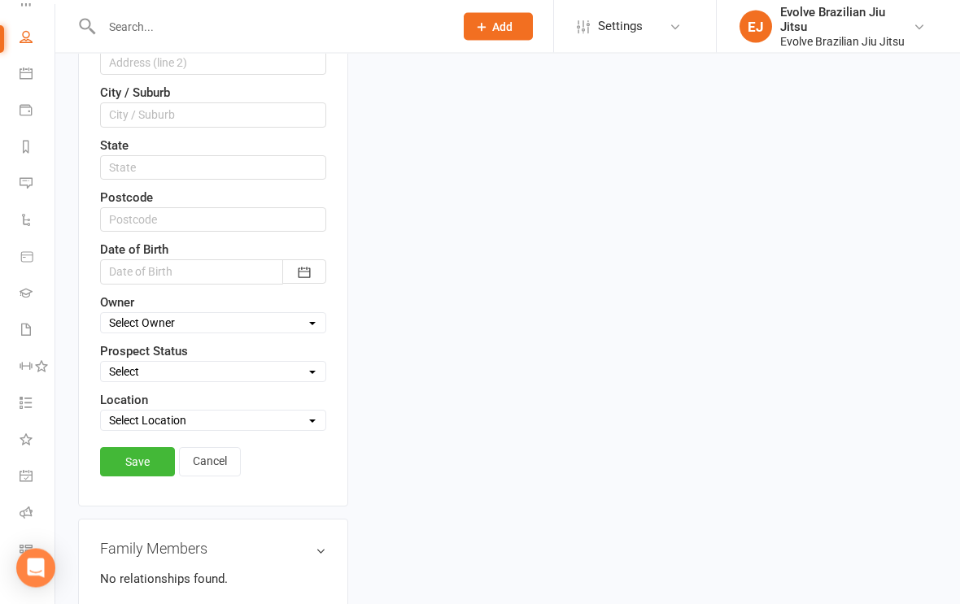
type input "Cabban"
click at [145, 463] on link "Save" at bounding box center [137, 462] width 75 height 29
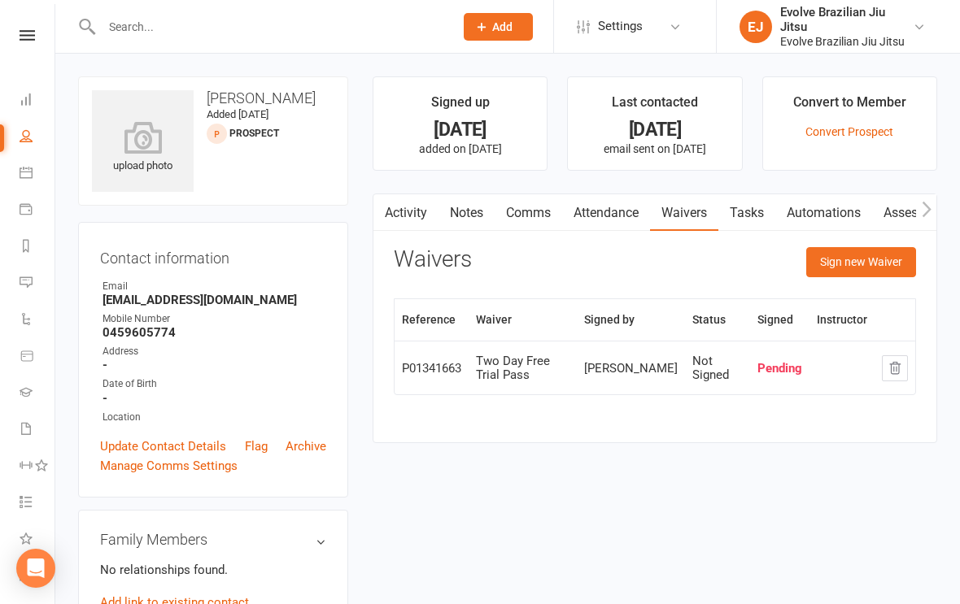
scroll to position [0, 0]
click at [131, 26] on input "text" at bounding box center [270, 26] width 346 height 23
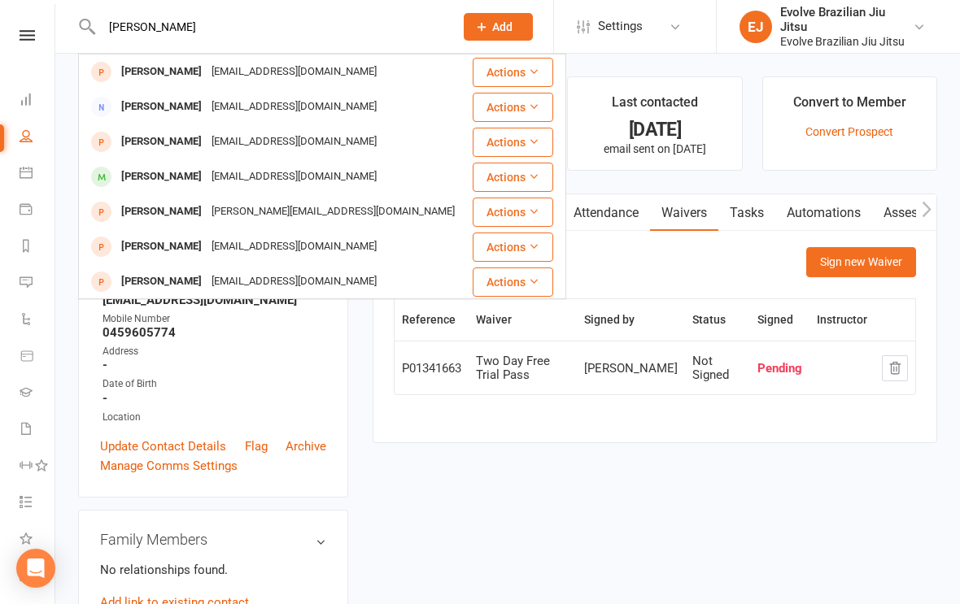
type input "Olivia"
click at [143, 106] on div "Olivia Swindale" at bounding box center [161, 107] width 90 height 24
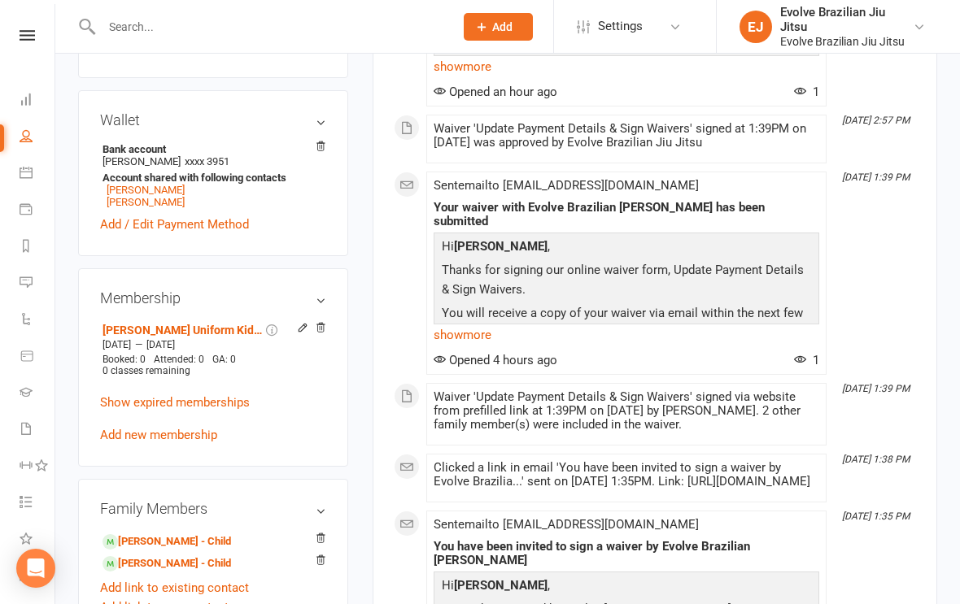
scroll to position [404, 0]
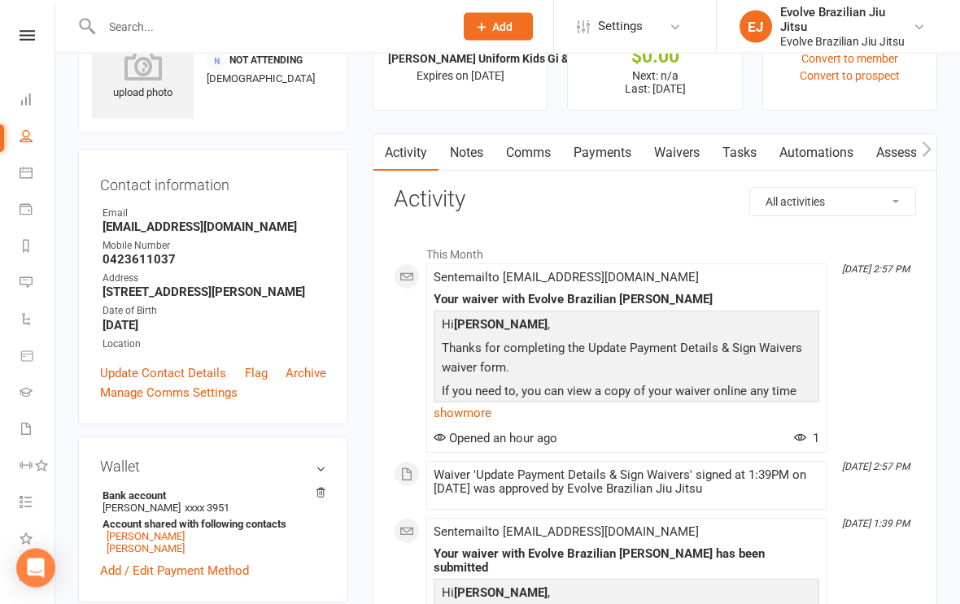
click at [683, 149] on link "Waivers" at bounding box center [677, 153] width 68 height 37
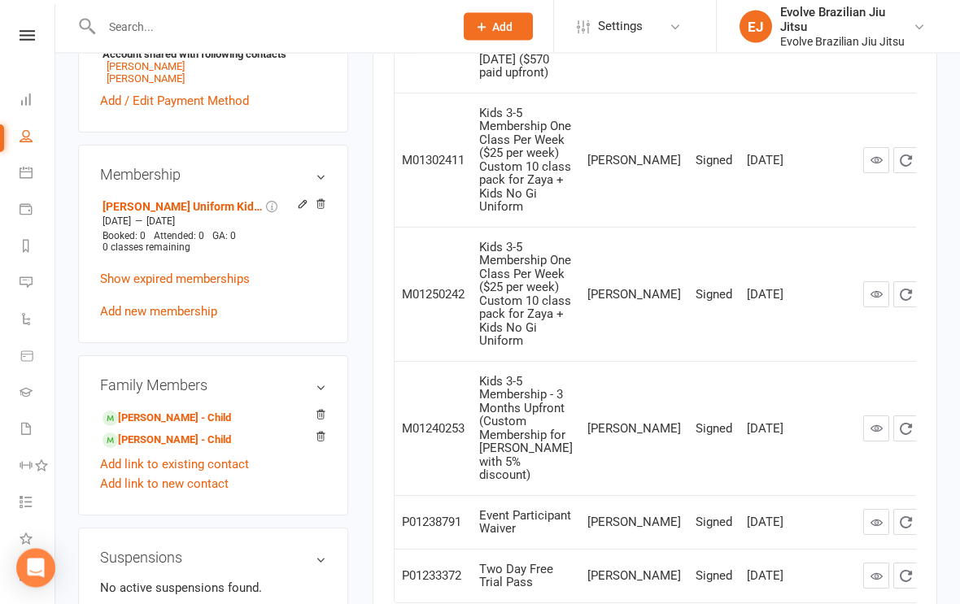
scroll to position [536, 0]
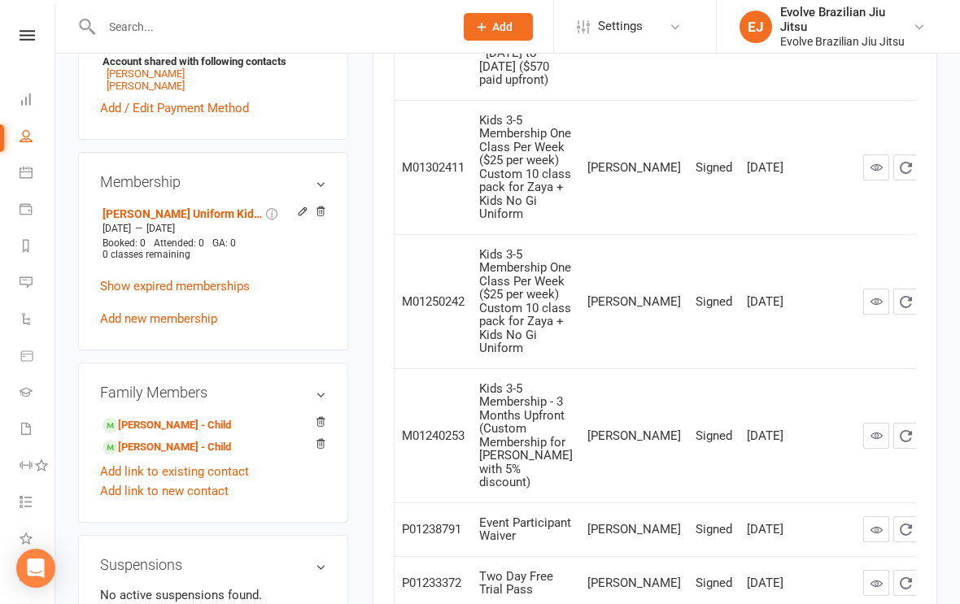
click at [176, 326] on link "Add new membership" at bounding box center [158, 319] width 117 height 15
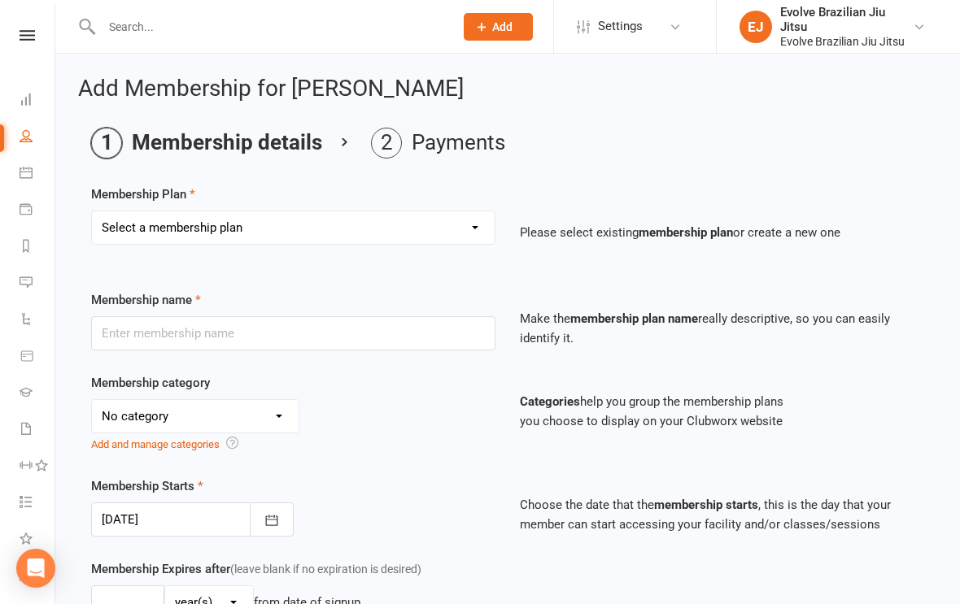
click at [473, 219] on select "Select a membership plan Create new Membership Plan Kids & Teens Unlimited Memb…" at bounding box center [293, 228] width 403 height 33
select select "30"
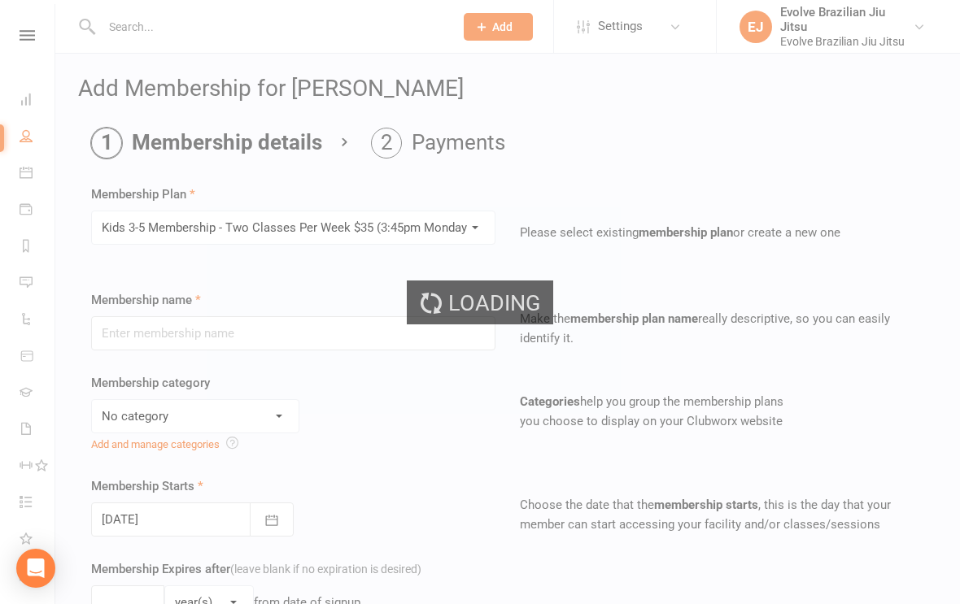
type input "Kids 3-5 Membership - Two Classes Per Week $35 (3:45pm Monday & Wednesday)"
select select "15"
type input "0"
type input "2"
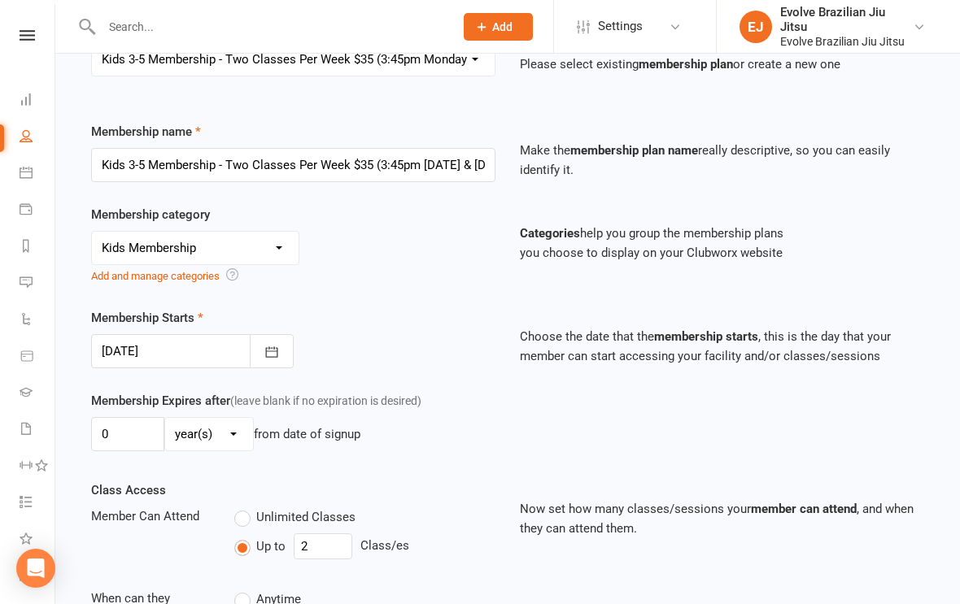
scroll to position [171, 0]
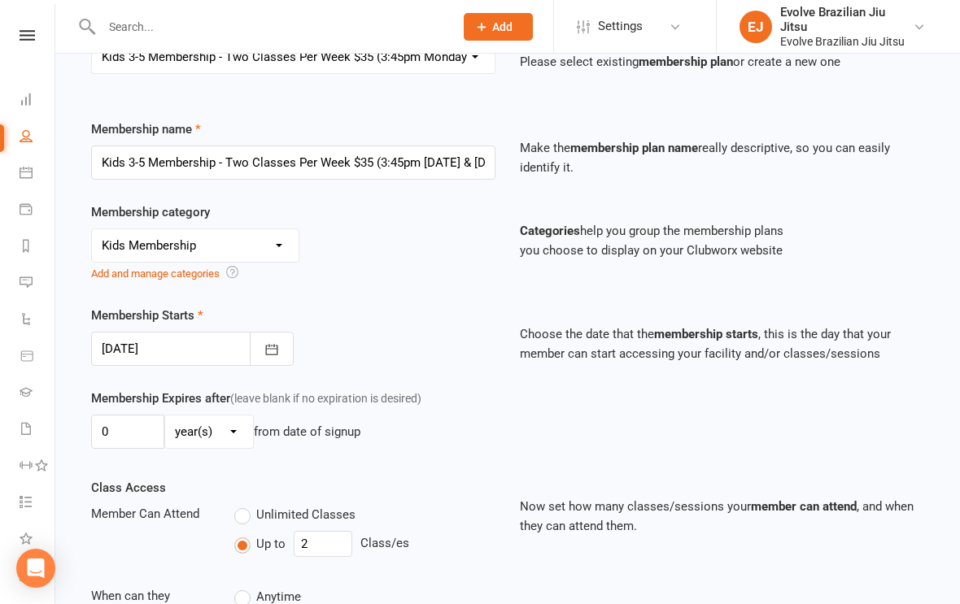
click at [275, 354] on icon "button" at bounding box center [271, 349] width 12 height 11
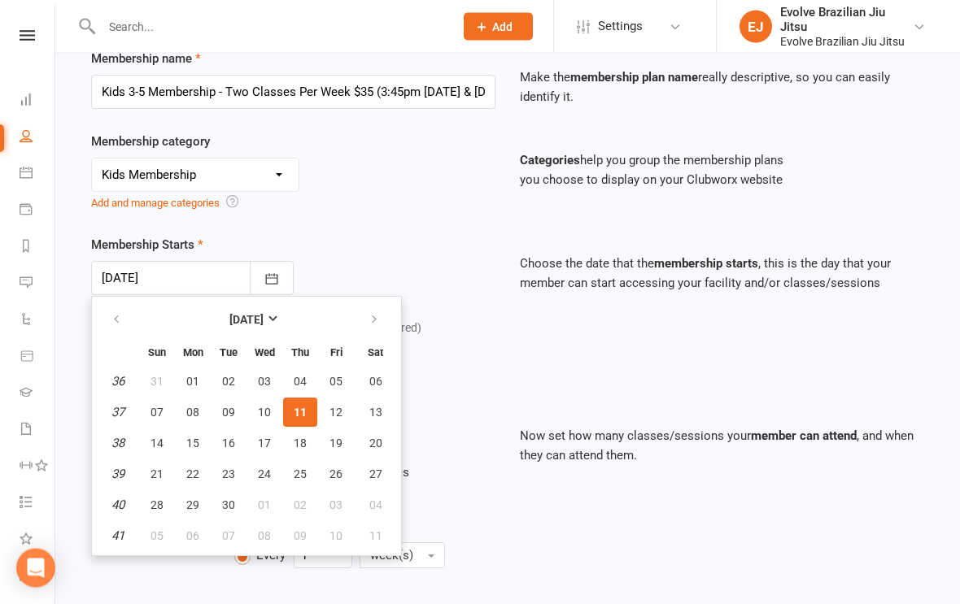
scroll to position [242, 0]
click at [200, 439] on button "15" at bounding box center [193, 442] width 34 height 29
type input "15 Sep 2025"
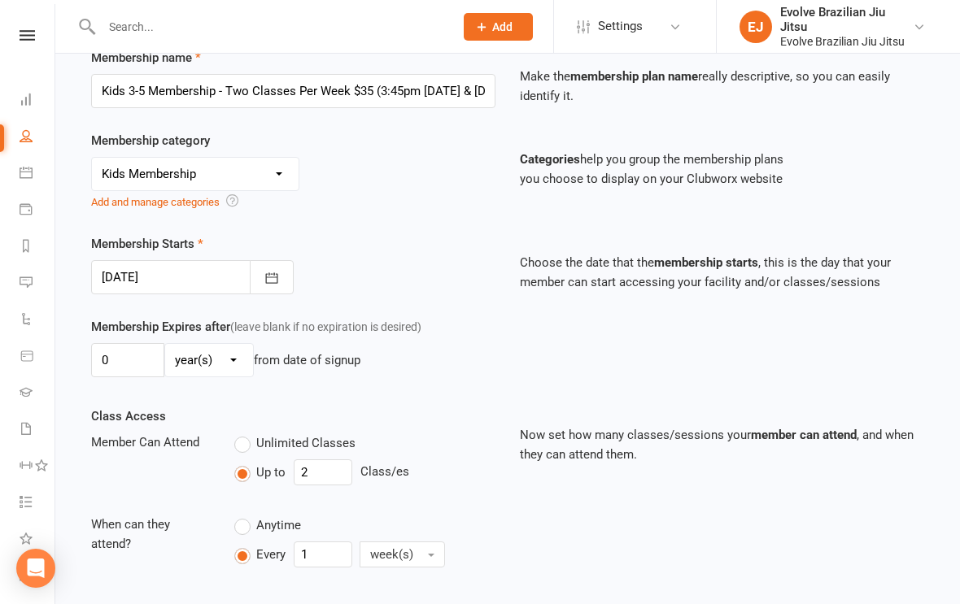
scroll to position [376, 0]
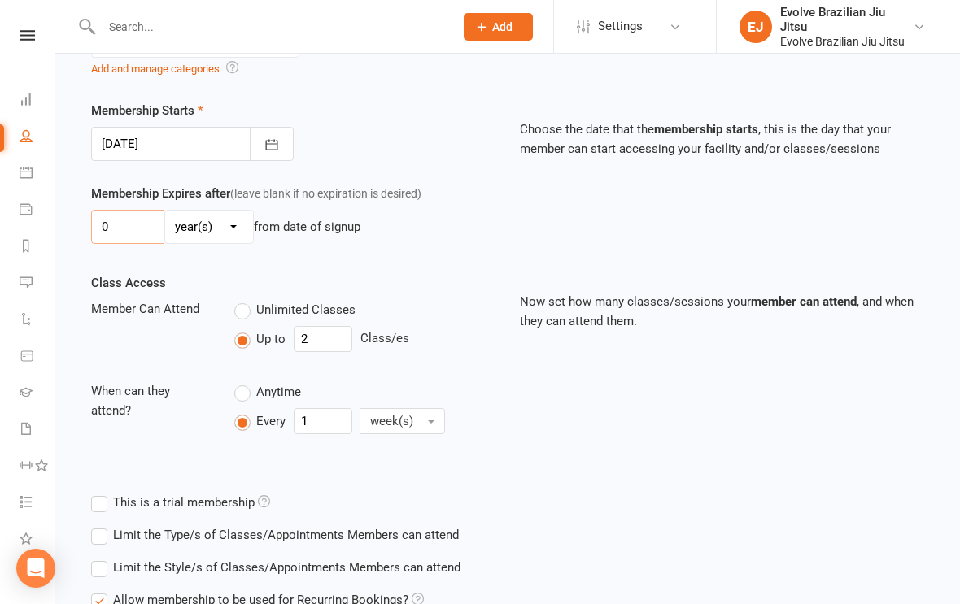
click at [135, 226] on input "0" at bounding box center [127, 227] width 73 height 34
click at [232, 229] on select "day(s) week(s) month(s) year(s)" at bounding box center [209, 227] width 88 height 33
select select "1"
click at [146, 229] on input "0" at bounding box center [127, 227] width 73 height 34
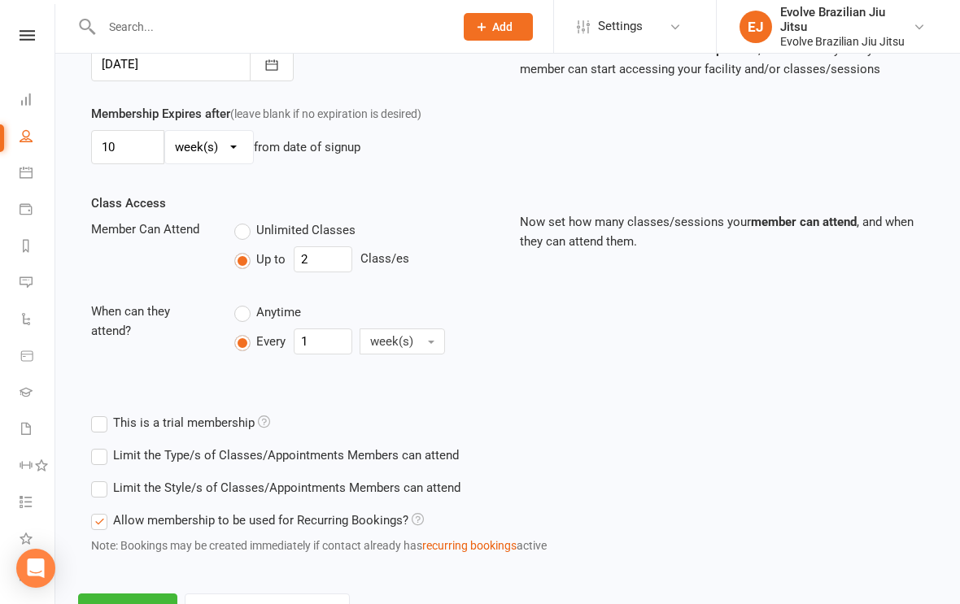
scroll to position [512, 0]
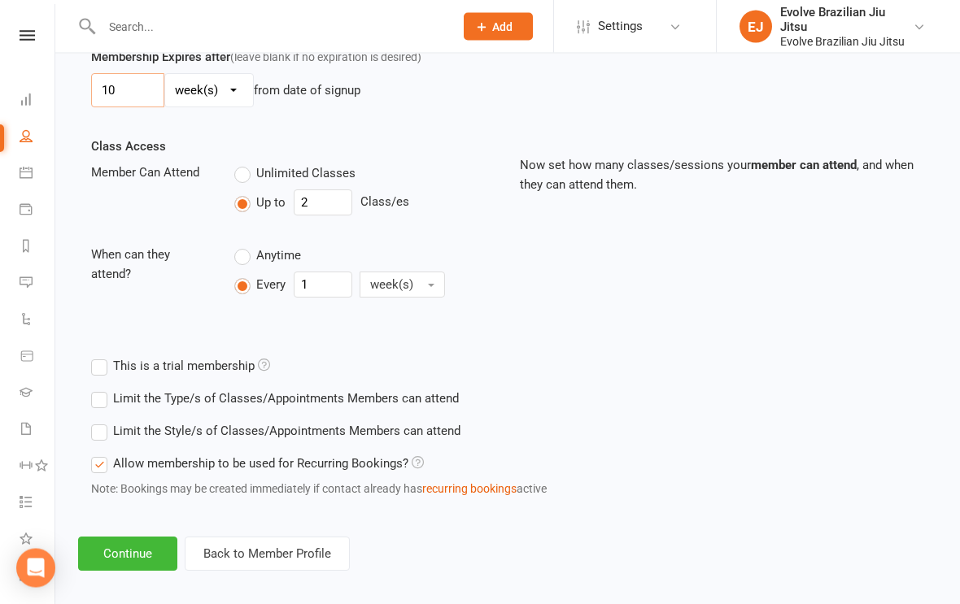
type input "10"
click at [157, 556] on button "Continue" at bounding box center [127, 555] width 99 height 34
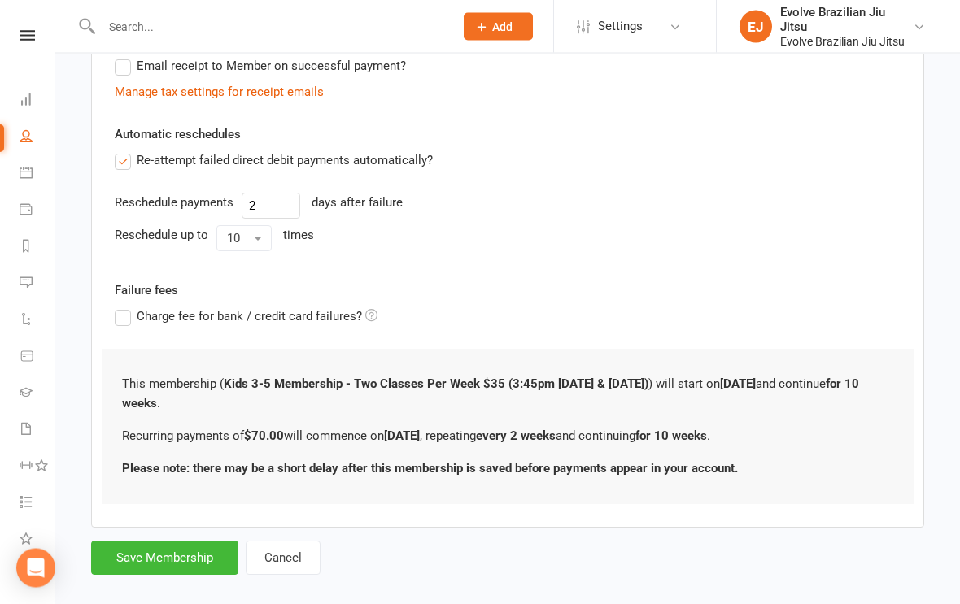
scroll to position [0, 0]
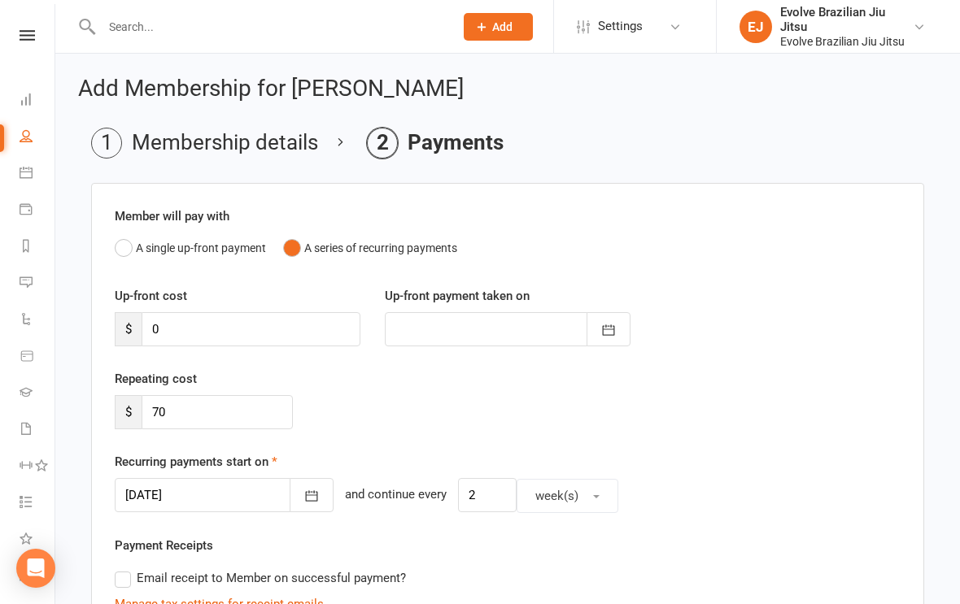
click at [117, 253] on button "A single up-front payment" at bounding box center [190, 248] width 151 height 31
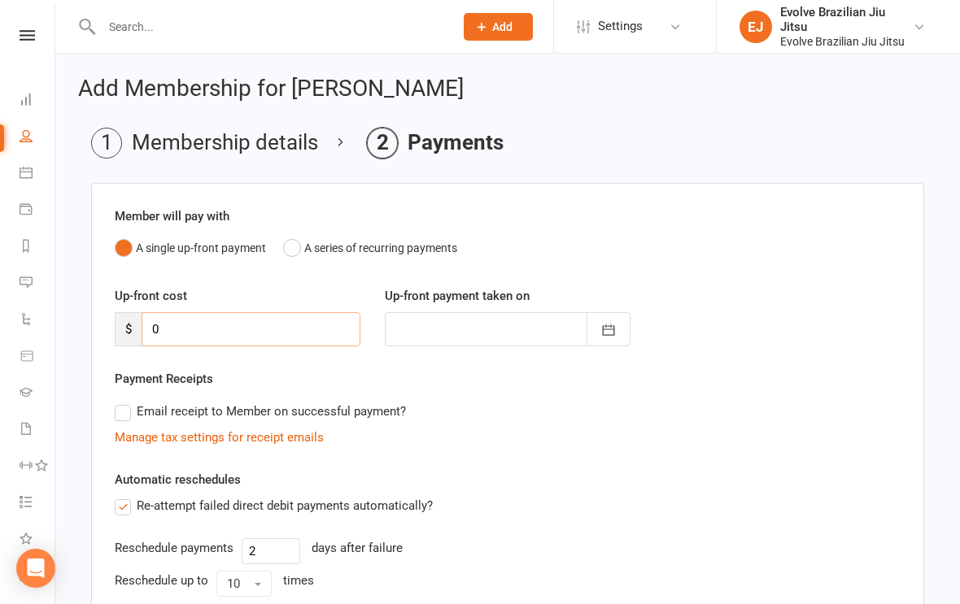
click at [229, 331] on input "0" at bounding box center [251, 329] width 219 height 34
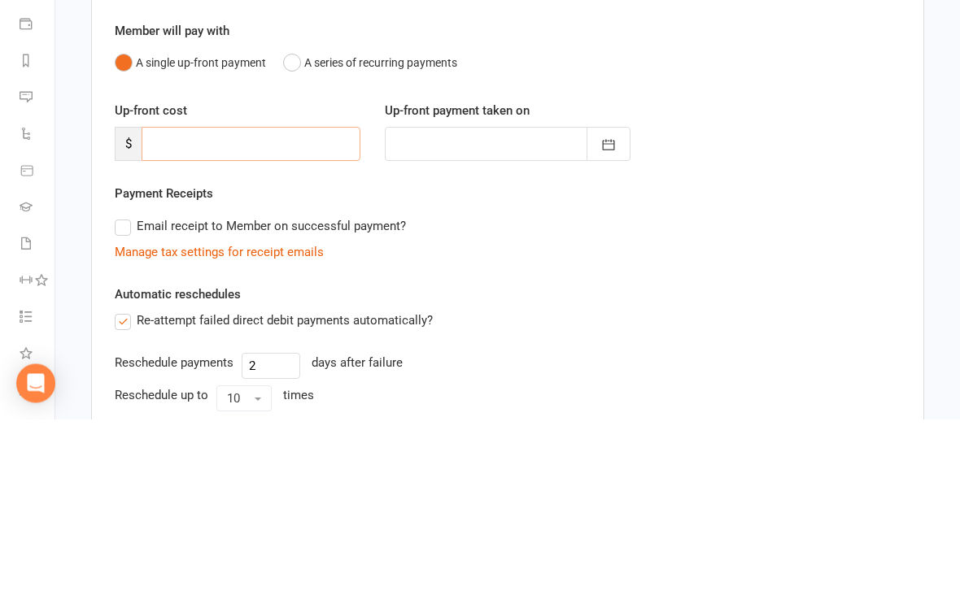
type input "3"
type input "11 Sep 2025"
type input "350"
click at [608, 322] on icon "button" at bounding box center [608, 330] width 16 height 16
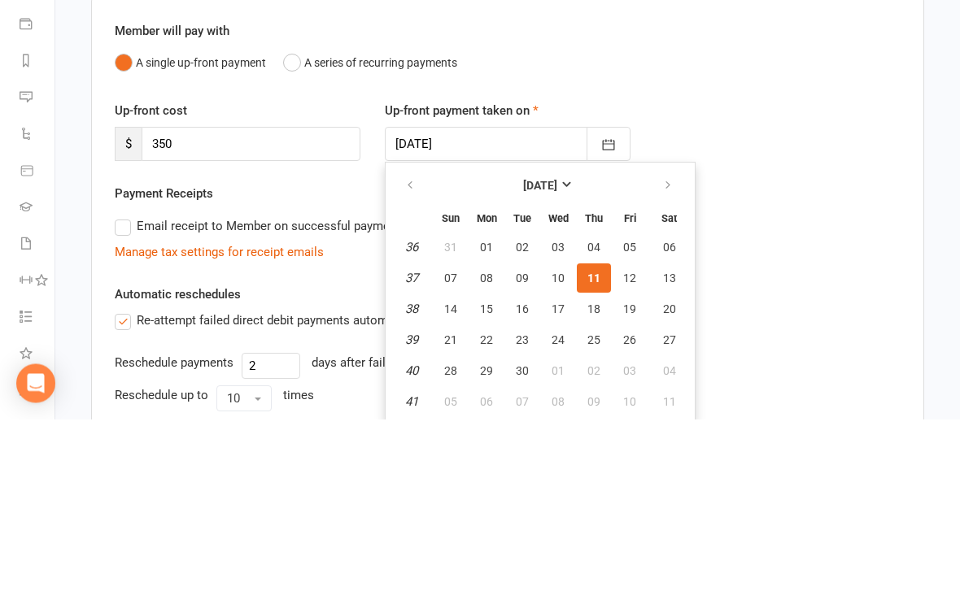
scroll to position [316, 0]
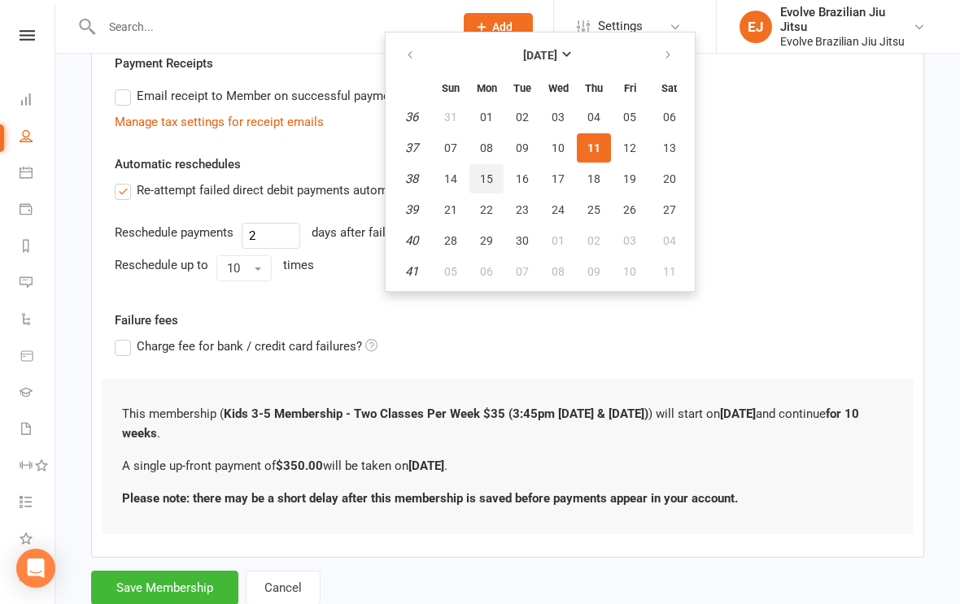
click at [486, 182] on span "15" at bounding box center [486, 178] width 13 height 13
type input "15 Sep 2025"
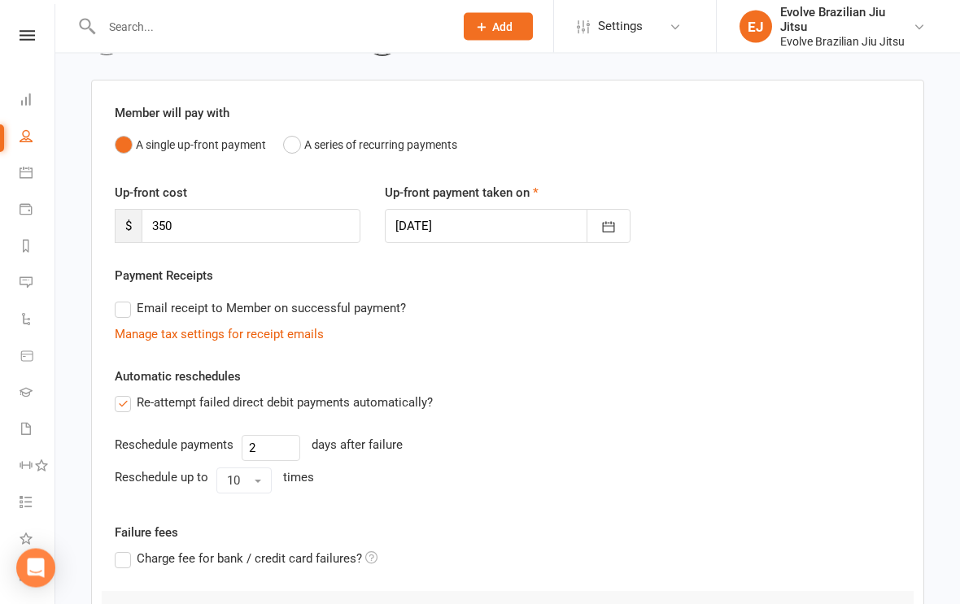
scroll to position [97, 0]
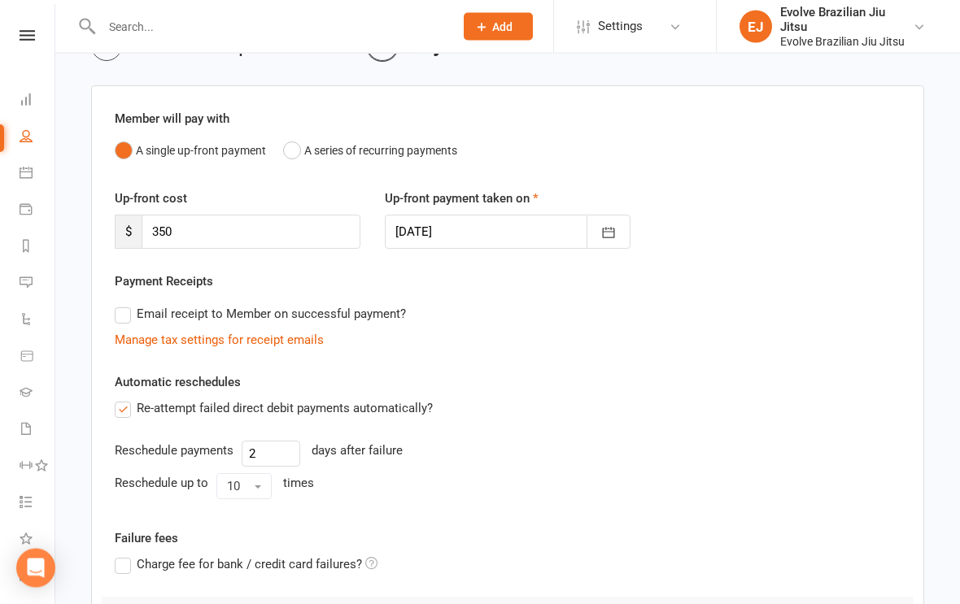
click at [131, 322] on label "Email receipt to Member on successful payment?" at bounding box center [260, 315] width 291 height 20
click at [125, 305] on input "Email receipt to Member on successful payment?" at bounding box center [120, 305] width 11 height 0
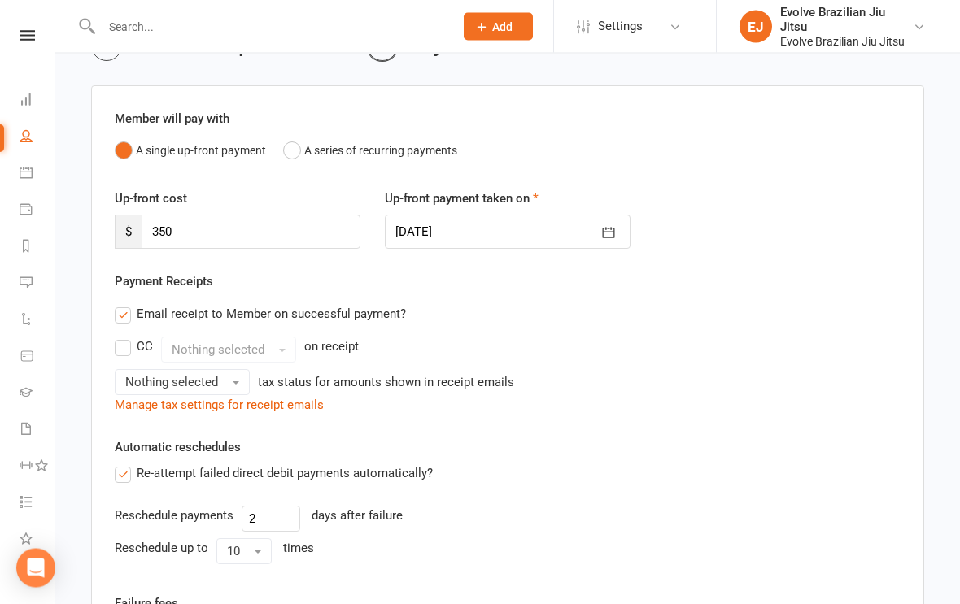
scroll to position [98, 0]
click at [127, 342] on label "CC" at bounding box center [134, 347] width 38 height 20
click at [125, 337] on input "CC" at bounding box center [120, 337] width 11 height 0
click at [274, 358] on button "Nothing selected" at bounding box center [228, 350] width 135 height 26
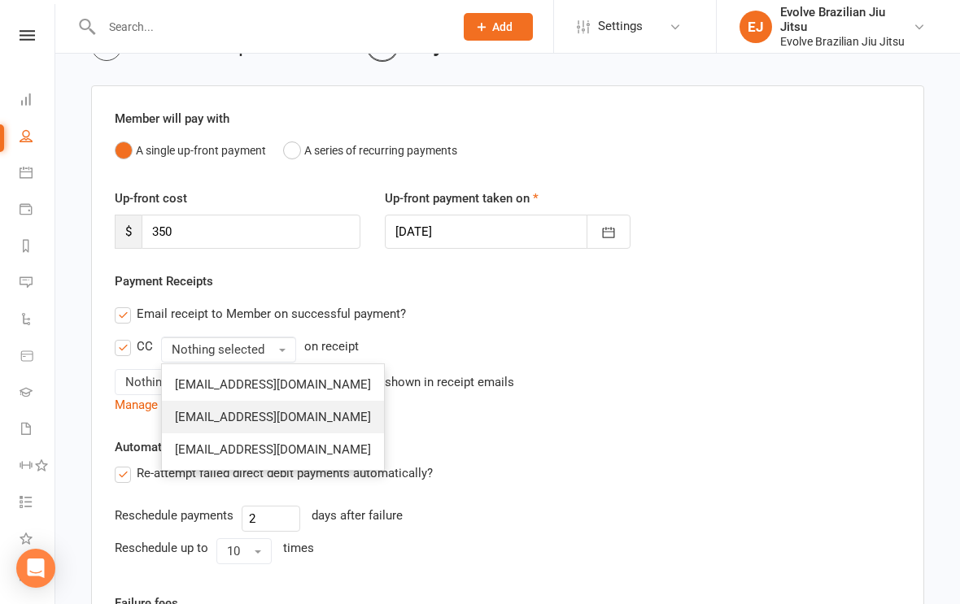
click at [257, 422] on span "info@evolvebjj.com.au" at bounding box center [273, 417] width 196 height 15
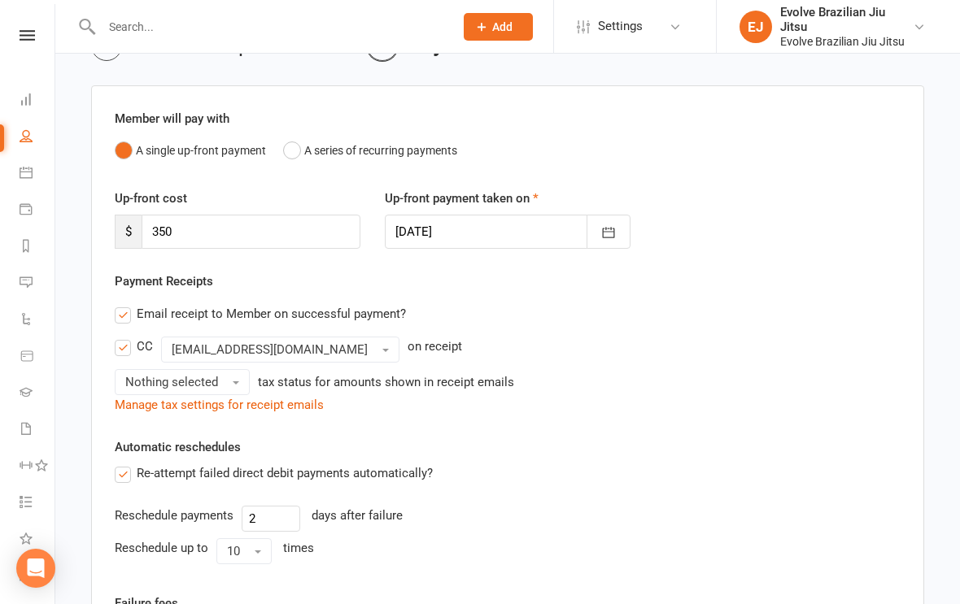
click at [236, 379] on button "Nothing selected" at bounding box center [182, 382] width 135 height 26
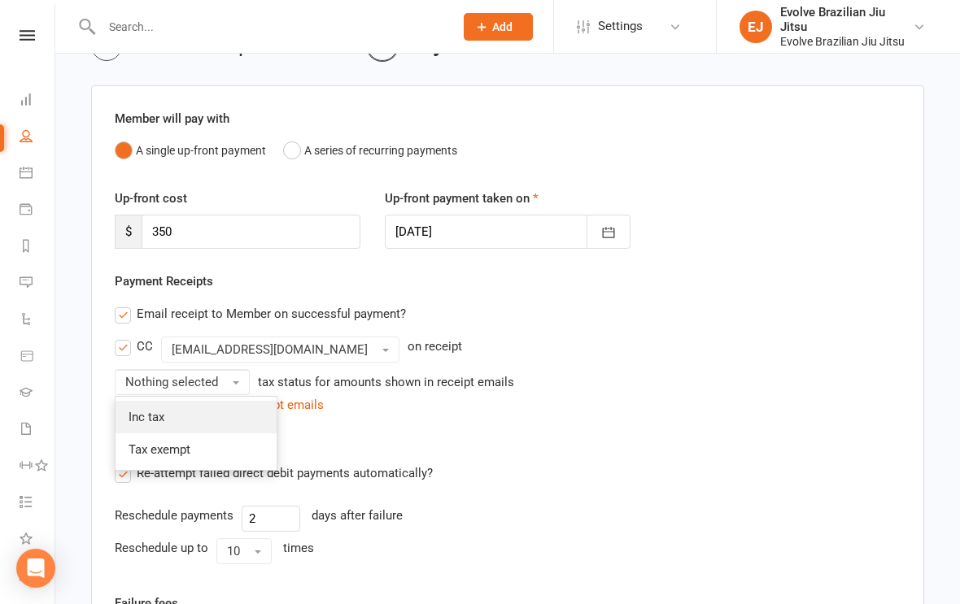
click at [216, 408] on link "Inc tax" at bounding box center [196, 417] width 161 height 33
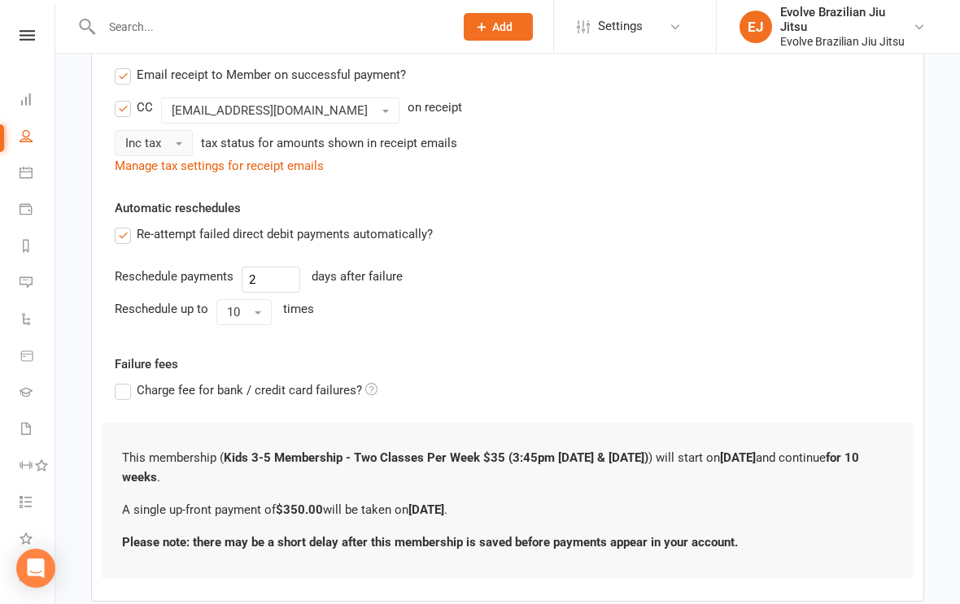
scroll to position [417, 0]
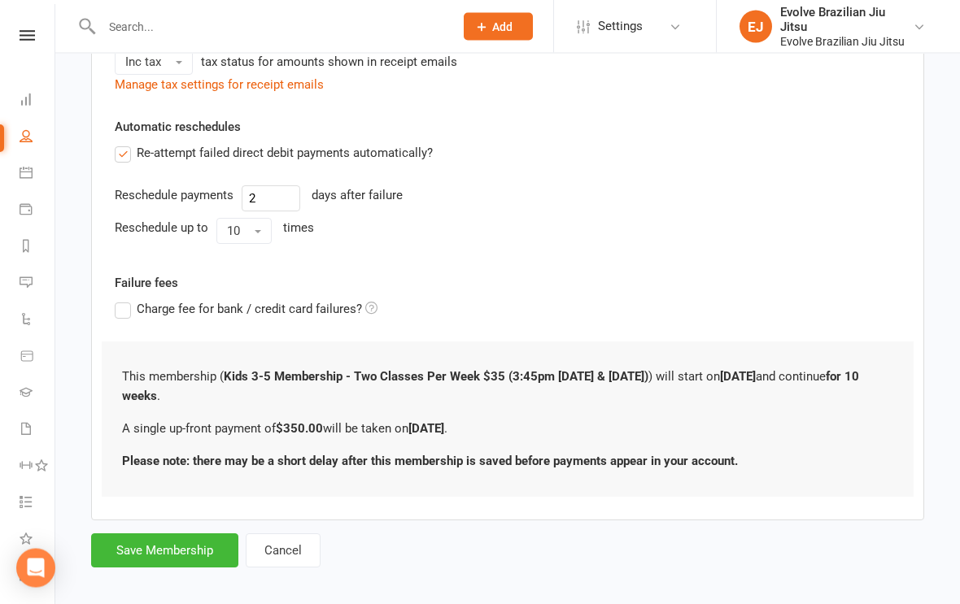
click at [181, 553] on button "Save Membership" at bounding box center [164, 552] width 147 height 34
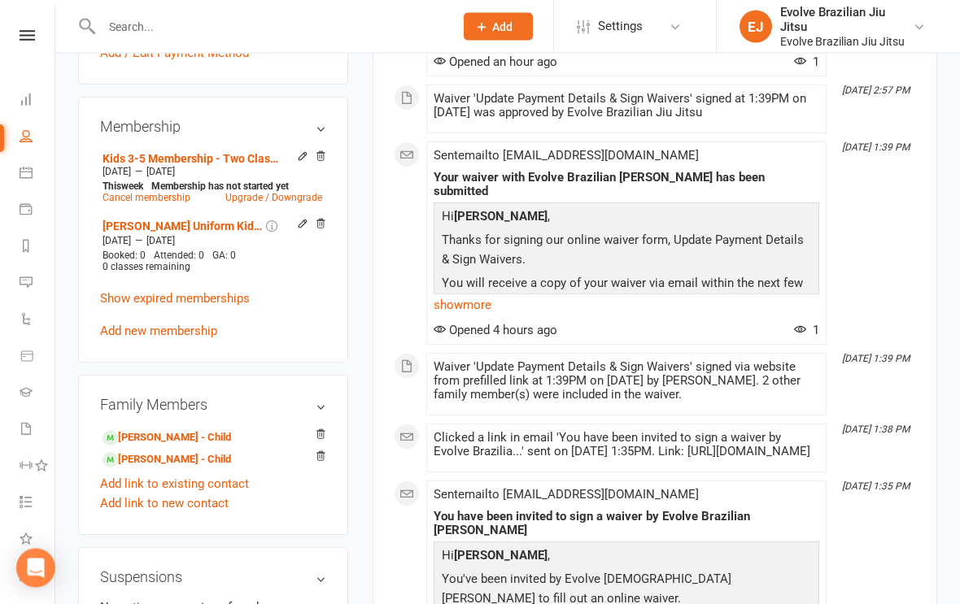
scroll to position [591, 0]
click at [186, 447] on link "Eliakim Swindale - Child" at bounding box center [167, 438] width 129 height 17
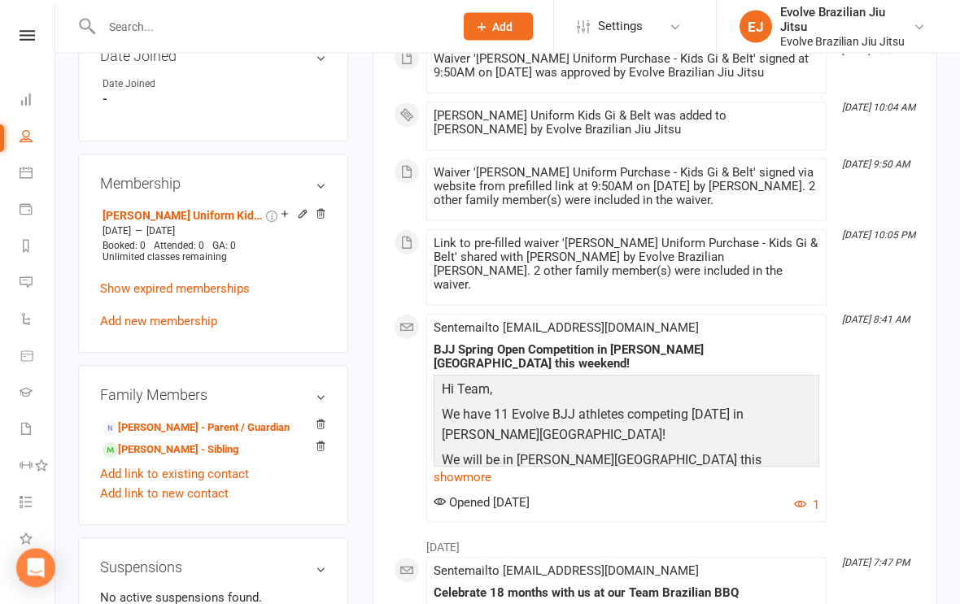
scroll to position [792, 0]
click at [325, 220] on icon at bounding box center [320, 213] width 11 height 11
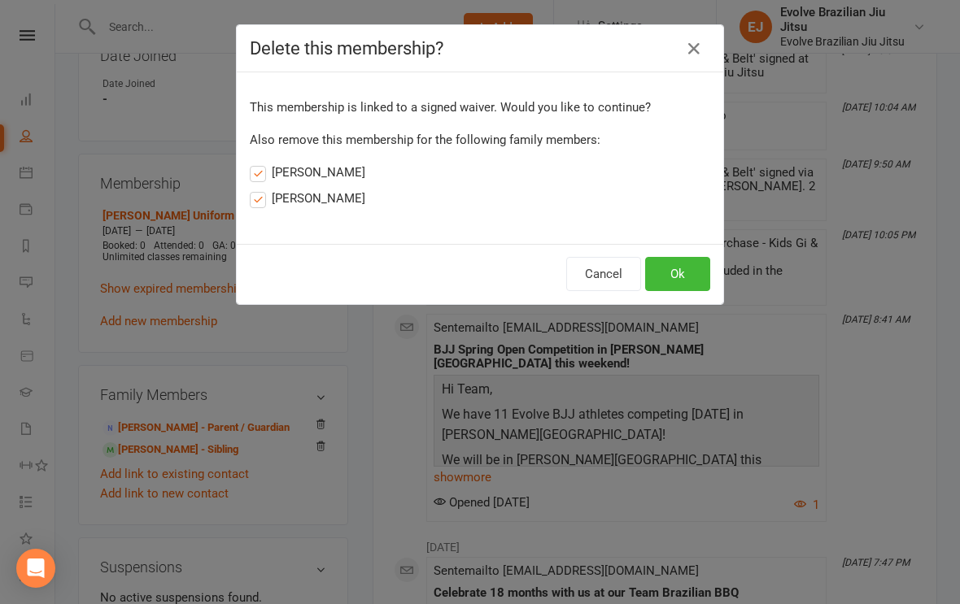
click at [681, 270] on button "Ok" at bounding box center [677, 274] width 65 height 34
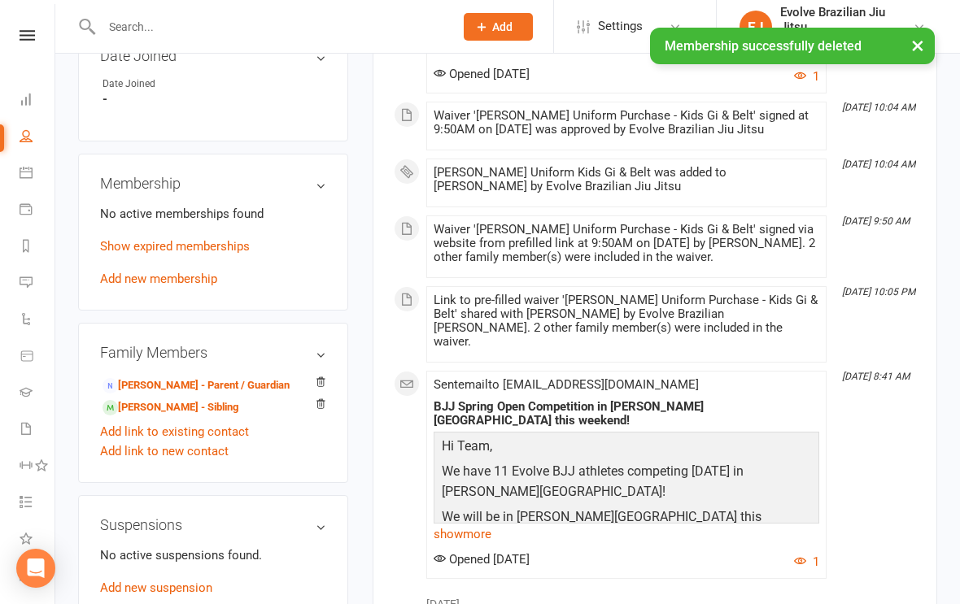
click at [159, 286] on link "Add new membership" at bounding box center [158, 279] width 117 height 15
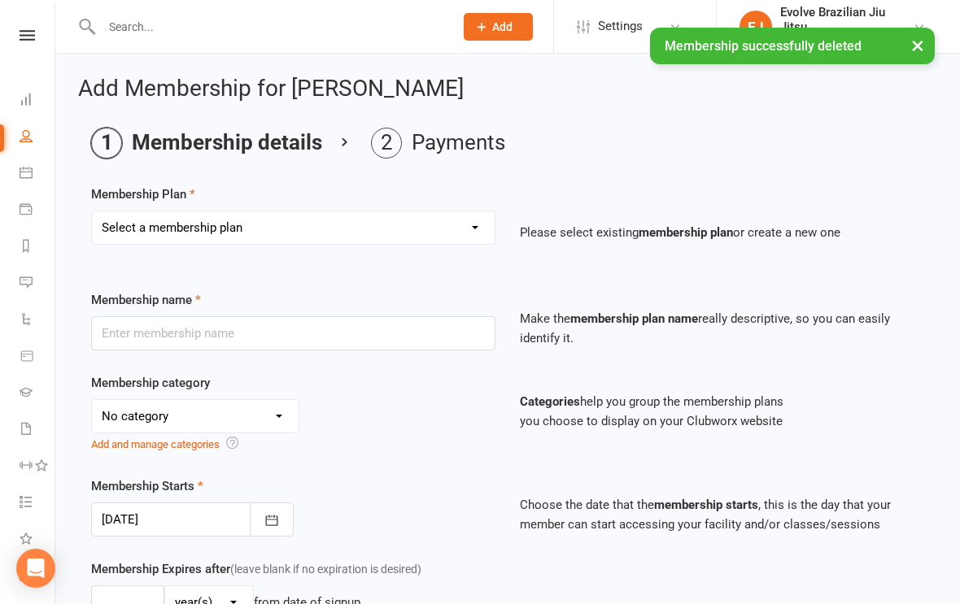
click at [270, 228] on select "Select a membership plan Create new Membership Plan Kids & Teens Unlimited Memb…" at bounding box center [293, 228] width 403 height 33
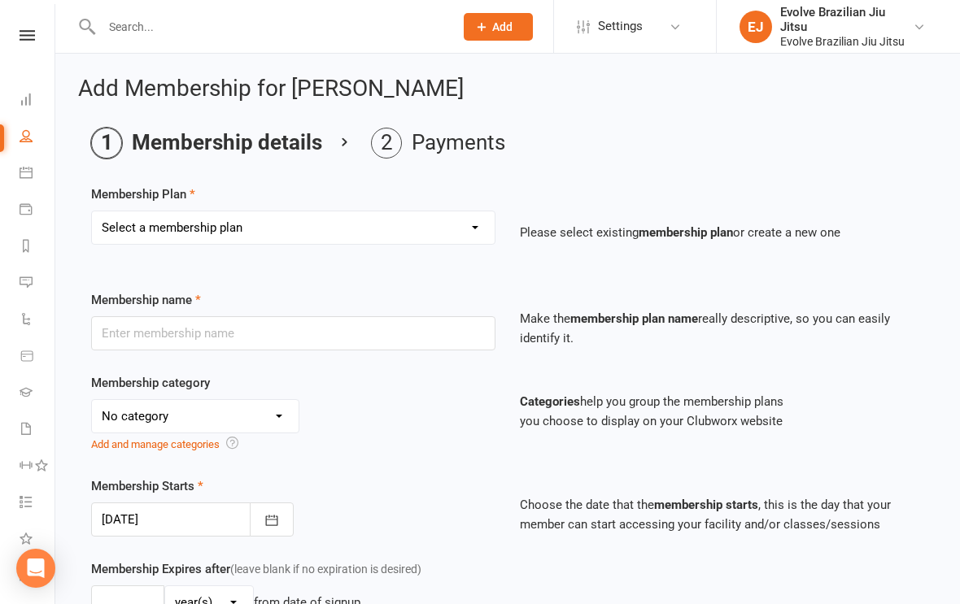
select select "30"
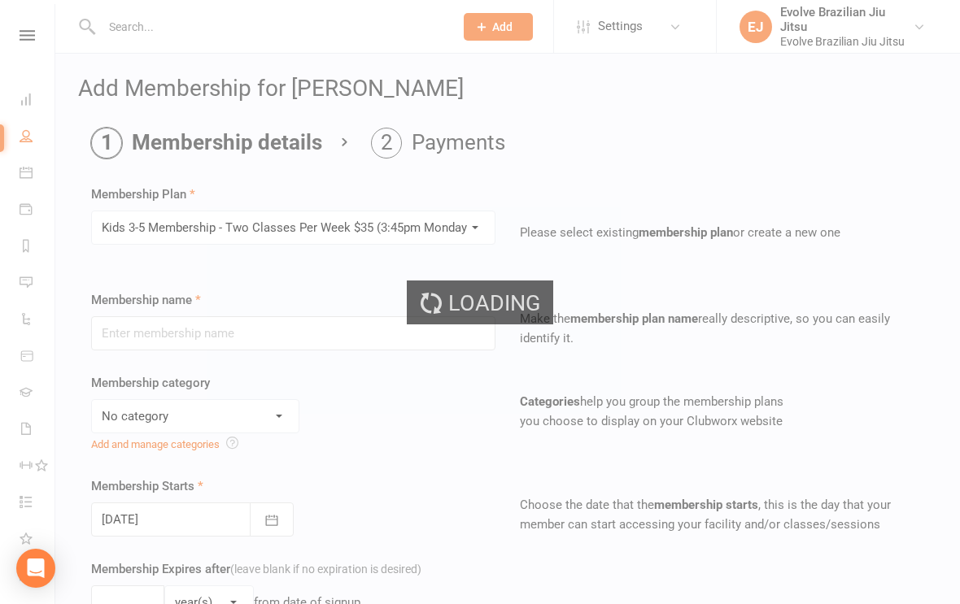
type input "Kids 3-5 Membership - Two Classes Per Week $35 (3:45pm Monday & Wednesday)"
select select "15"
type input "0"
type input "2"
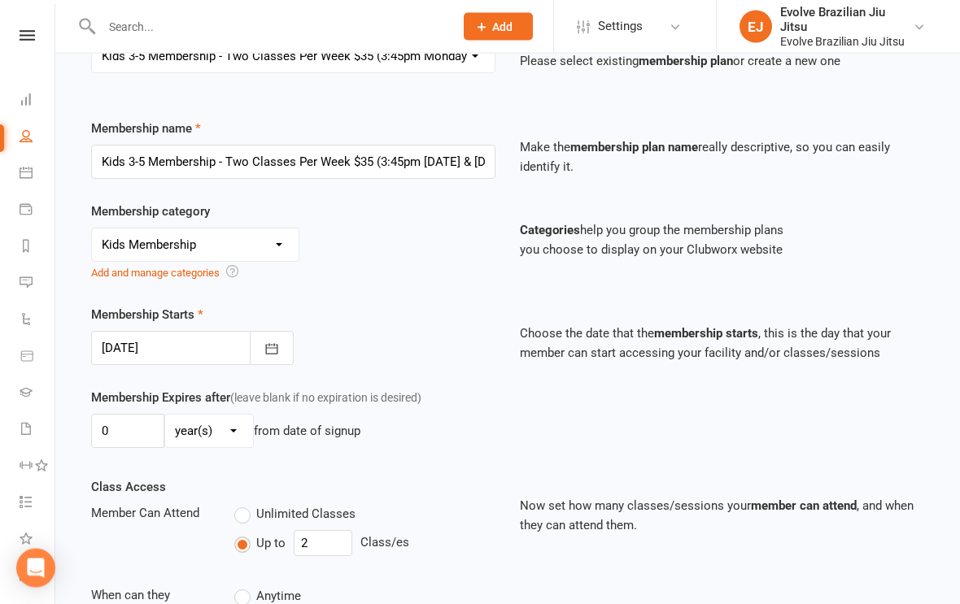
click at [273, 342] on icon "button" at bounding box center [272, 350] width 16 height 16
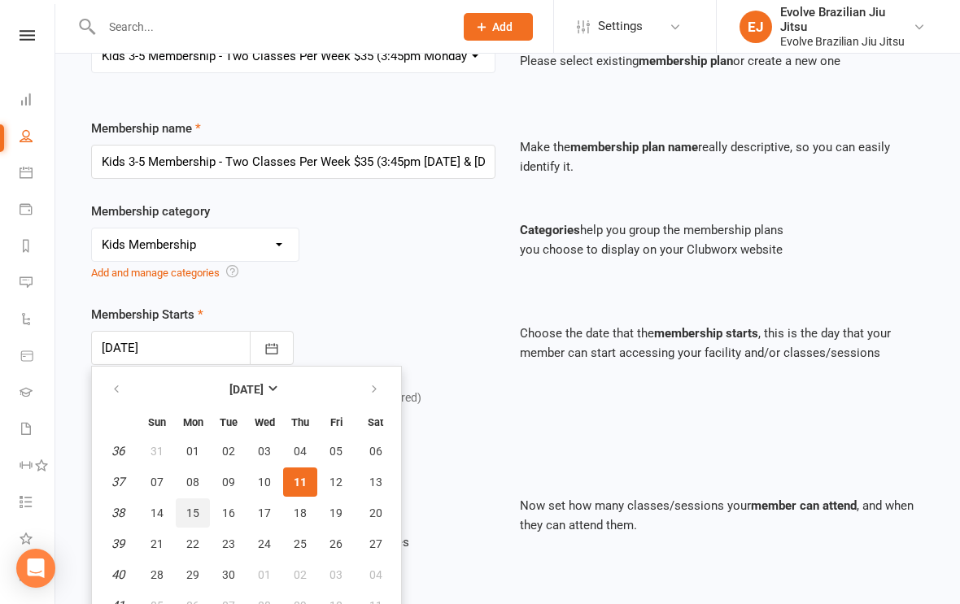
click at [194, 517] on span "15" at bounding box center [192, 513] width 13 height 13
type input "15 Sep 2025"
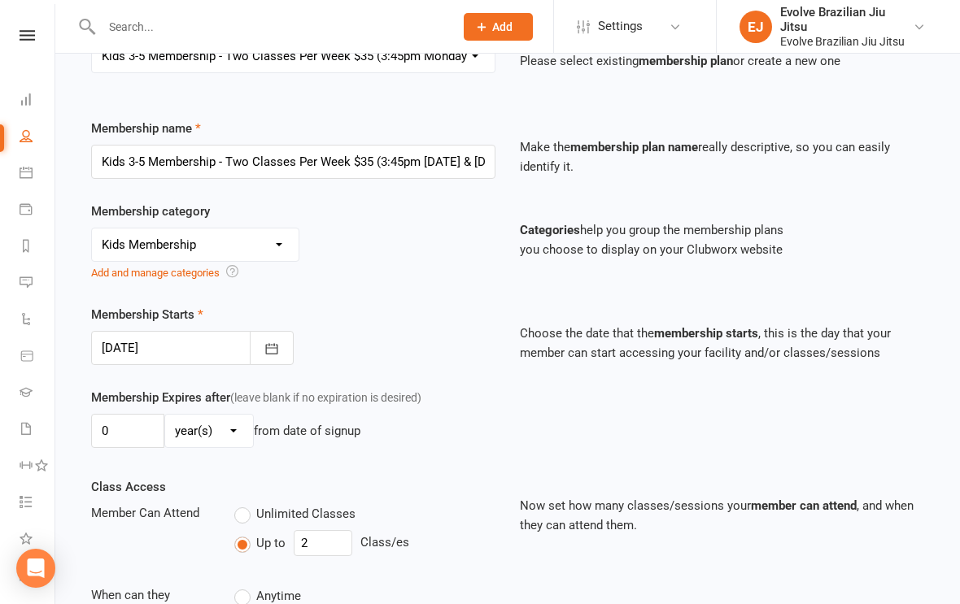
scroll to position [376, 0]
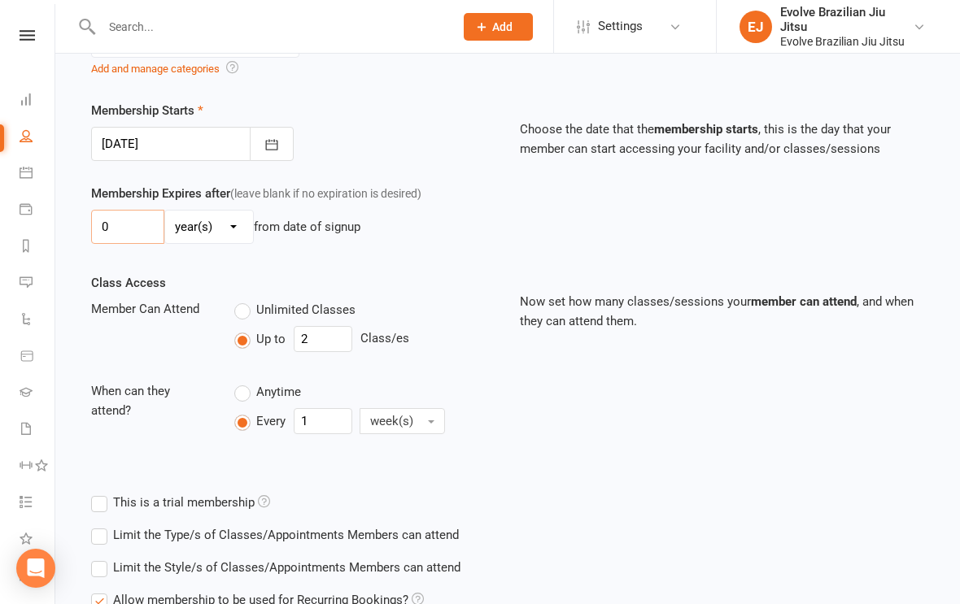
click at [136, 216] on input "0" at bounding box center [127, 227] width 73 height 34
click at [113, 227] on input "0" at bounding box center [127, 227] width 73 height 34
click at [105, 225] on input "0" at bounding box center [127, 227] width 73 height 34
type input "10"
click at [216, 231] on select "day(s) week(s) month(s) year(s)" at bounding box center [209, 227] width 88 height 33
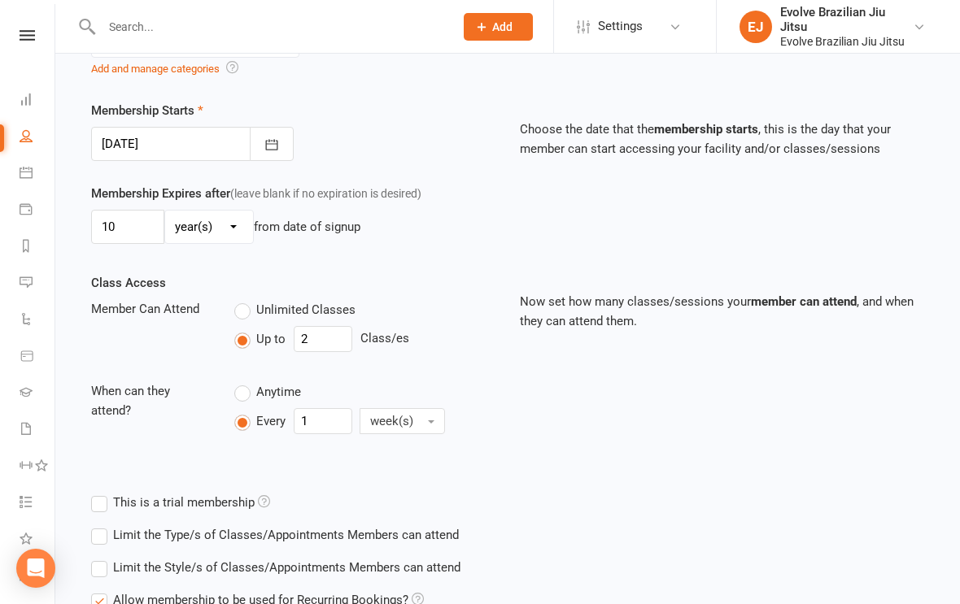
select select "1"
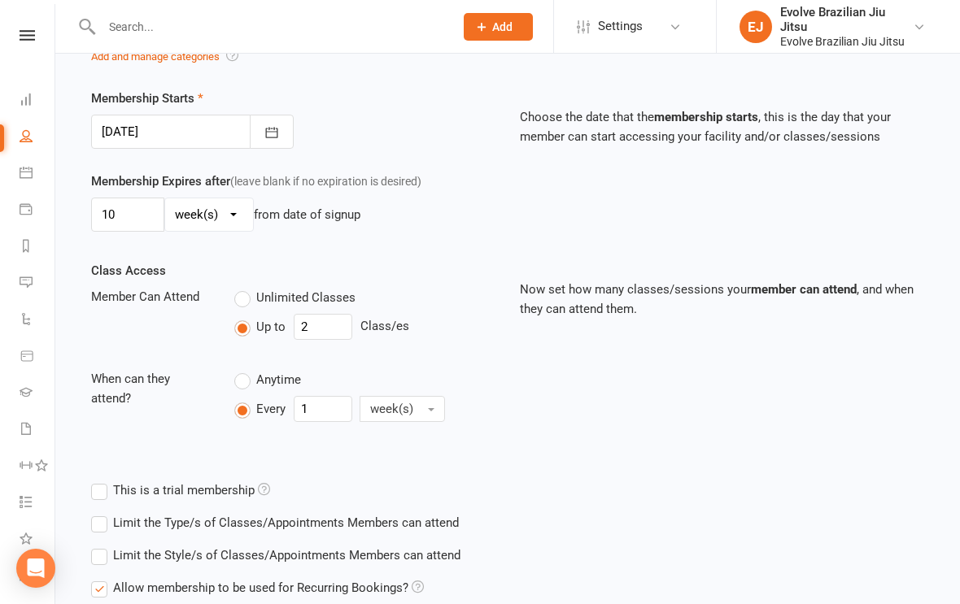
scroll to position [554, 0]
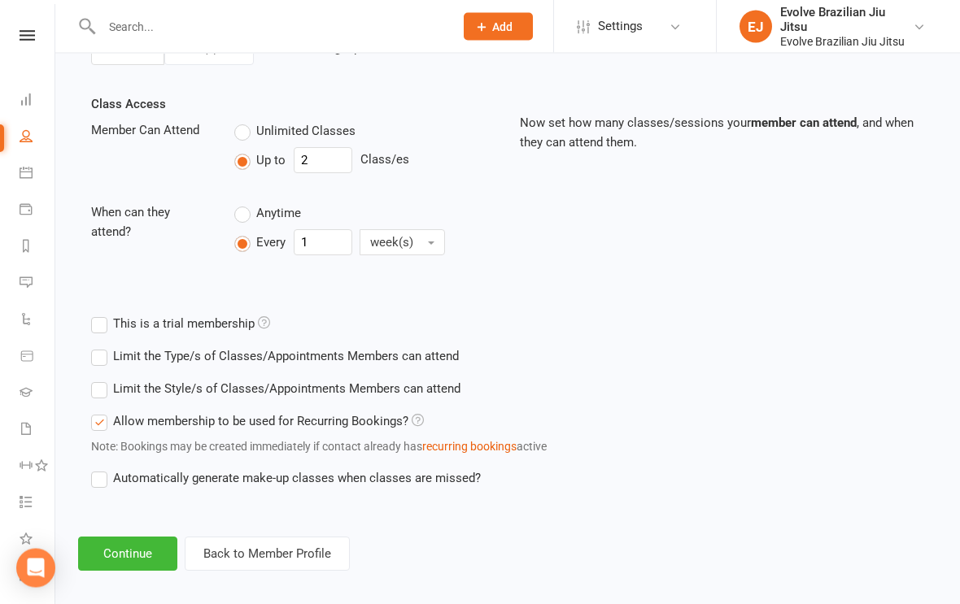
click at [143, 554] on button "Continue" at bounding box center [127, 555] width 99 height 34
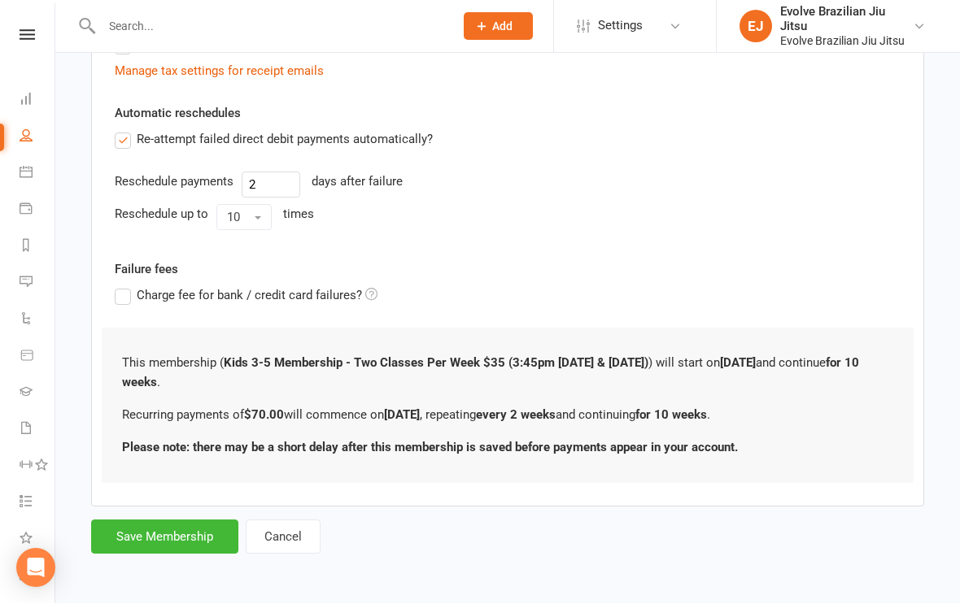
scroll to position [0, 0]
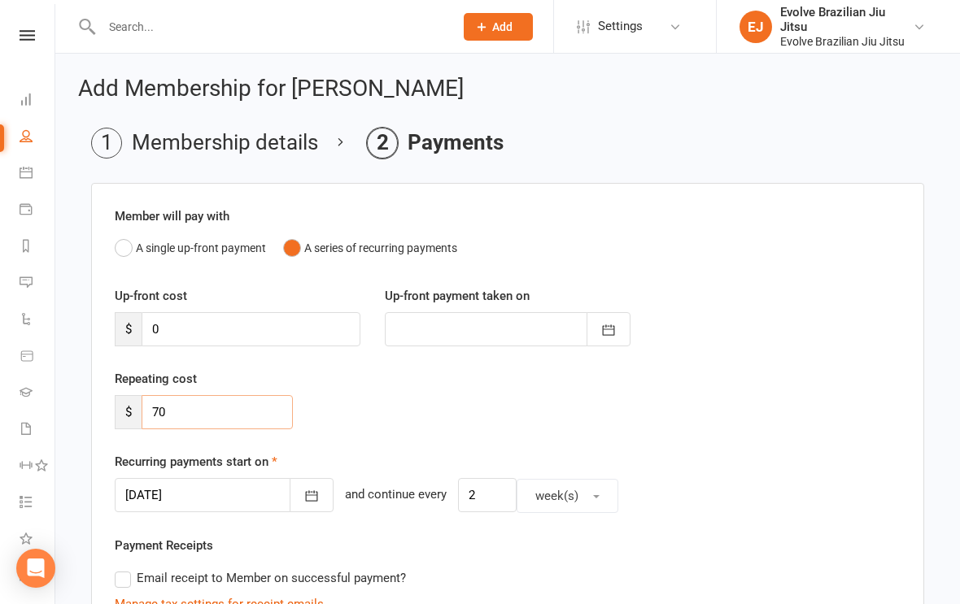
click at [200, 404] on input "70" at bounding box center [217, 412] width 151 height 34
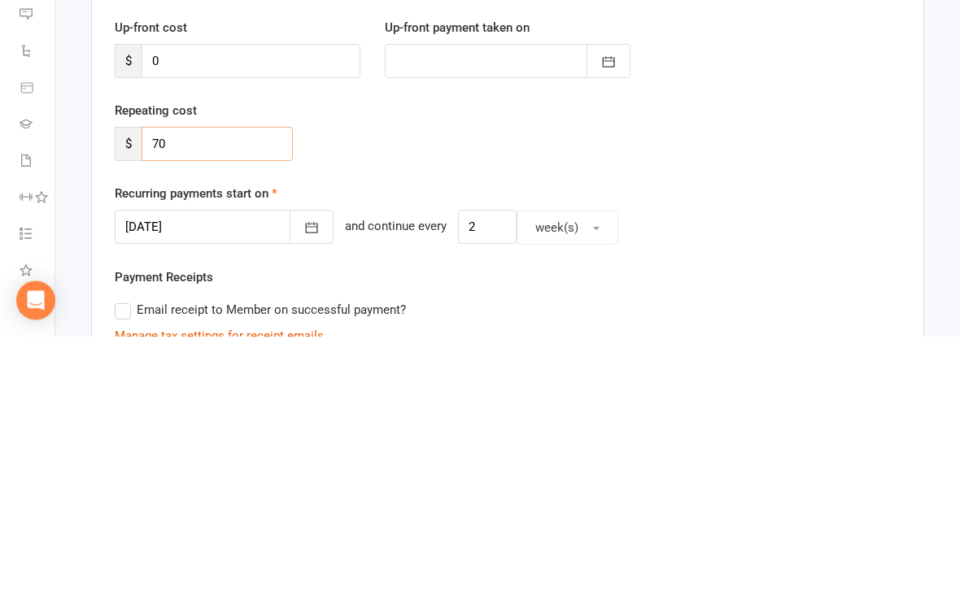
type input "7"
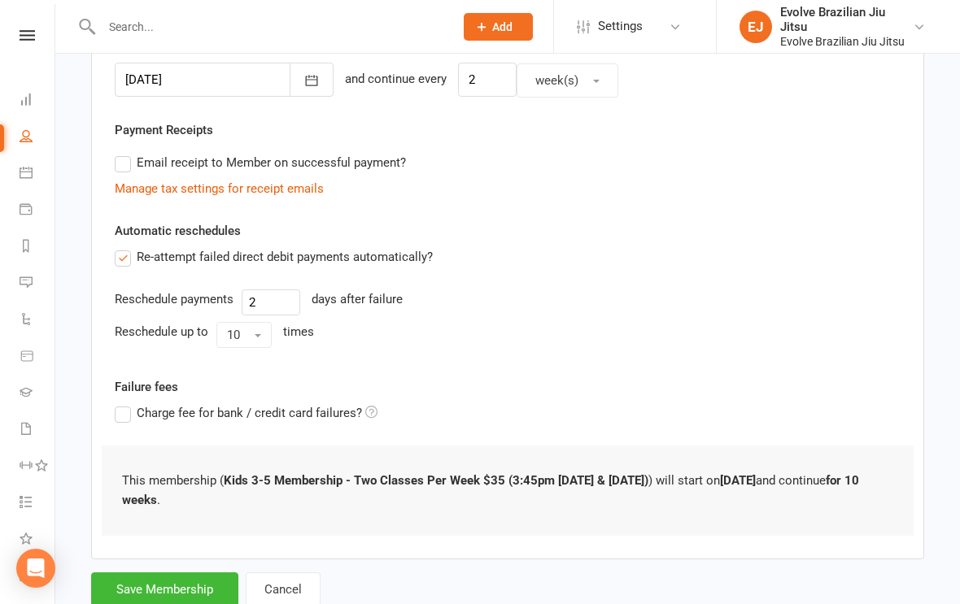
scroll to position [419, 0]
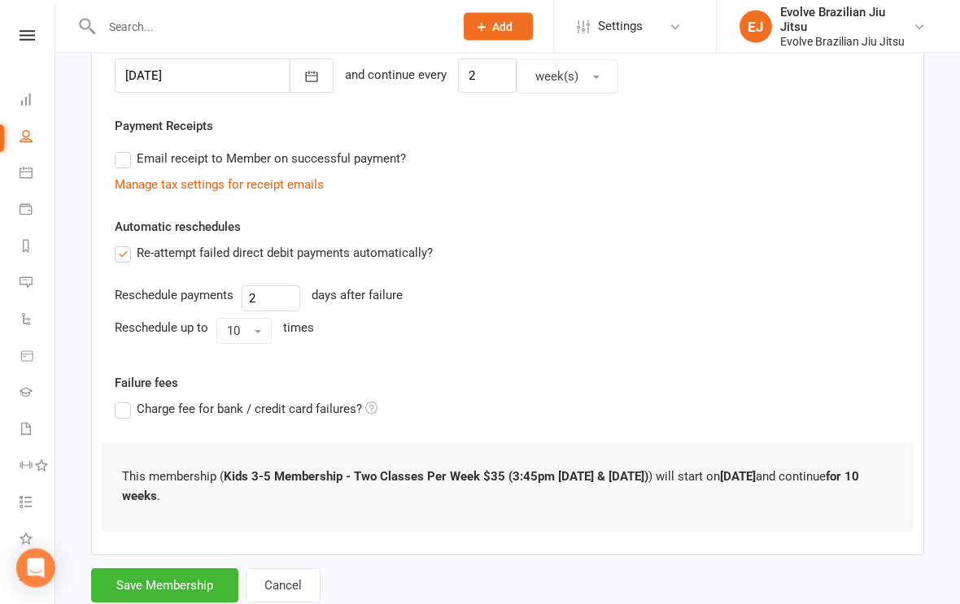
click at [128, 250] on label "Re-attempt failed direct debit payments automatically?" at bounding box center [274, 254] width 318 height 20
click at [125, 244] on input "Re-attempt failed direct debit payments automatically?" at bounding box center [120, 244] width 11 height 0
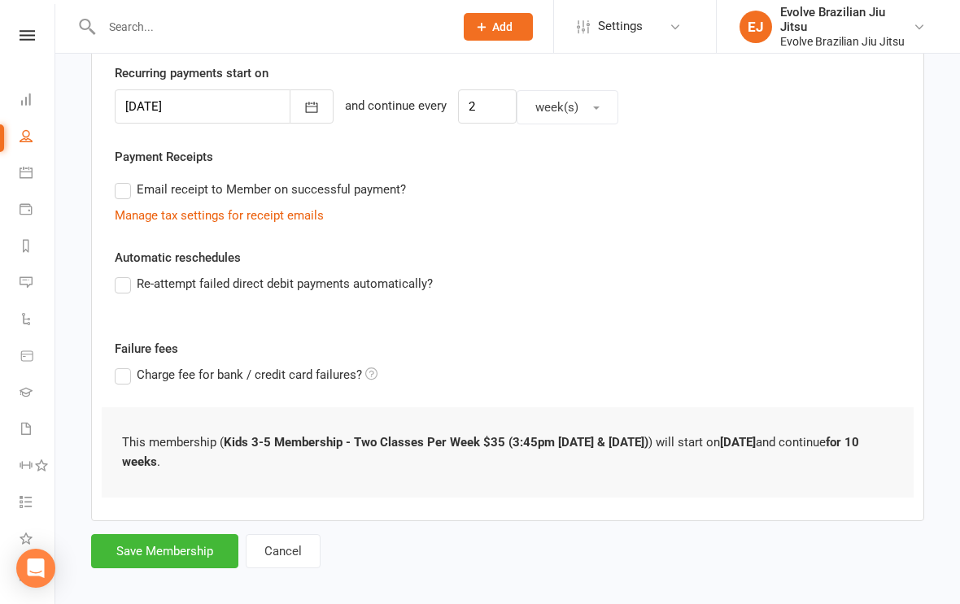
click at [185, 557] on button "Save Membership" at bounding box center [164, 552] width 147 height 34
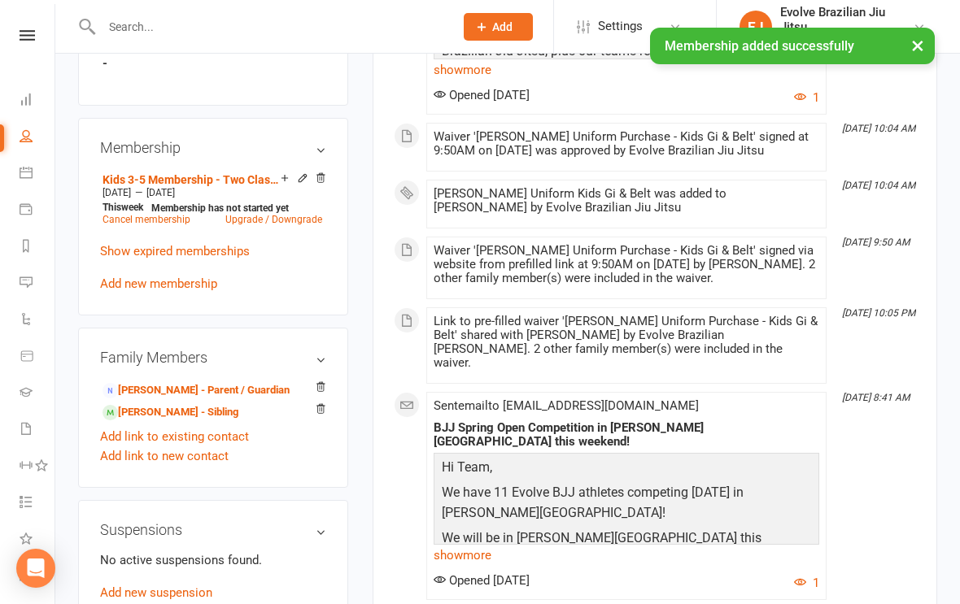
scroll to position [879, 0]
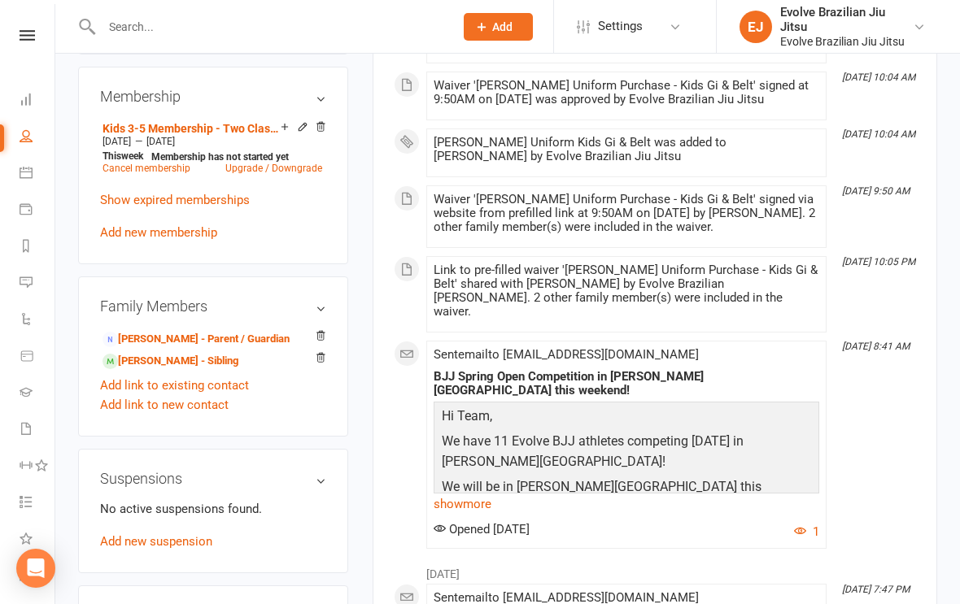
click at [160, 370] on link "Zaya Swindale - Sibling" at bounding box center [171, 361] width 136 height 17
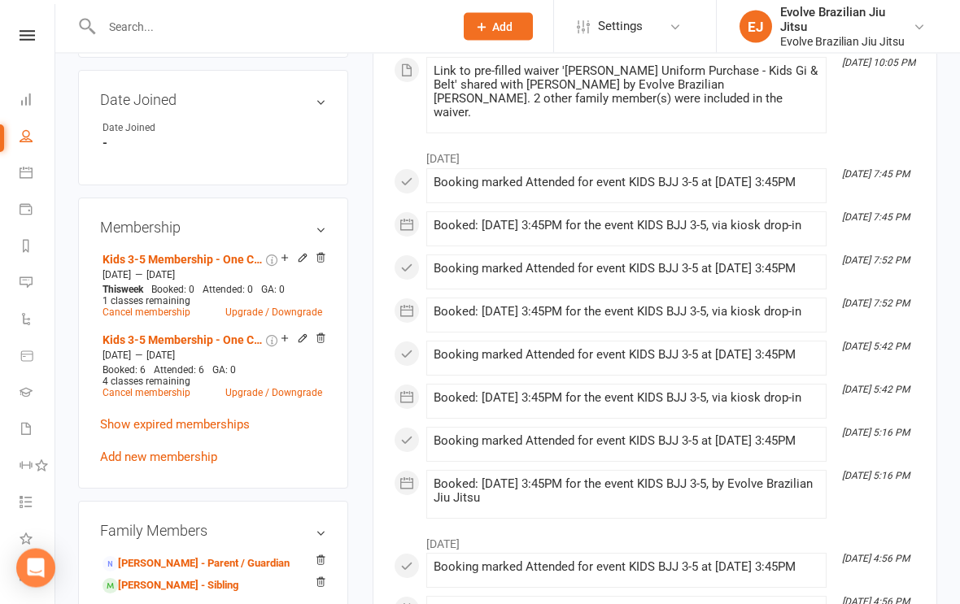
scroll to position [748, 0]
click at [325, 344] on icon at bounding box center [320, 338] width 11 height 11
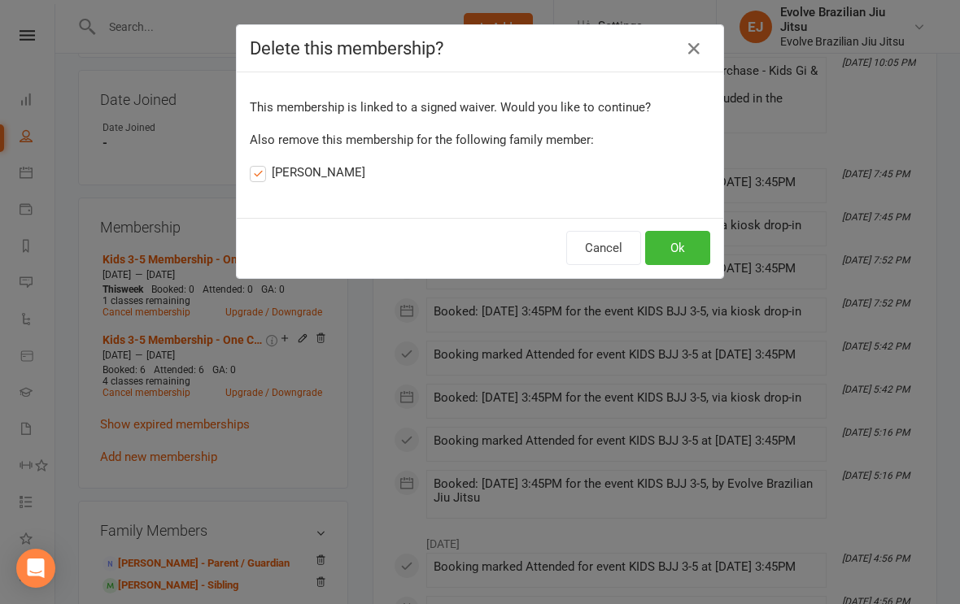
click at [683, 254] on button "Ok" at bounding box center [677, 248] width 65 height 34
click at [686, 242] on button "Ok" at bounding box center [677, 248] width 65 height 34
click at [691, 246] on button "Ok" at bounding box center [677, 248] width 65 height 34
click at [691, 238] on button "Ok" at bounding box center [677, 248] width 65 height 34
click at [675, 252] on button "Ok" at bounding box center [677, 248] width 65 height 34
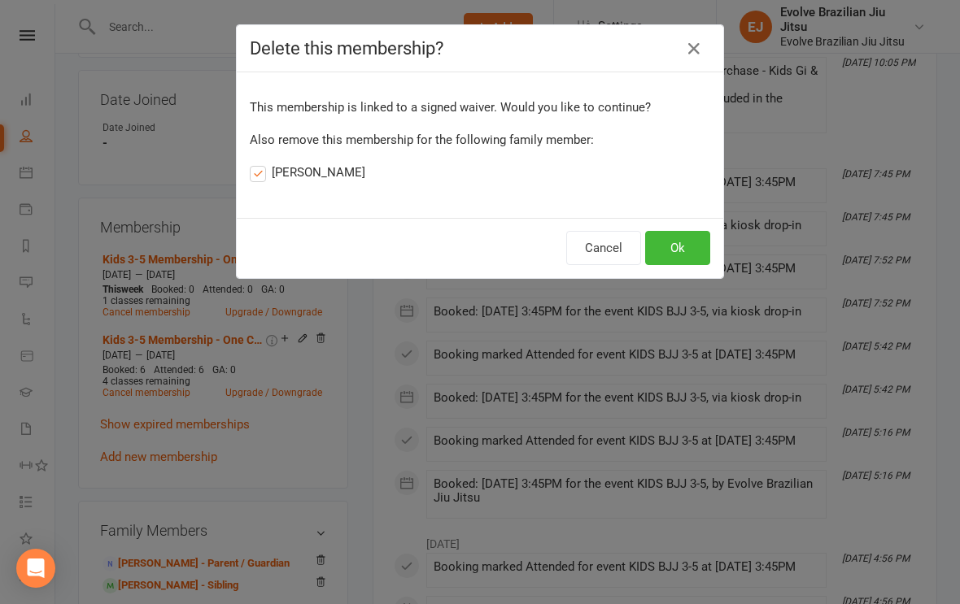
click at [611, 250] on button "Cancel" at bounding box center [603, 248] width 75 height 34
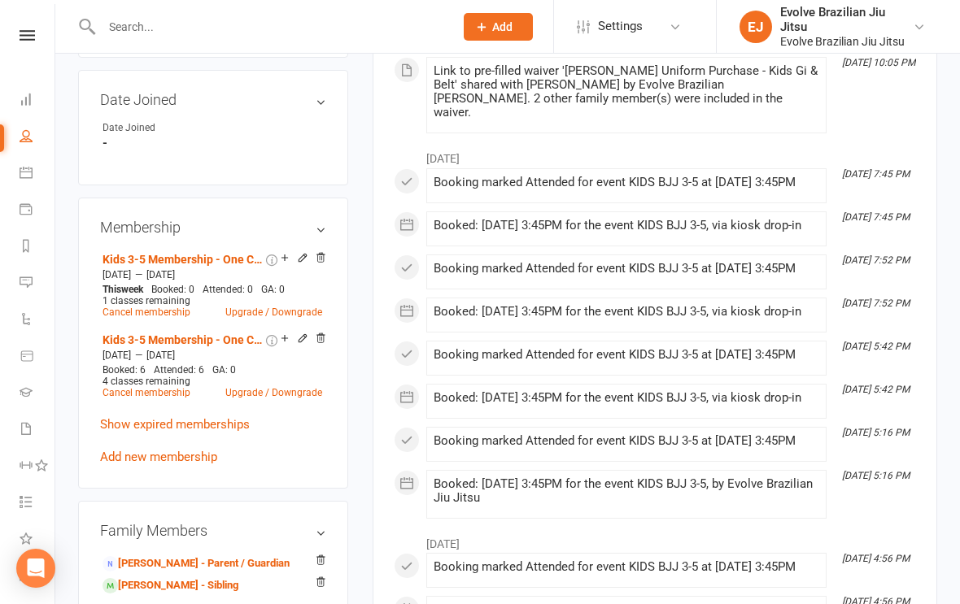
click at [324, 264] on icon at bounding box center [320, 257] width 11 height 11
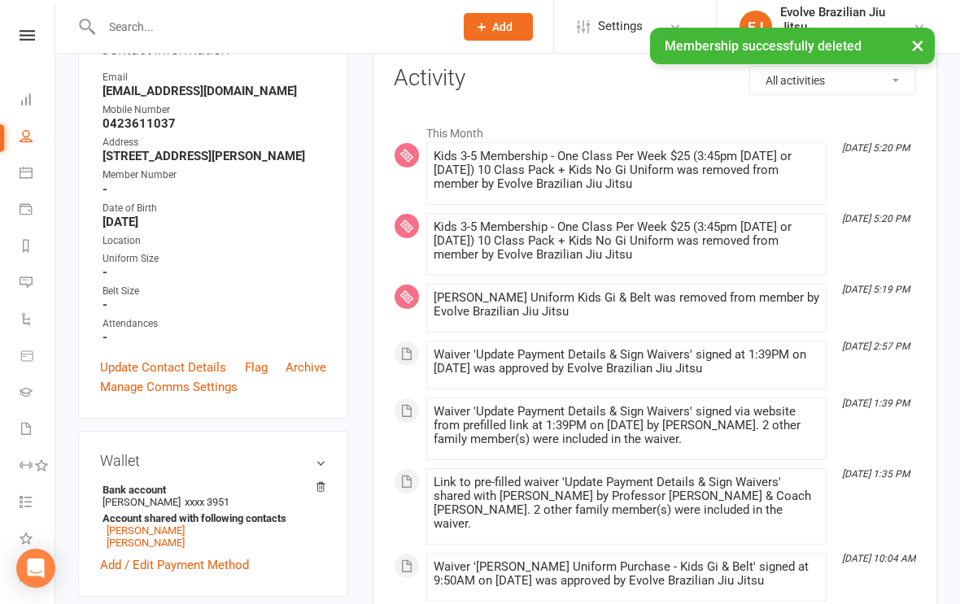
scroll to position [0, 0]
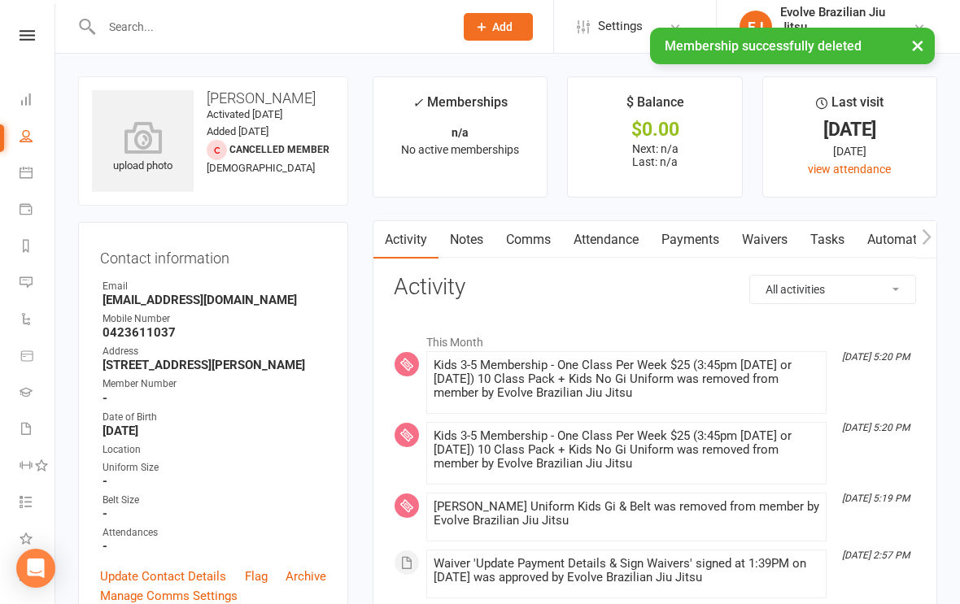
click at [21, 32] on icon at bounding box center [27, 35] width 15 height 11
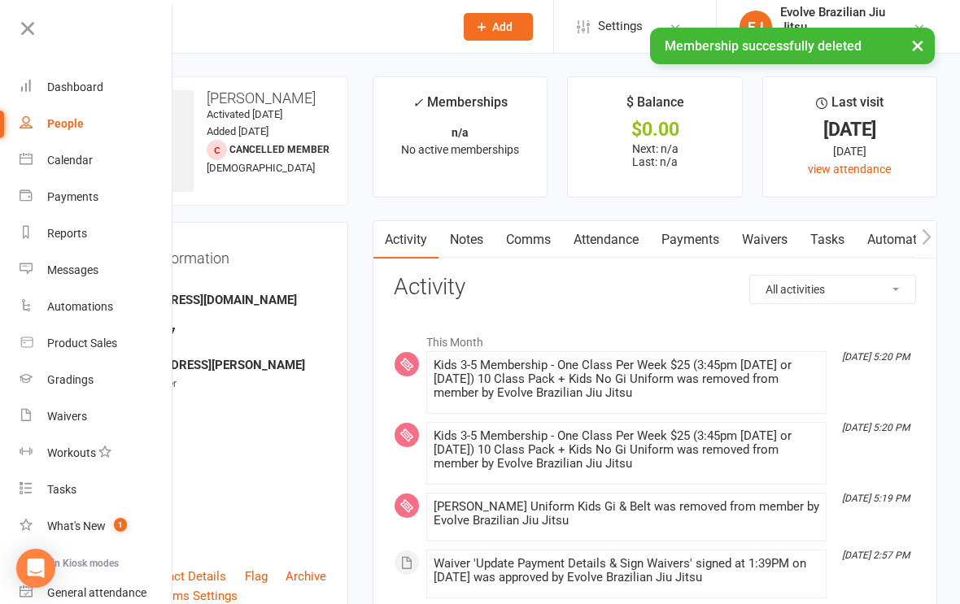
click at [62, 120] on div "People" at bounding box center [65, 123] width 37 height 13
select select "100"
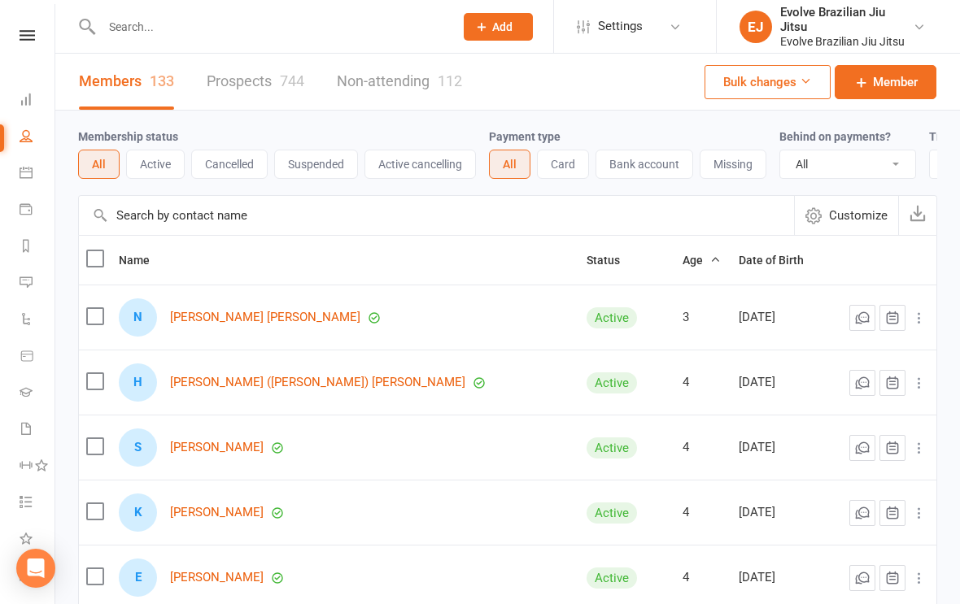
click at [26, 137] on icon at bounding box center [26, 135] width 13 height 13
click at [177, 229] on input "text" at bounding box center [436, 215] width 715 height 39
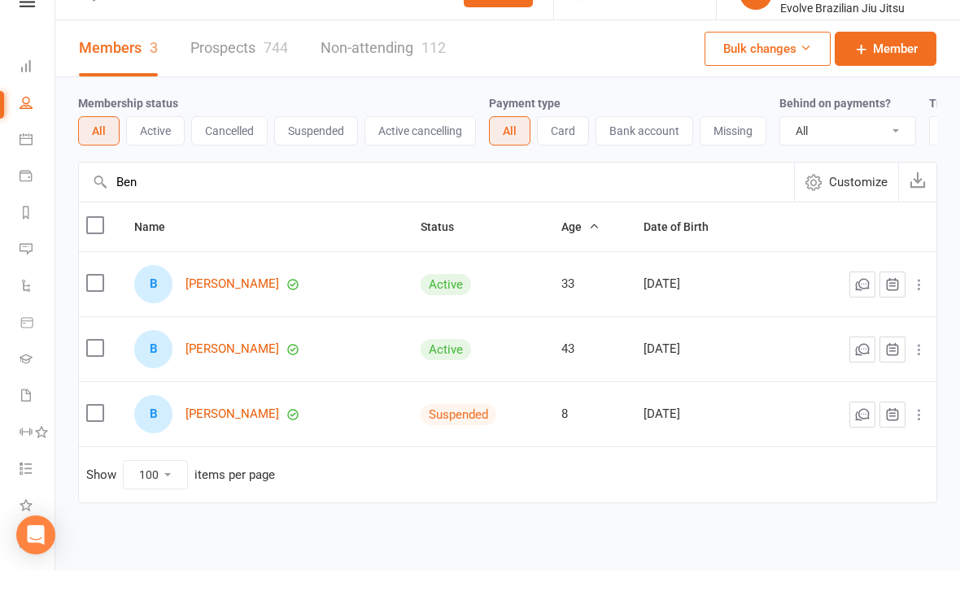
scroll to position [33, 0]
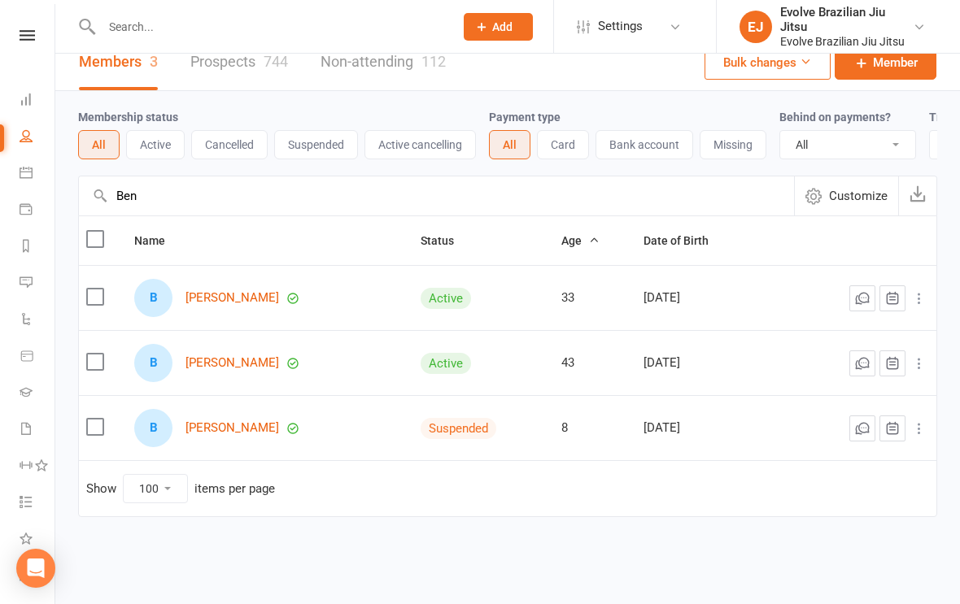
type input "Ben"
click at [235, 421] on link "Ben O’Brien" at bounding box center [232, 428] width 94 height 14
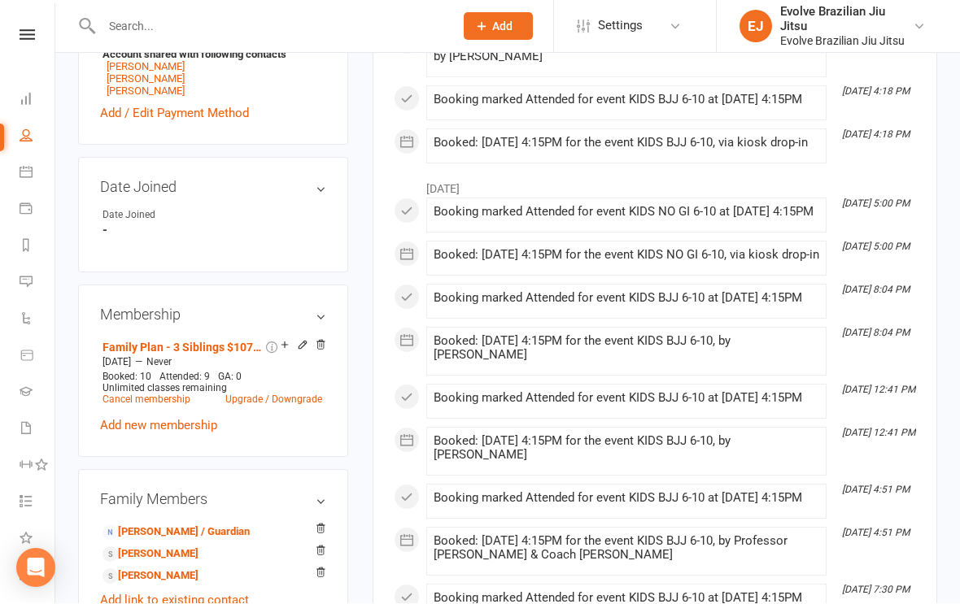
scroll to position [721, 0]
click at [322, 349] on icon at bounding box center [320, 344] width 8 height 9
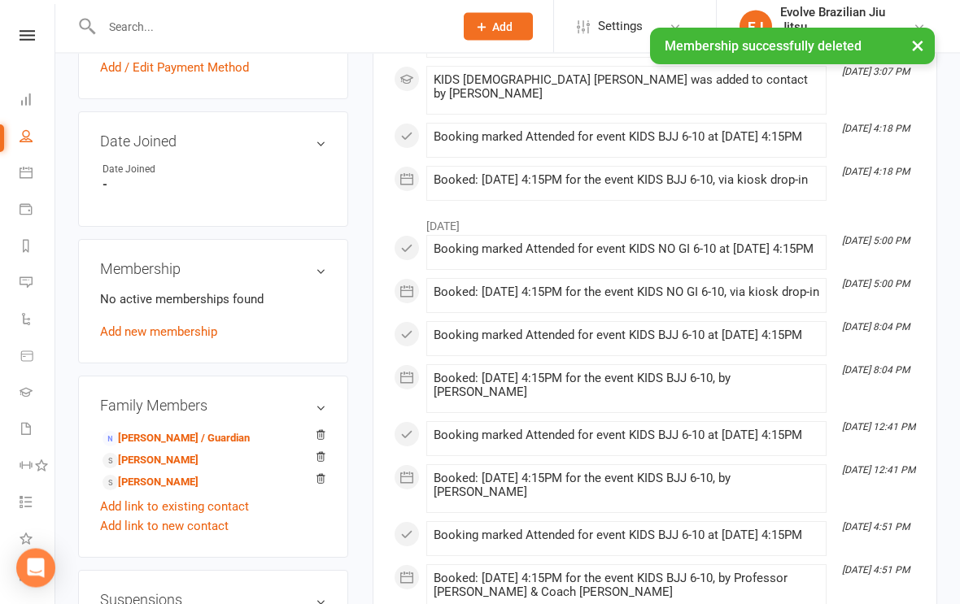
scroll to position [766, 0]
click at [197, 469] on link "Matthew O’Brien - Sibling" at bounding box center [151, 460] width 96 height 17
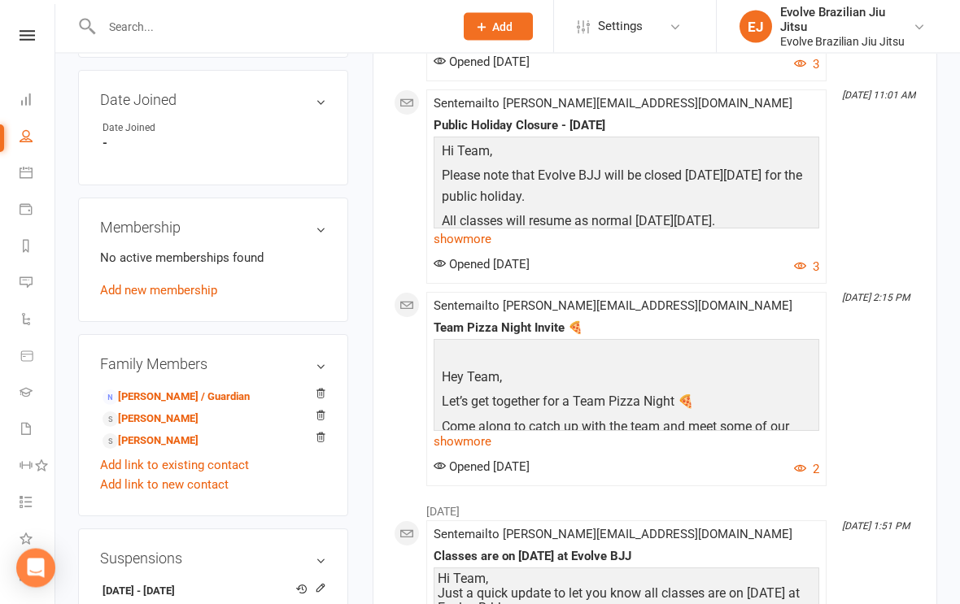
scroll to position [808, 0]
click at [184, 443] on link "Jack O’Brien - Sibling" at bounding box center [151, 441] width 96 height 17
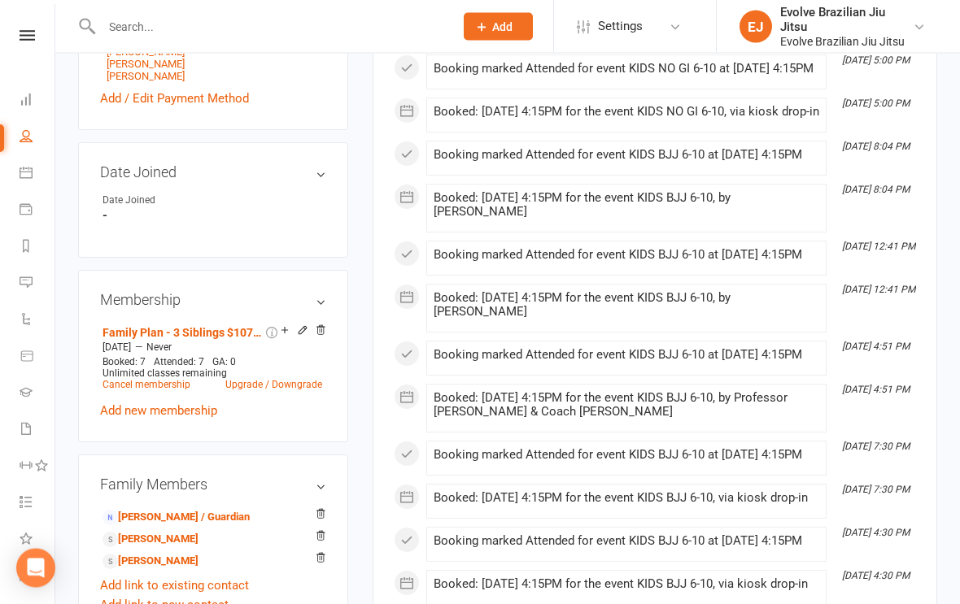
scroll to position [735, 0]
click at [321, 336] on icon at bounding box center [320, 330] width 11 height 11
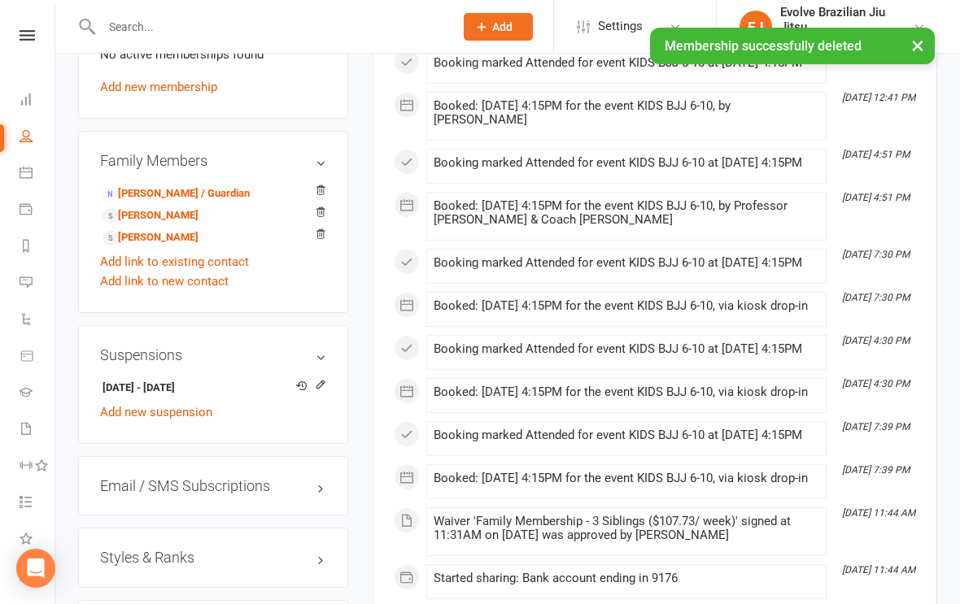
scroll to position [1012, 0]
click at [194, 239] on link "Ben O’Brien - Sibling" at bounding box center [151, 237] width 96 height 17
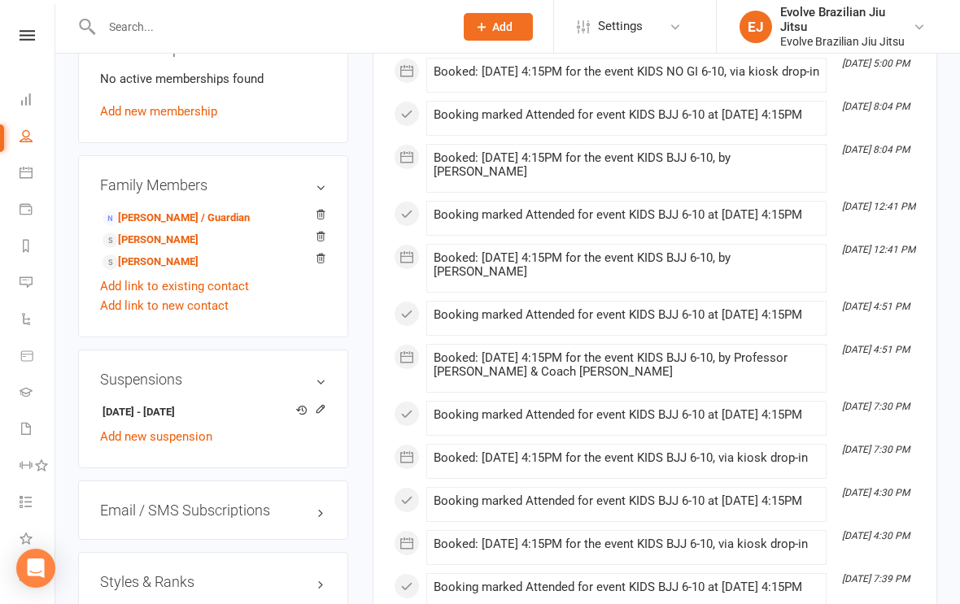
scroll to position [988, 0]
click at [199, 247] on link "Matthew O’Brien - Sibling" at bounding box center [151, 239] width 96 height 17
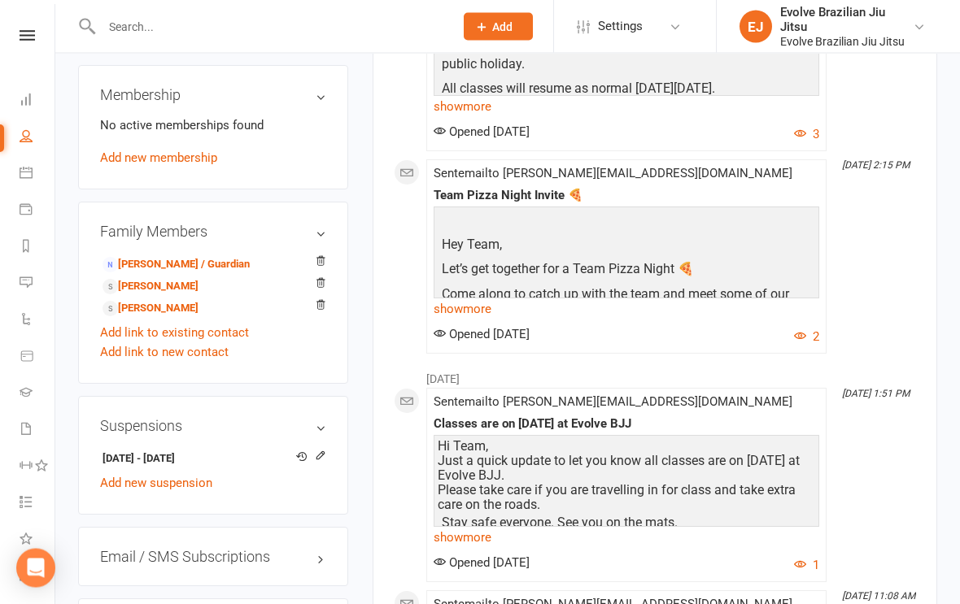
scroll to position [941, 0]
click at [225, 272] on link "Jamie O'Brien - Parent / Guardian" at bounding box center [176, 264] width 147 height 17
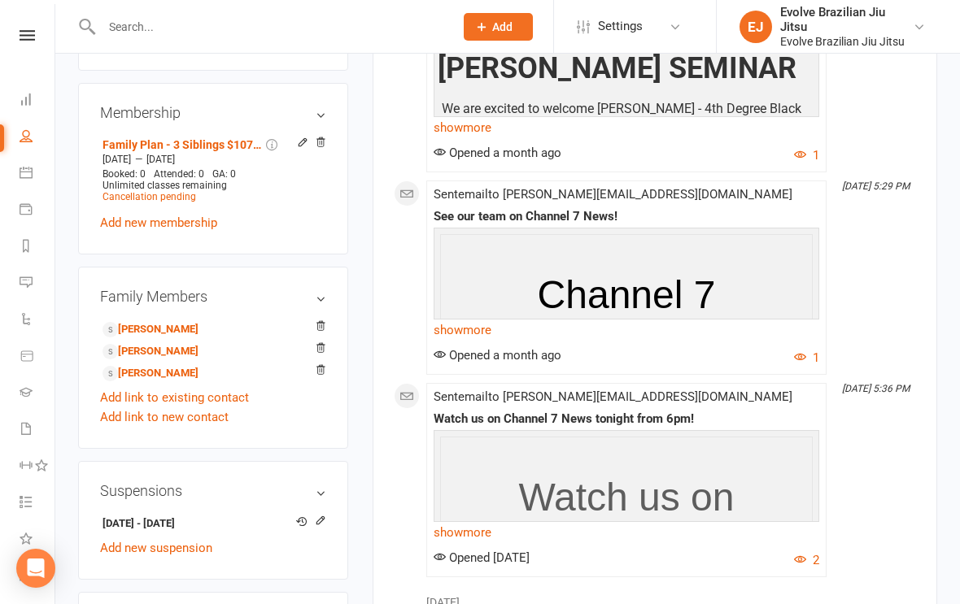
scroll to position [633, 0]
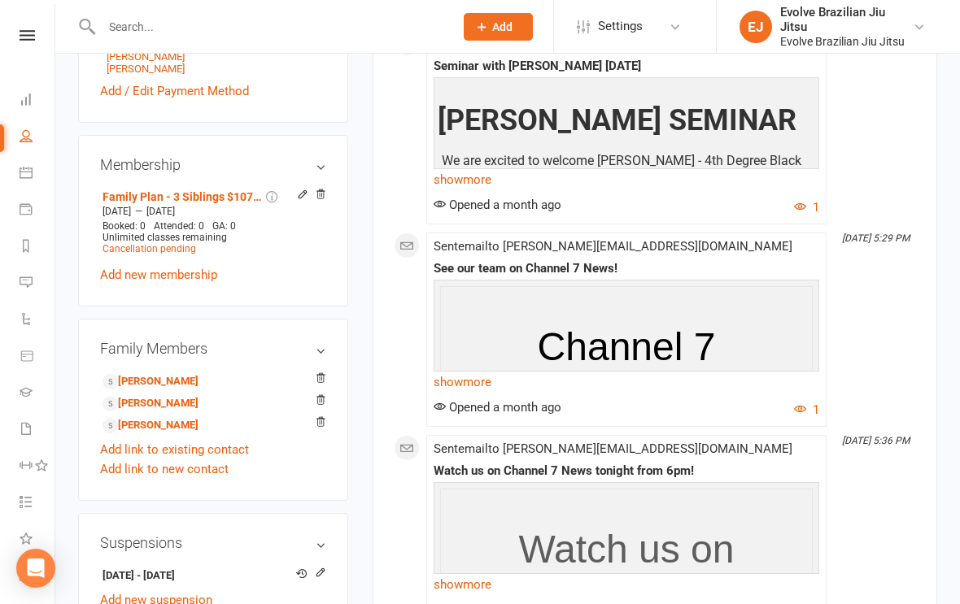
click at [330, 199] on div "Membership Family Plan - 3 Siblings $107.73/week Apr 3 2025 — Sep 11 2025 Booke…" at bounding box center [213, 221] width 270 height 172
click at [324, 200] on icon at bounding box center [320, 194] width 11 height 11
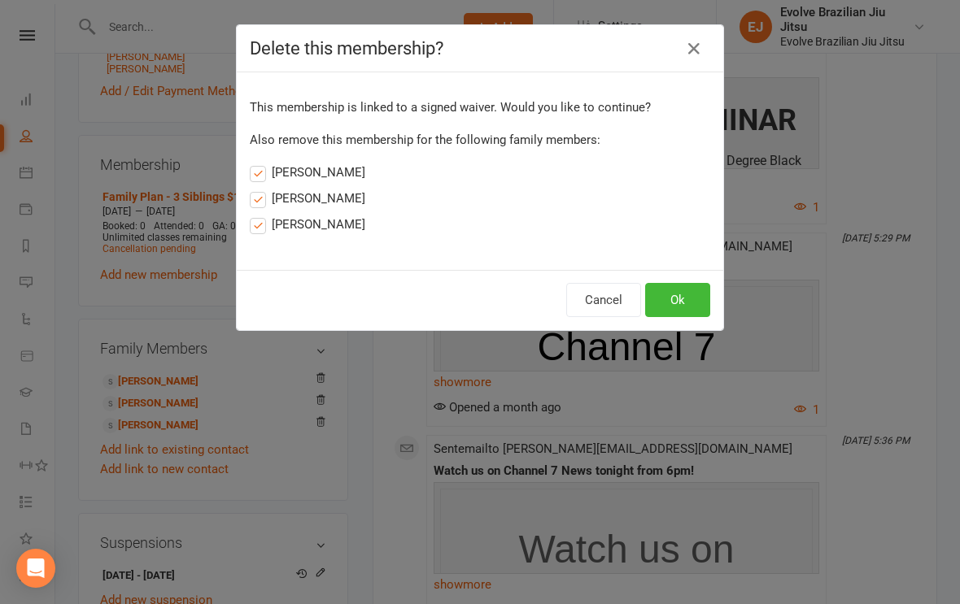
click at [680, 296] on button "Ok" at bounding box center [677, 300] width 65 height 34
click at [683, 294] on button "Ok" at bounding box center [677, 300] width 65 height 34
click at [685, 299] on button "Ok" at bounding box center [677, 300] width 65 height 34
click at [683, 300] on button "Ok" at bounding box center [677, 300] width 65 height 34
click at [592, 303] on button "Cancel" at bounding box center [603, 300] width 75 height 34
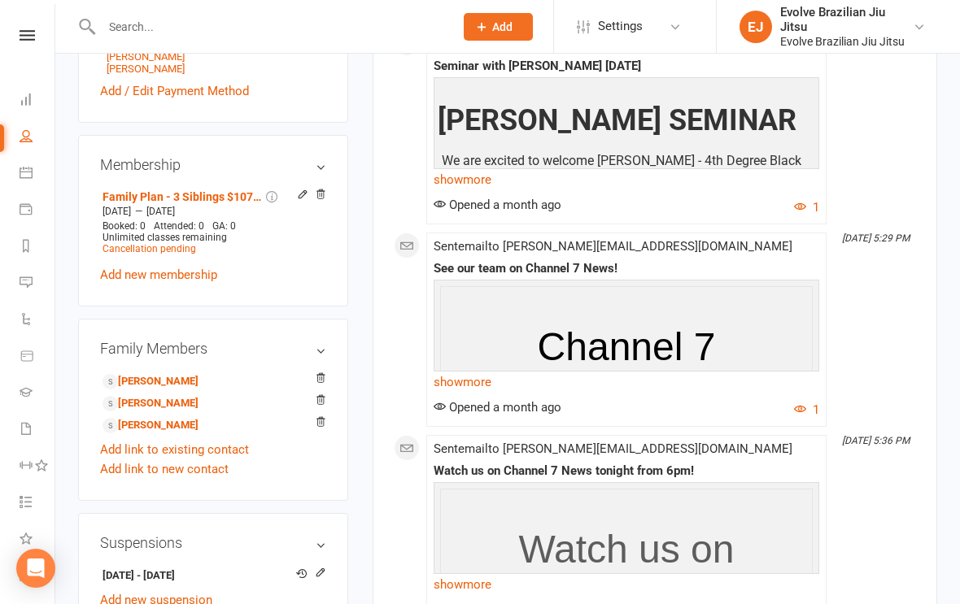
click at [325, 199] on icon at bounding box center [320, 194] width 11 height 11
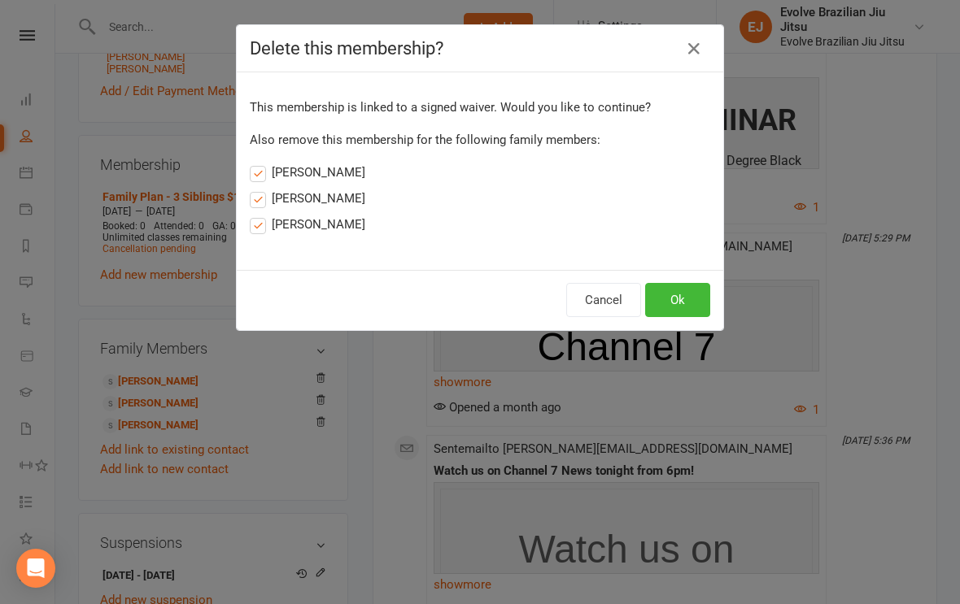
click at [679, 296] on button "Ok" at bounding box center [677, 300] width 65 height 34
click at [679, 303] on button "Ok" at bounding box center [677, 300] width 65 height 34
click at [598, 309] on button "Cancel" at bounding box center [603, 300] width 75 height 34
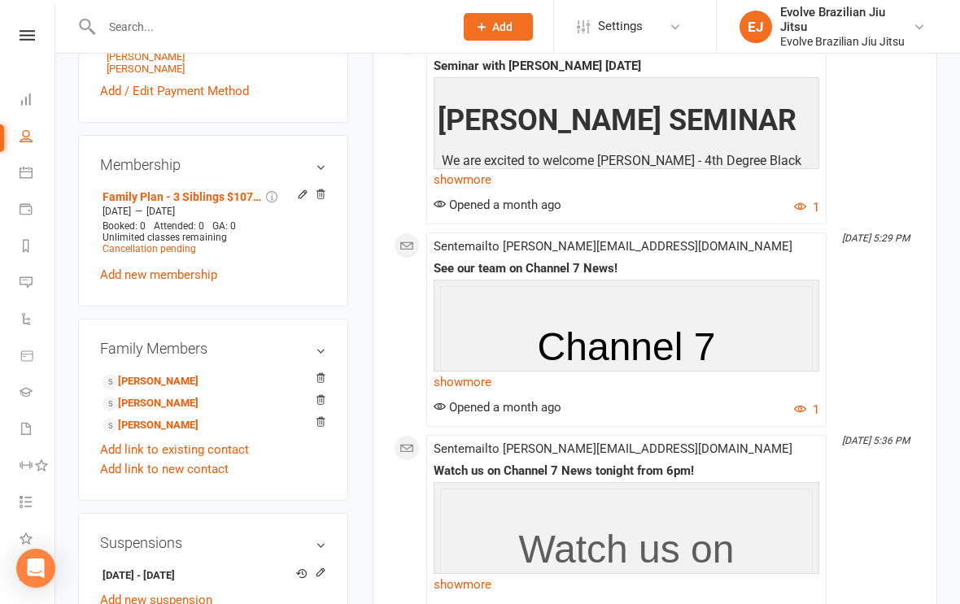
click at [167, 300] on div "Membership Family Plan - 3 Siblings $107.73/week Apr 3 2025 — Sep 11 2025 Booke…" at bounding box center [213, 221] width 270 height 172
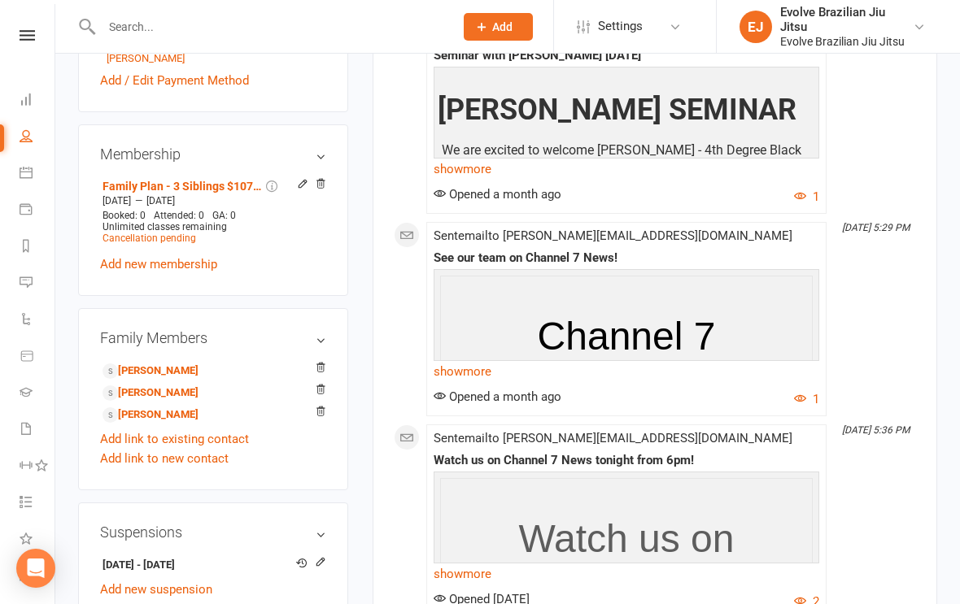
scroll to position [560, 0]
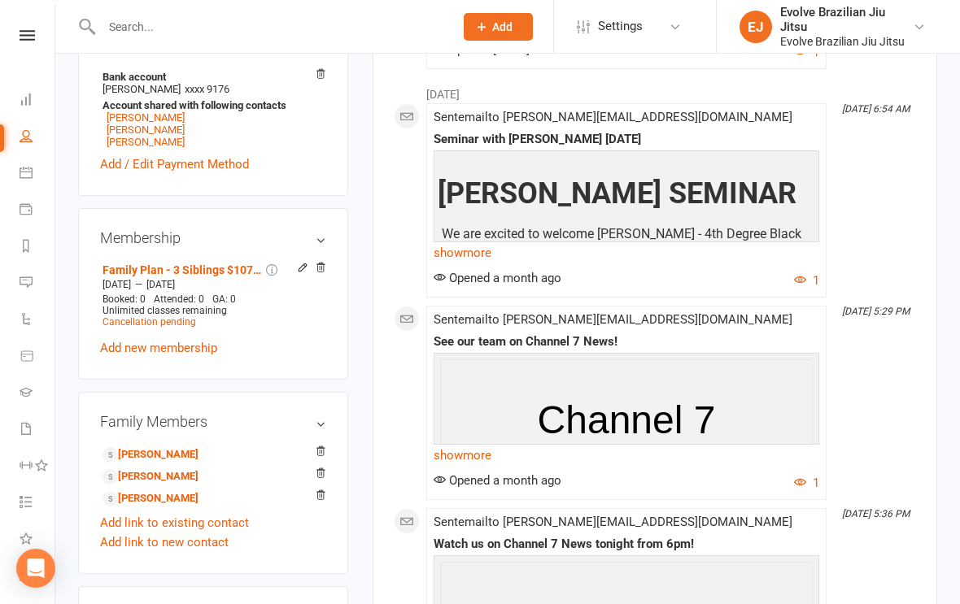
click at [166, 327] on span "Cancellation pending" at bounding box center [150, 321] width 94 height 11
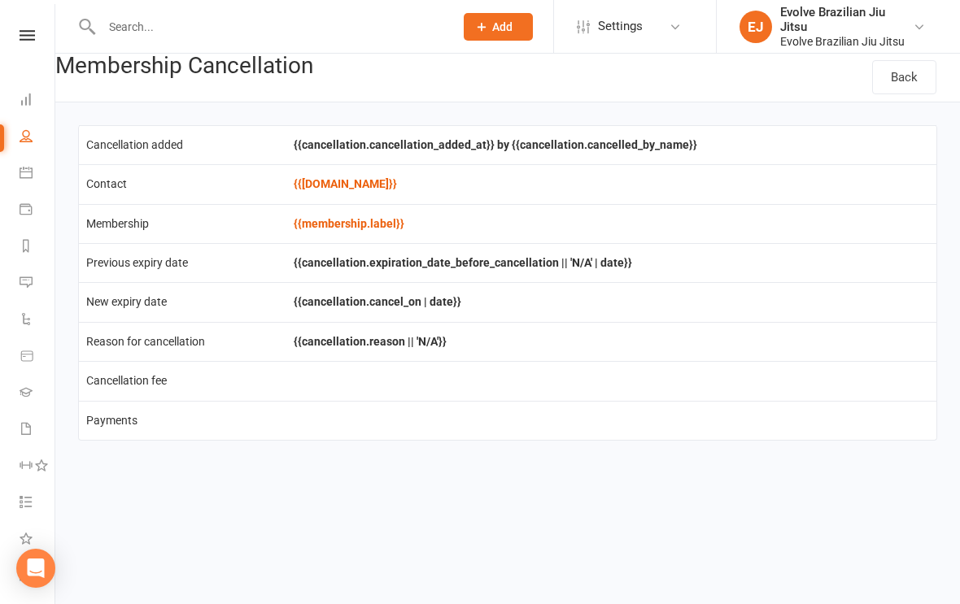
click at [901, 81] on link "Back" at bounding box center [904, 77] width 64 height 34
click at [902, 77] on link "Back" at bounding box center [904, 77] width 64 height 34
click at [918, 81] on link "Back" at bounding box center [904, 77] width 64 height 34
click at [901, 81] on link "Back" at bounding box center [904, 77] width 64 height 34
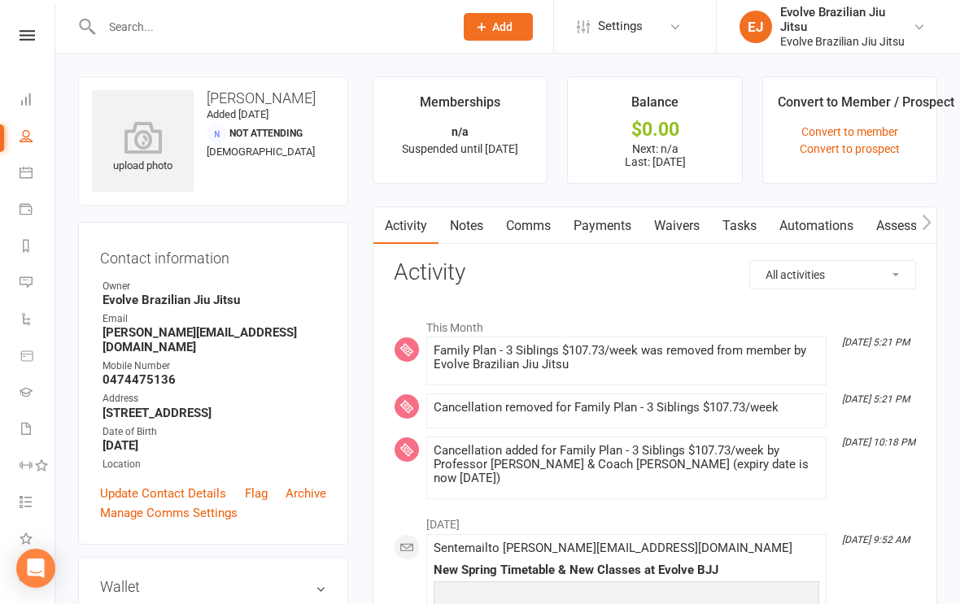
click at [33, 135] on link "People" at bounding box center [38, 138] width 37 height 37
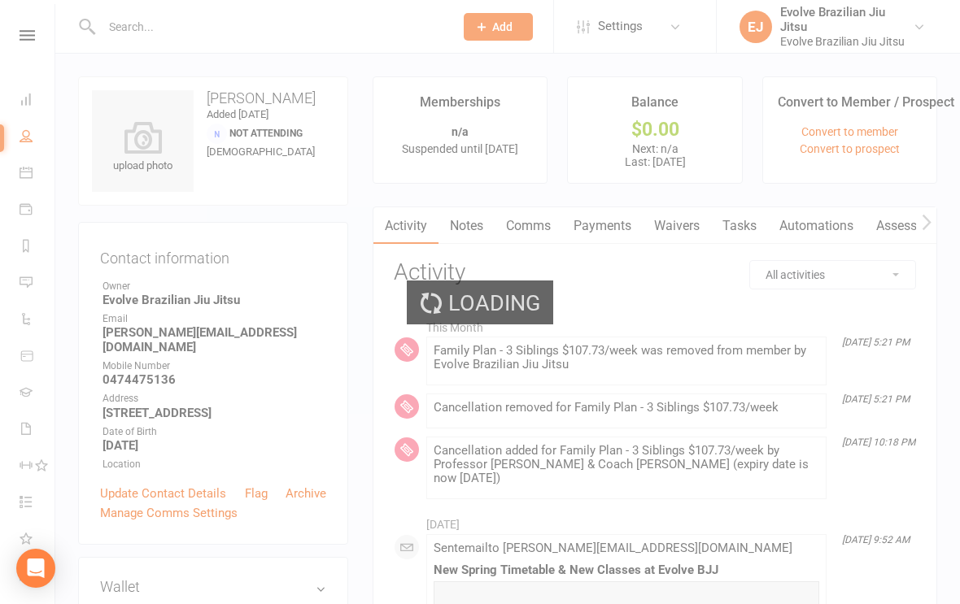
select select "100"
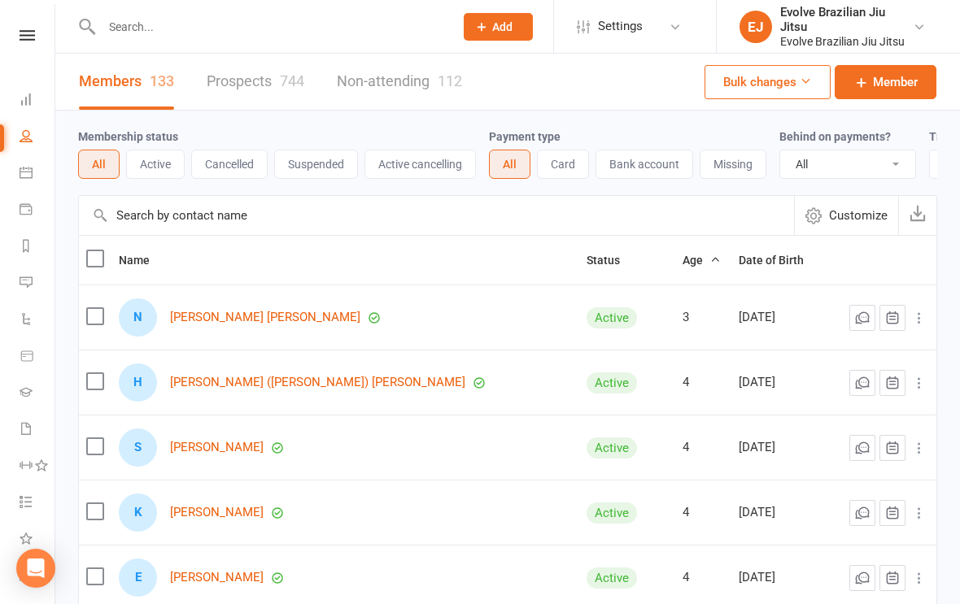
click at [245, 161] on button "Cancelled" at bounding box center [229, 164] width 76 height 29
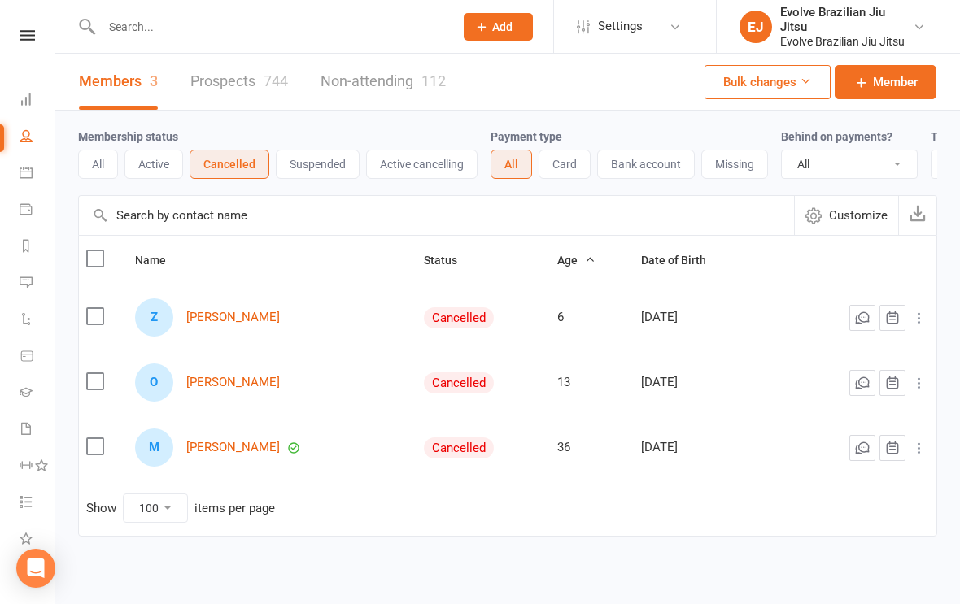
click at [104, 72] on link "Members 3" at bounding box center [118, 82] width 79 height 56
click at [99, 163] on button "All" at bounding box center [98, 164] width 40 height 29
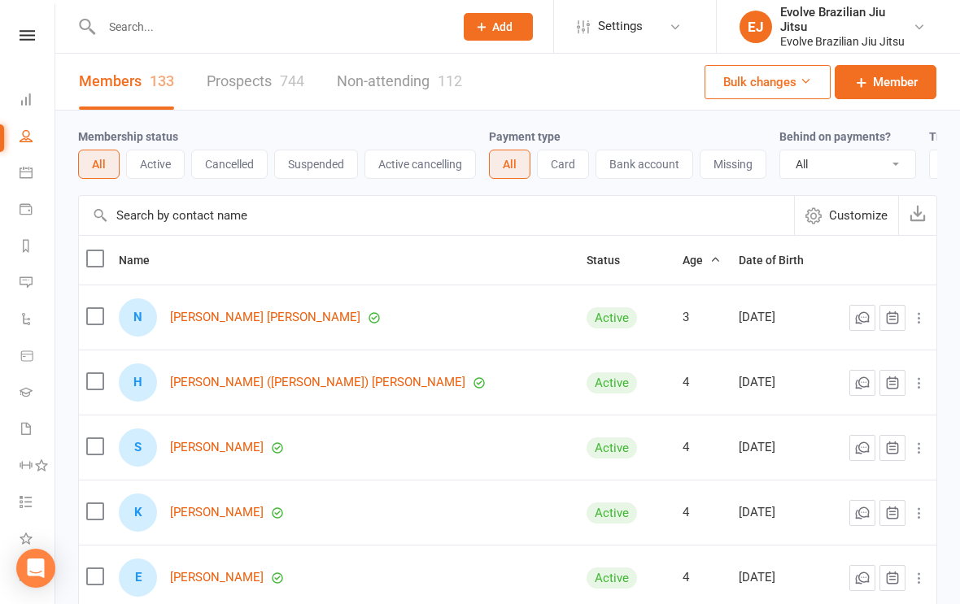
click at [236, 168] on button "Cancelled" at bounding box center [229, 164] width 76 height 29
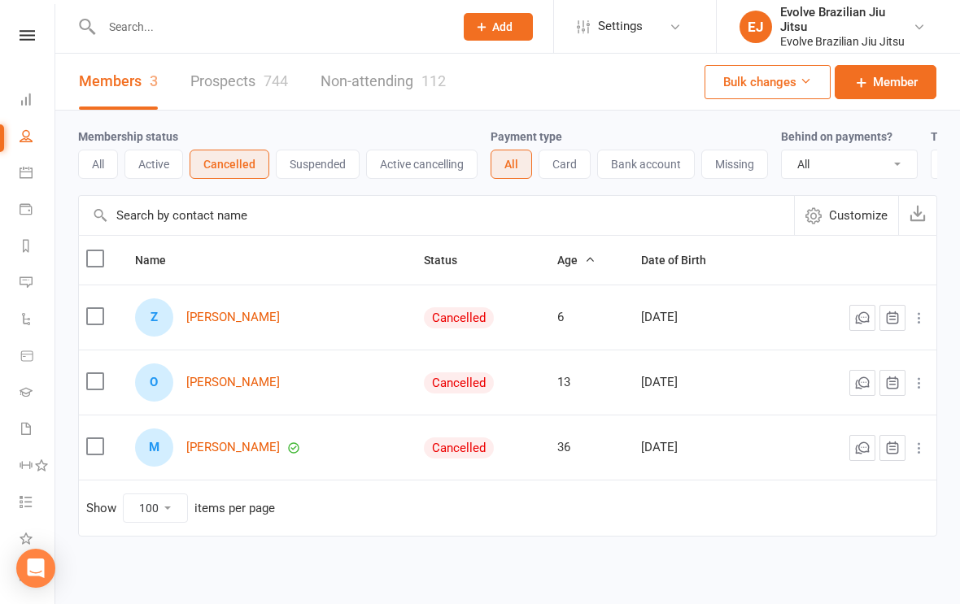
click at [28, 38] on icon at bounding box center [27, 35] width 15 height 11
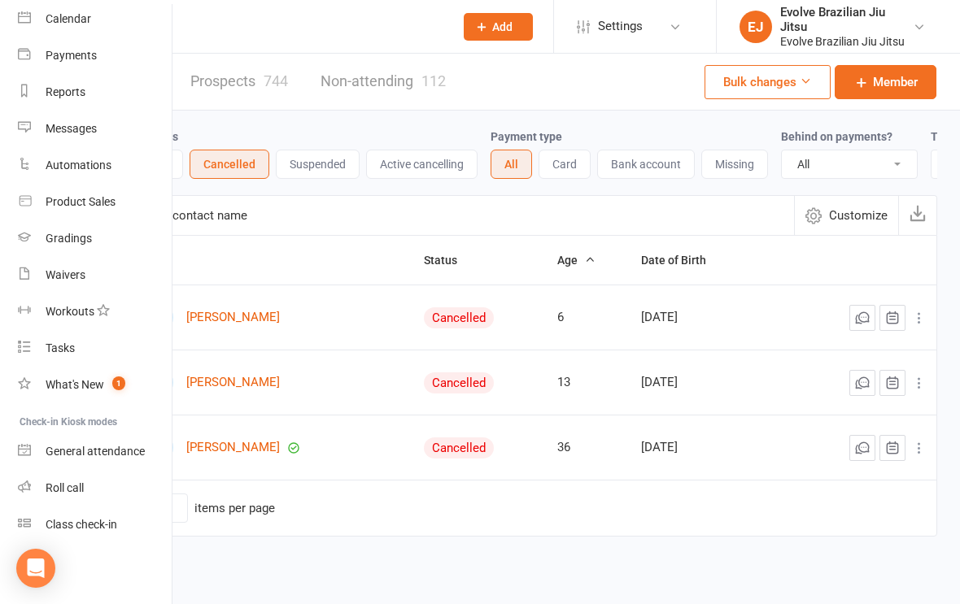
scroll to position [142, 2]
click at [83, 531] on div "Class check-in" at bounding box center [82, 524] width 72 height 13
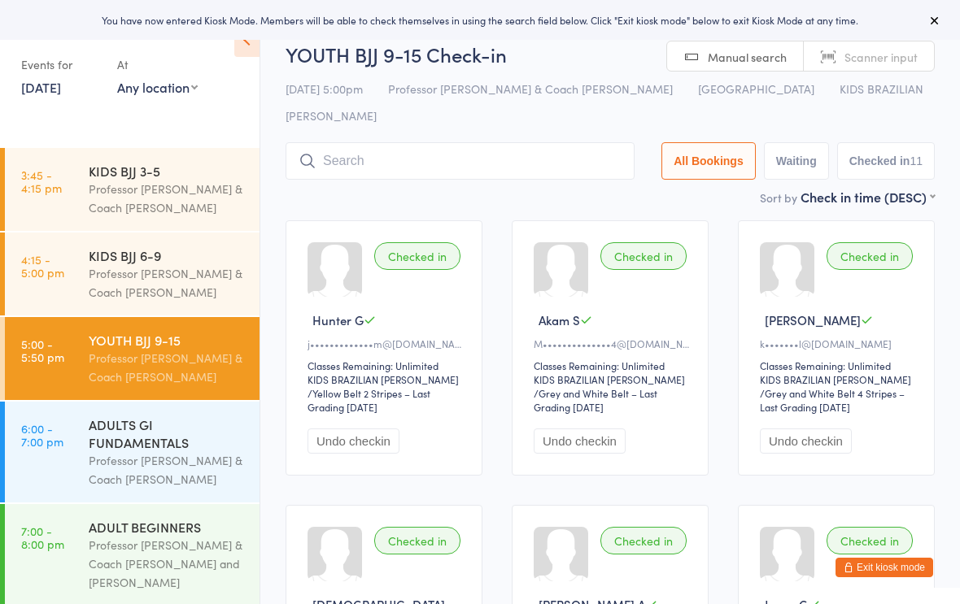
click at [106, 360] on div "Professor [PERSON_NAME] & Coach [PERSON_NAME]" at bounding box center [167, 367] width 157 height 37
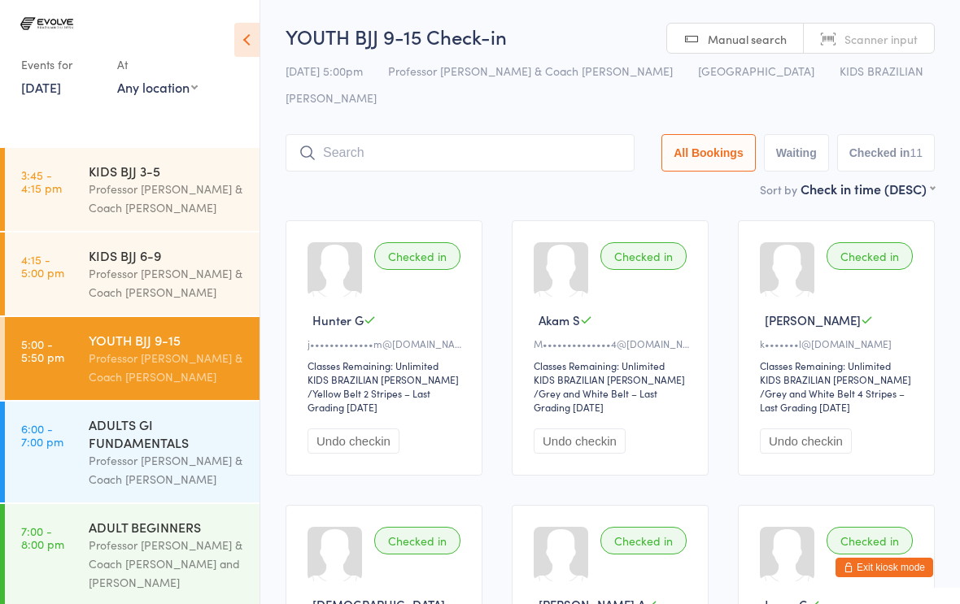
click at [345, 134] on input "search" at bounding box center [460, 152] width 349 height 37
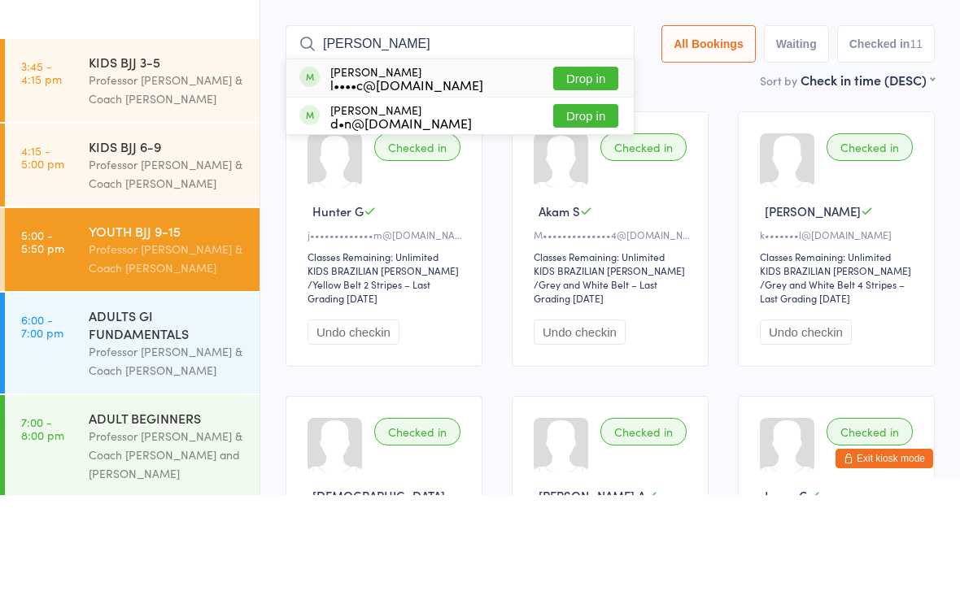
type input "[PERSON_NAME]"
click at [586, 176] on button "Drop in" at bounding box center [585, 188] width 65 height 24
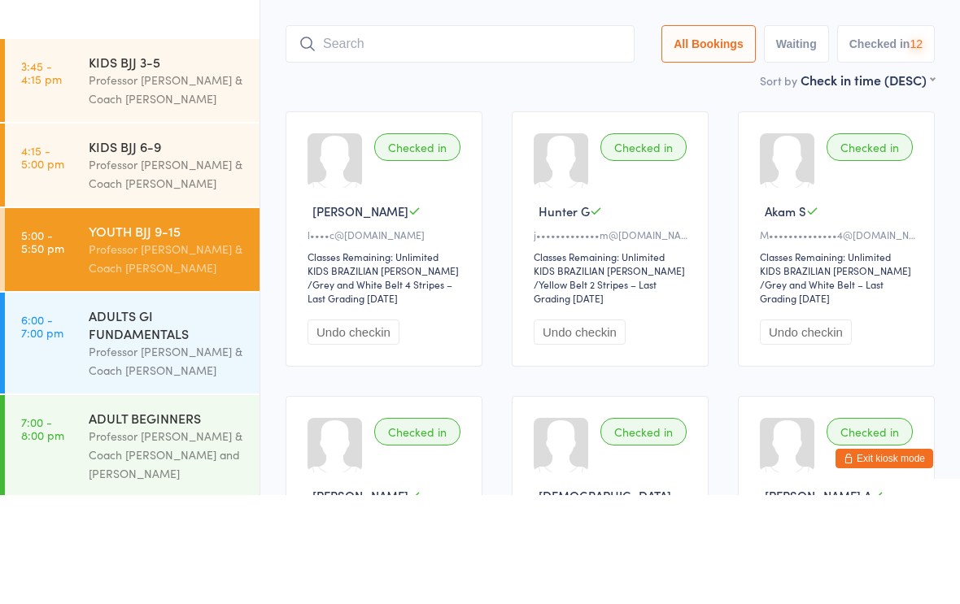
scroll to position [109, 0]
